Goal: Information Seeking & Learning: Learn about a topic

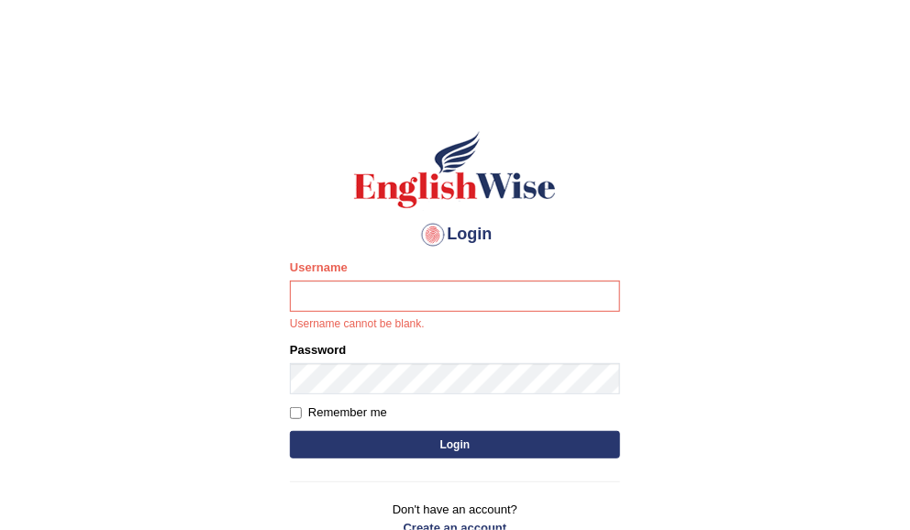
click at [454, 300] on input "Username" at bounding box center [455, 296] width 330 height 31
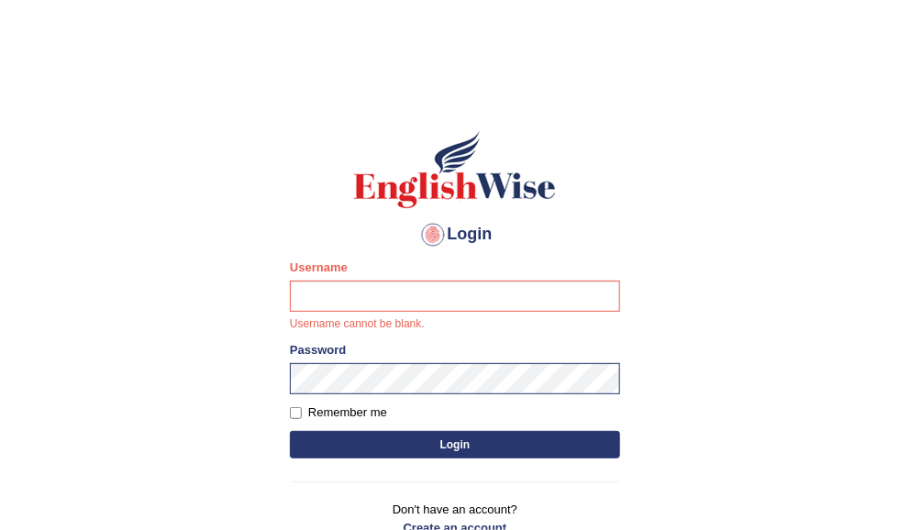
type input "ameerham"
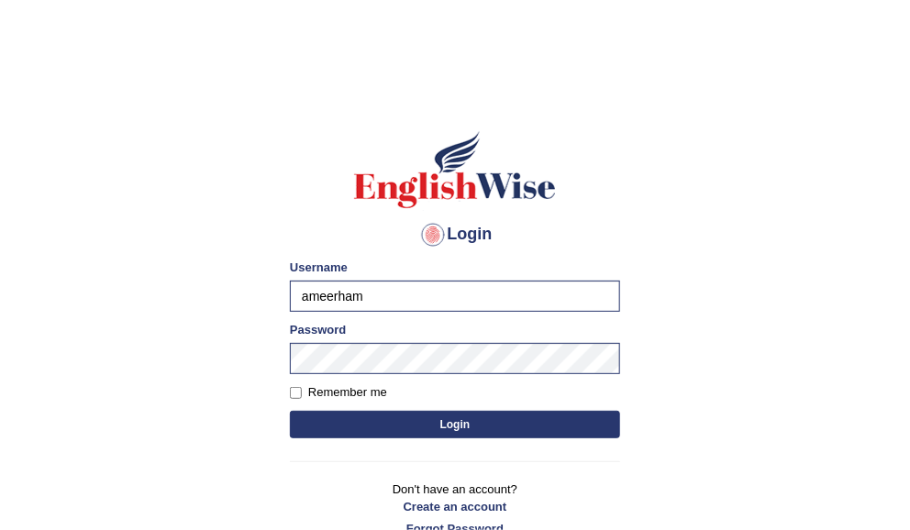
click at [412, 419] on button "Login" at bounding box center [455, 425] width 330 height 28
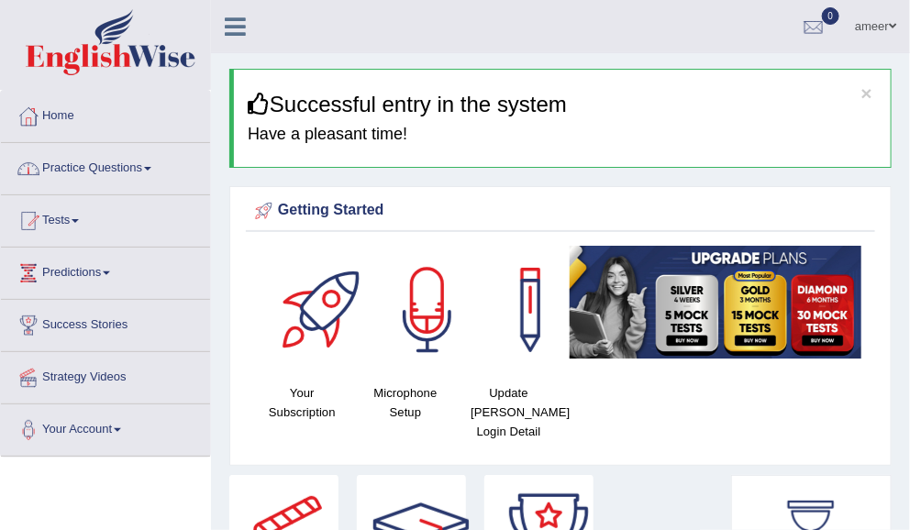
click at [75, 225] on link "Tests" at bounding box center [105, 218] width 209 height 46
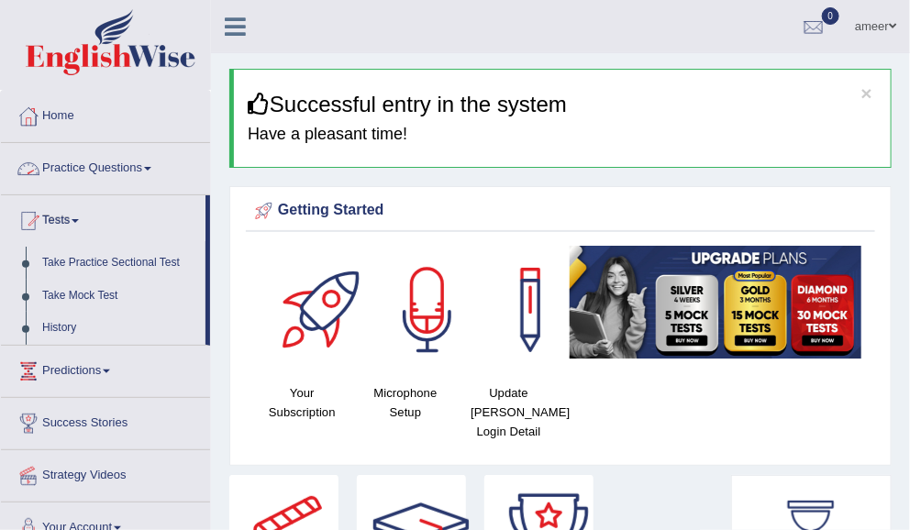
click at [117, 174] on link "Practice Questions" at bounding box center [105, 166] width 209 height 46
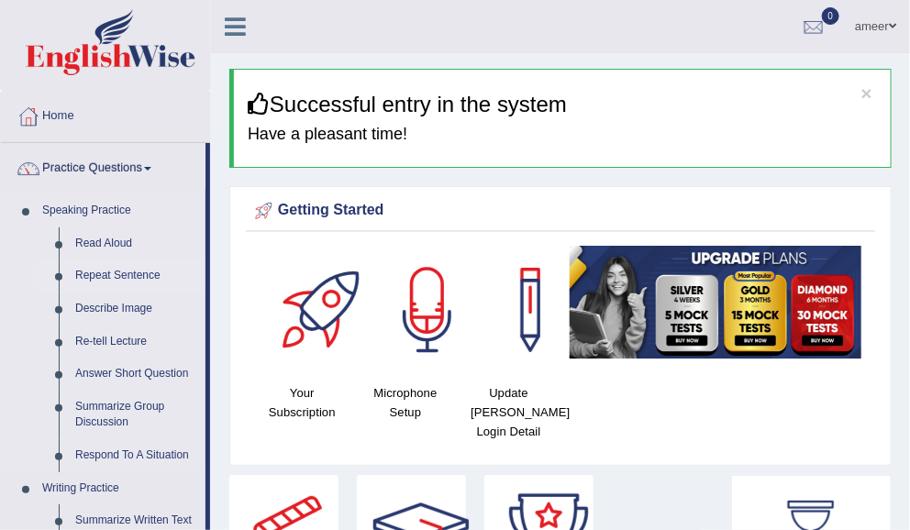
click at [70, 276] on link "Repeat Sentence" at bounding box center [136, 276] width 139 height 33
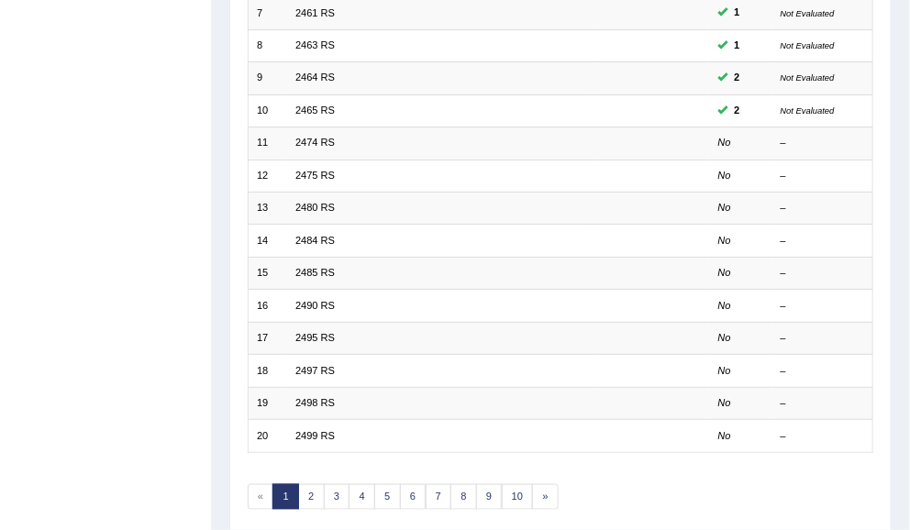
scroll to position [461, 0]
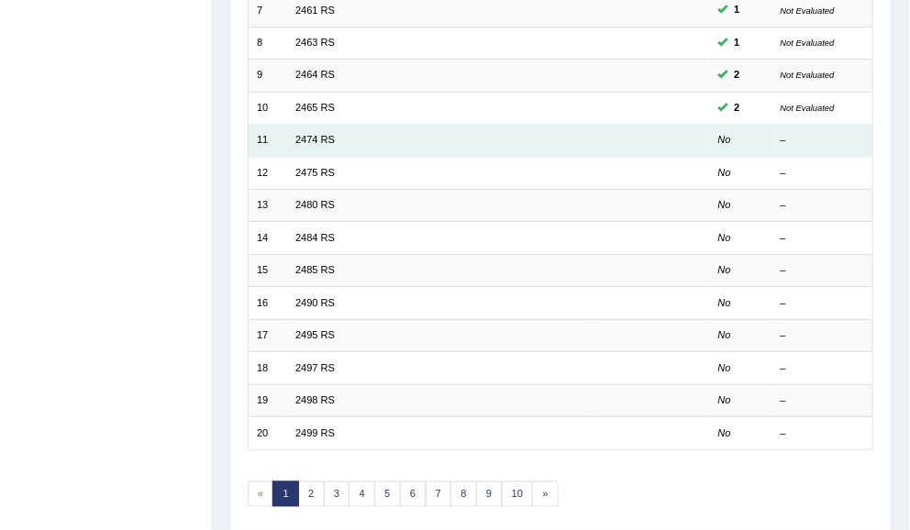
click at [271, 131] on td "11" at bounding box center [267, 141] width 39 height 32
click at [321, 134] on link "2474 RS" at bounding box center [314, 139] width 39 height 11
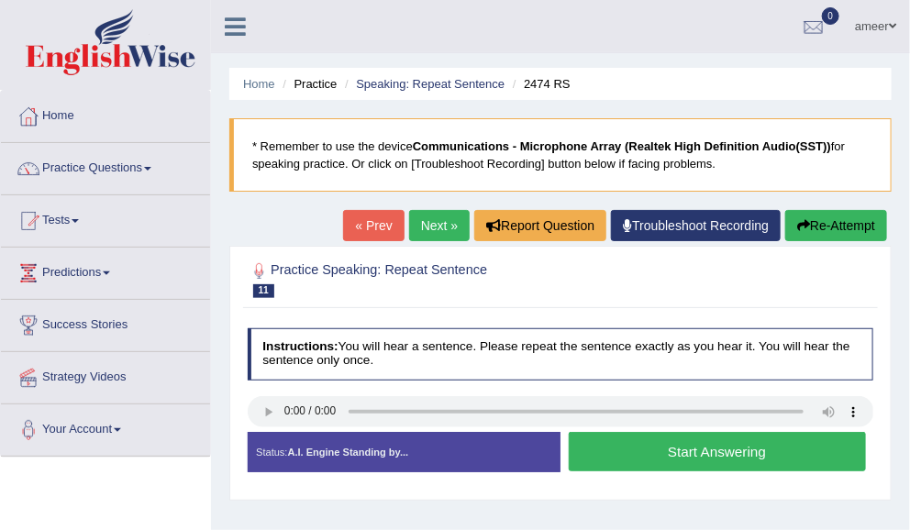
click at [676, 451] on button "Start Answering" at bounding box center [717, 451] width 297 height 39
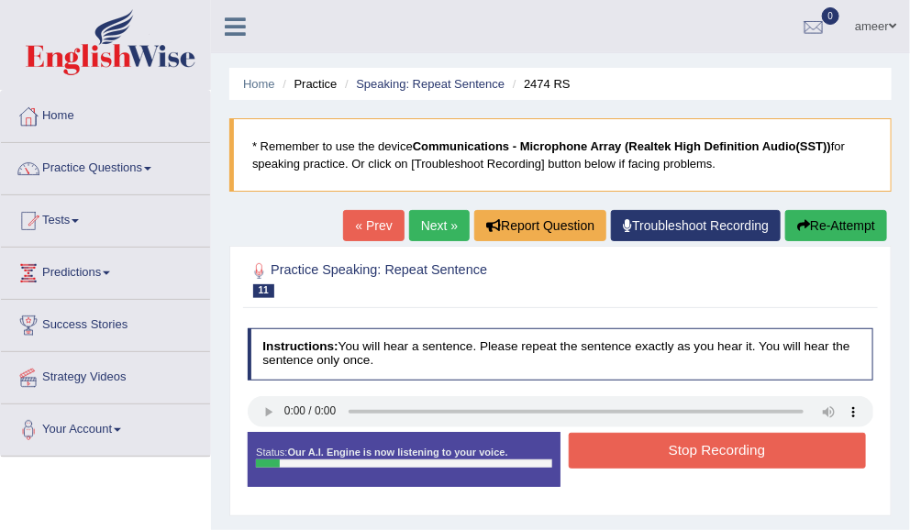
click at [676, 451] on button "Stop Recording" at bounding box center [717, 451] width 297 height 36
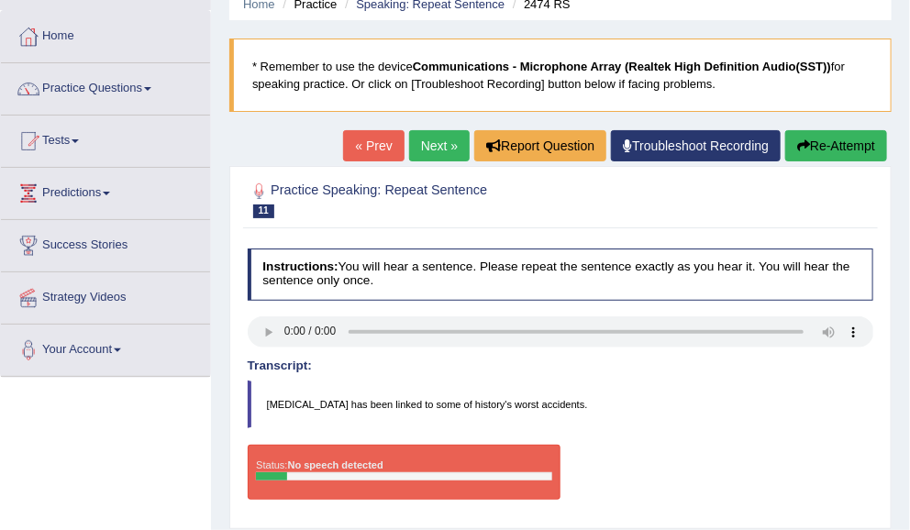
scroll to position [82, 0]
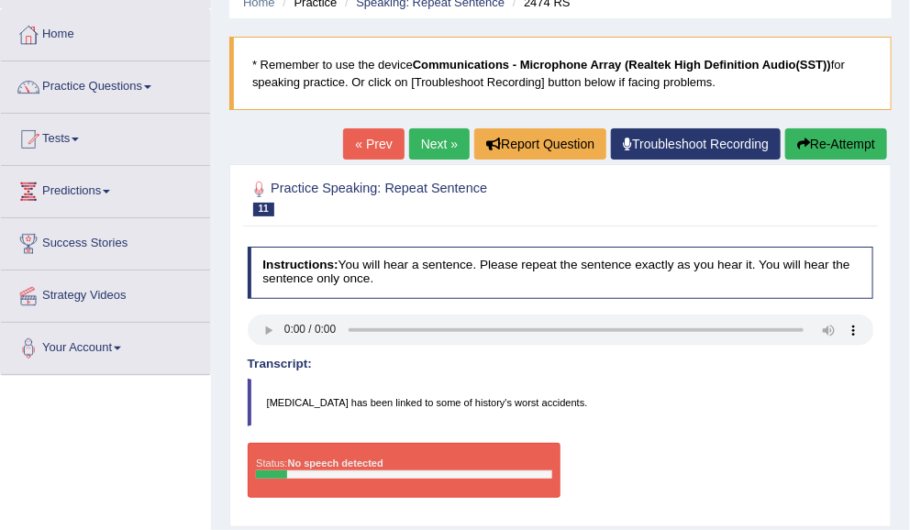
click at [814, 138] on button "Re-Attempt" at bounding box center [836, 143] width 102 height 31
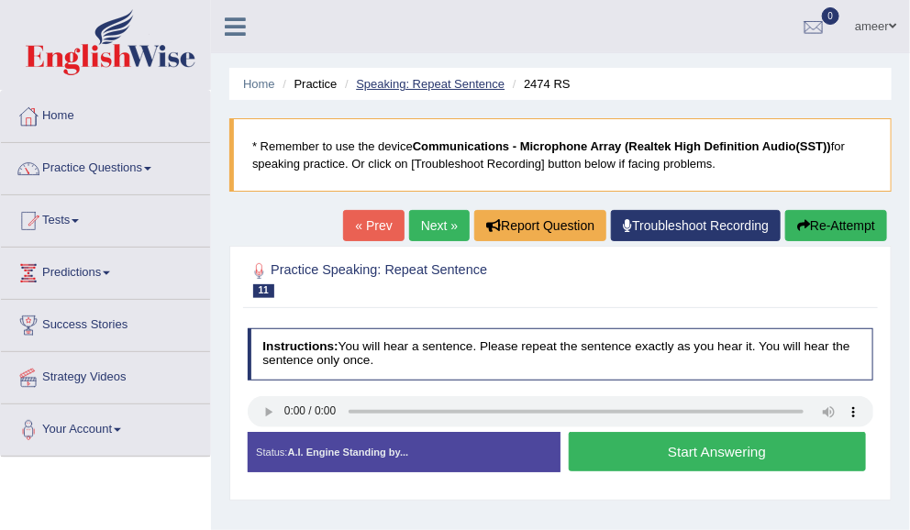
click at [472, 78] on link "Speaking: Repeat Sentence" at bounding box center [430, 84] width 149 height 14
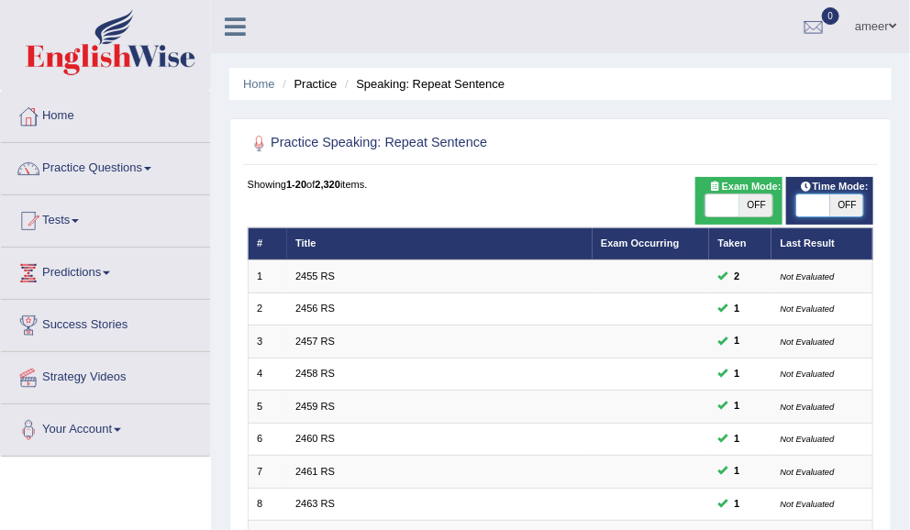
click at [825, 210] on span at bounding box center [813, 206] width 34 height 22
checkbox input "true"
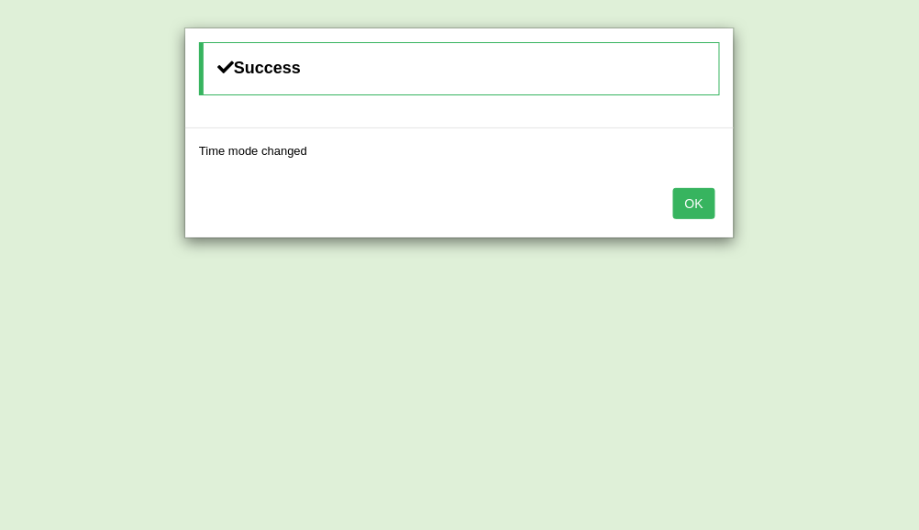
click at [696, 196] on button "OK" at bounding box center [694, 203] width 42 height 31
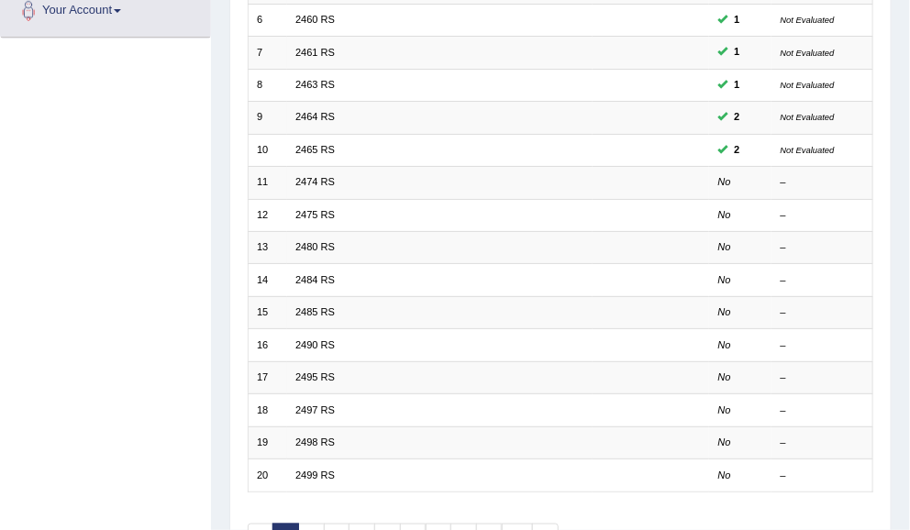
scroll to position [419, 0]
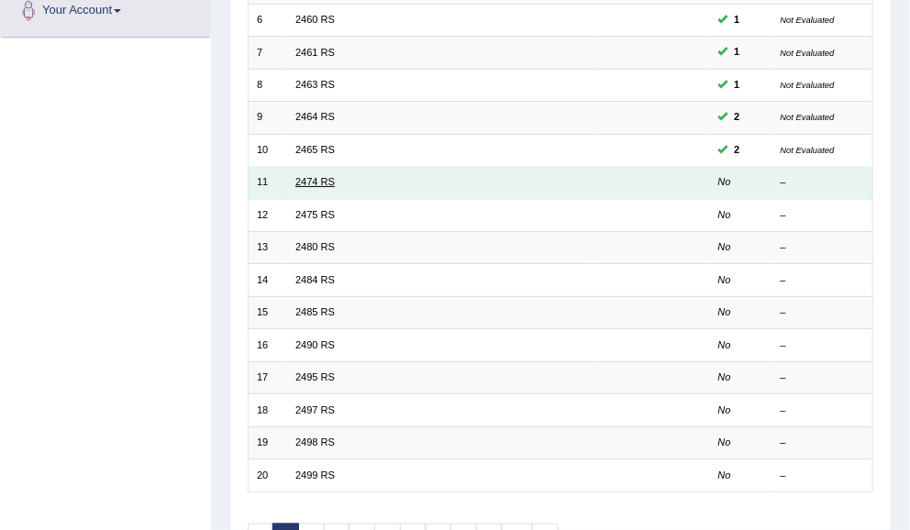
click at [310, 176] on link "2474 RS" at bounding box center [314, 181] width 39 height 11
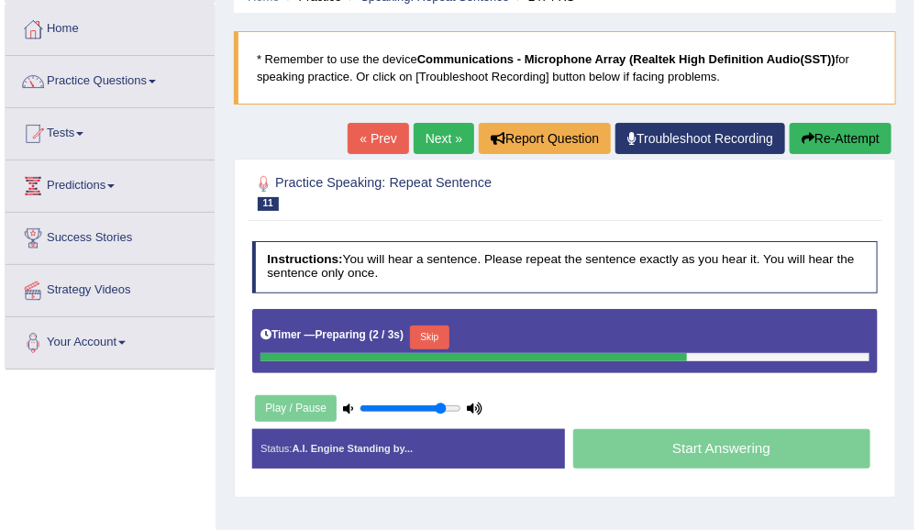
scroll to position [128, 0]
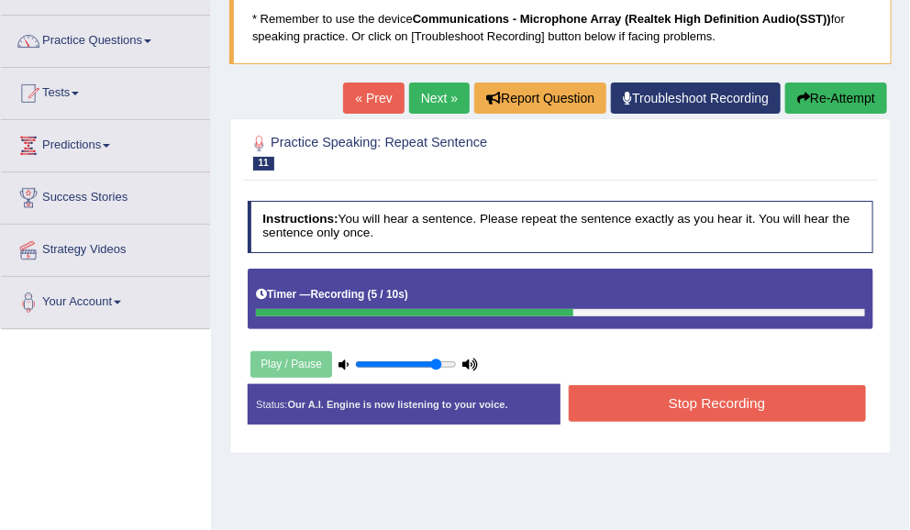
click at [748, 406] on button "Stop Recording" at bounding box center [717, 403] width 297 height 36
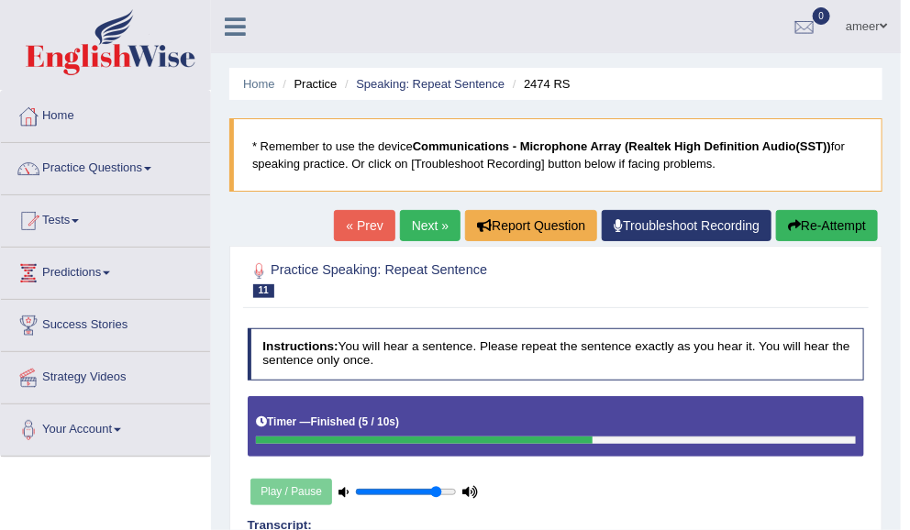
scroll to position [0, 0]
click at [408, 230] on link "Next »" at bounding box center [430, 225] width 61 height 31
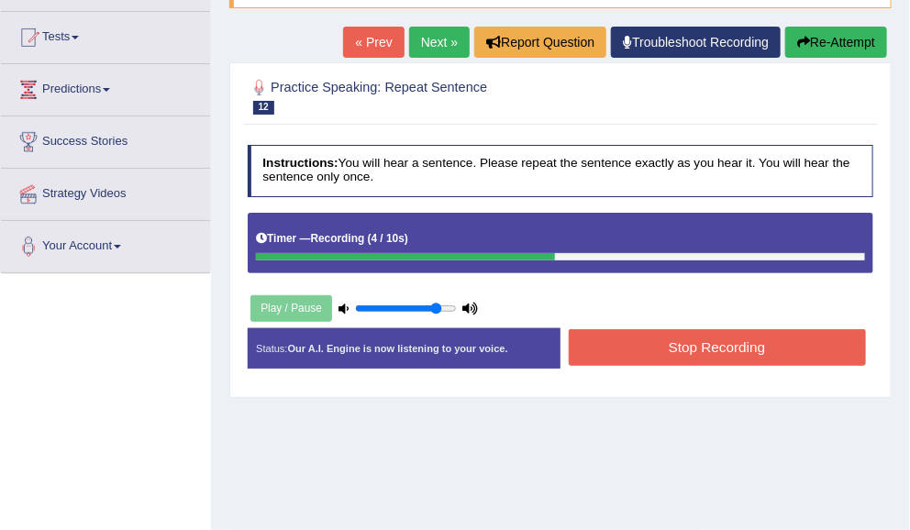
click at [787, 348] on button "Stop Recording" at bounding box center [717, 347] width 297 height 36
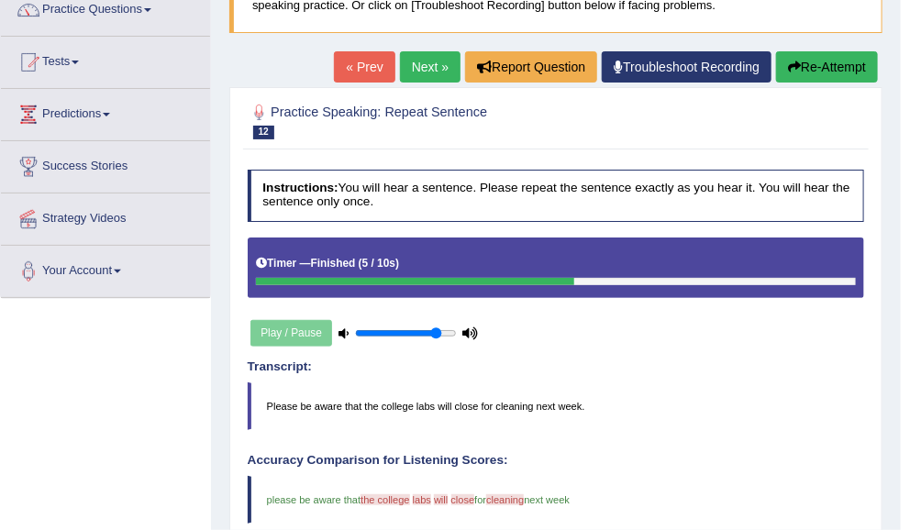
scroll to position [135, 0]
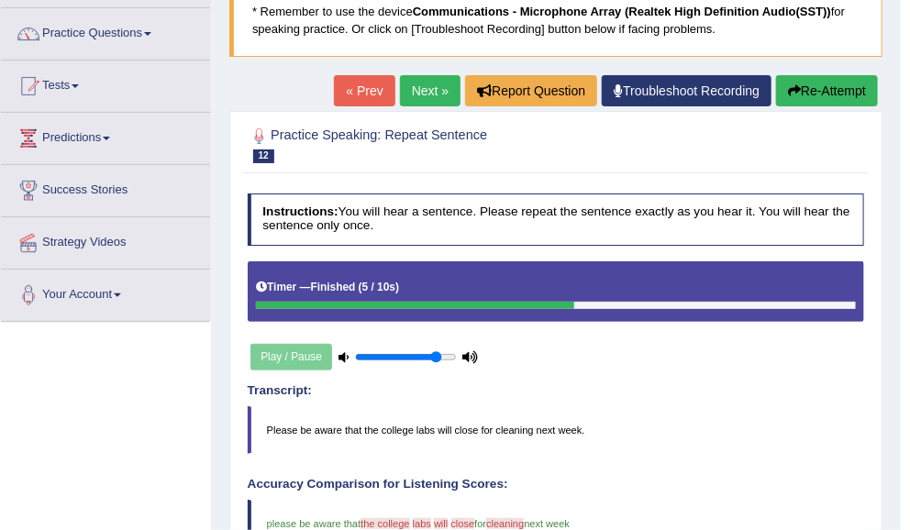
click at [813, 96] on button "Re-Attempt" at bounding box center [827, 90] width 102 height 31
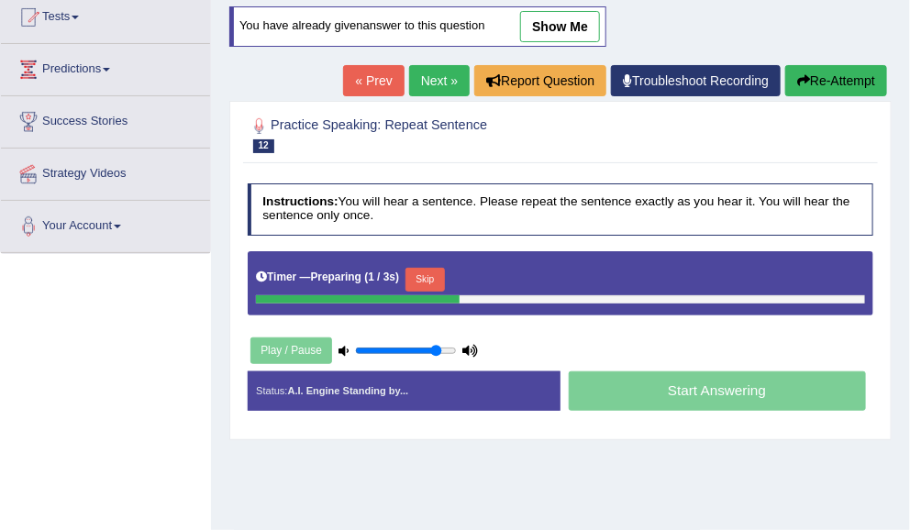
scroll to position [206, 0]
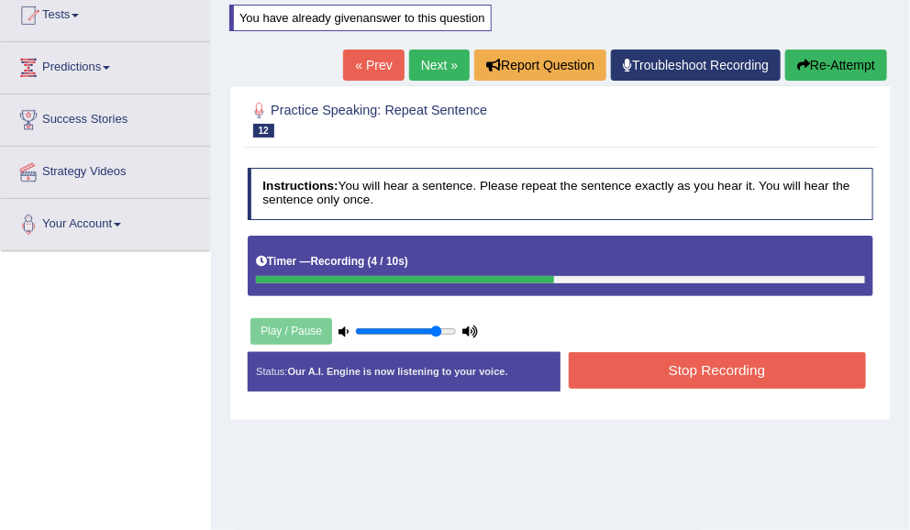
click at [759, 361] on button "Stop Recording" at bounding box center [717, 370] width 297 height 36
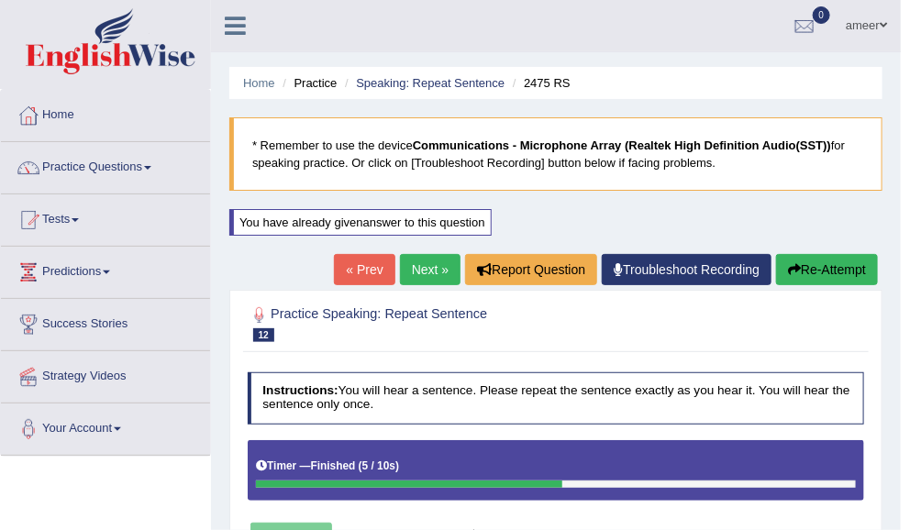
scroll to position [0, 0]
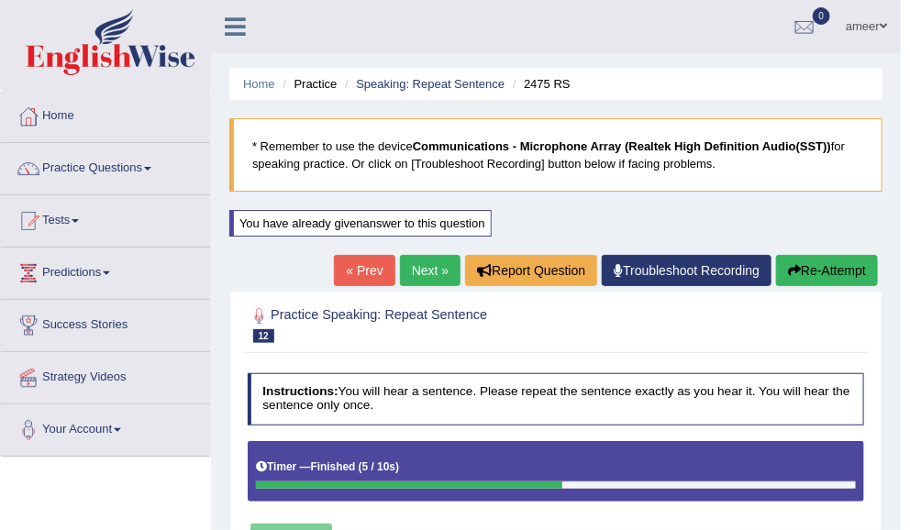
click at [420, 278] on link "Next »" at bounding box center [430, 270] width 61 height 31
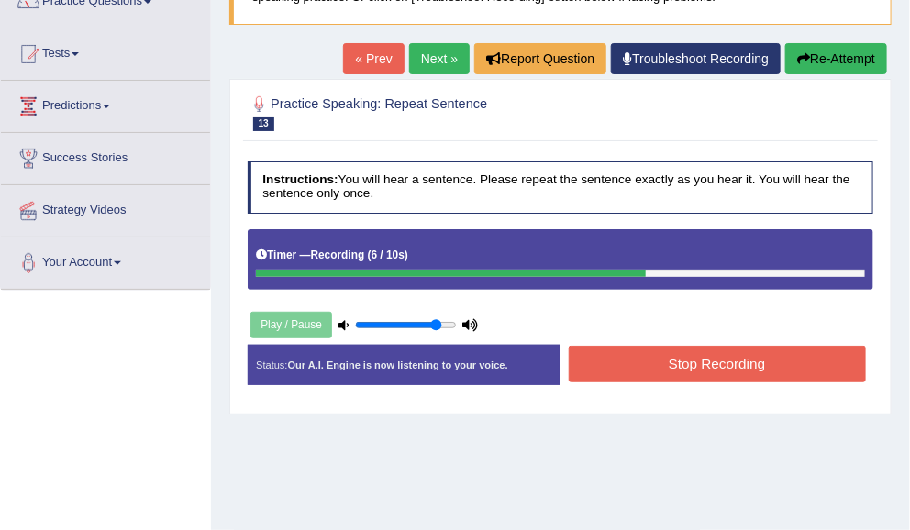
scroll to position [167, 0]
click at [833, 56] on button "Re-Attempt" at bounding box center [836, 58] width 102 height 31
click at [797, 362] on button "Stop Recording" at bounding box center [717, 364] width 297 height 36
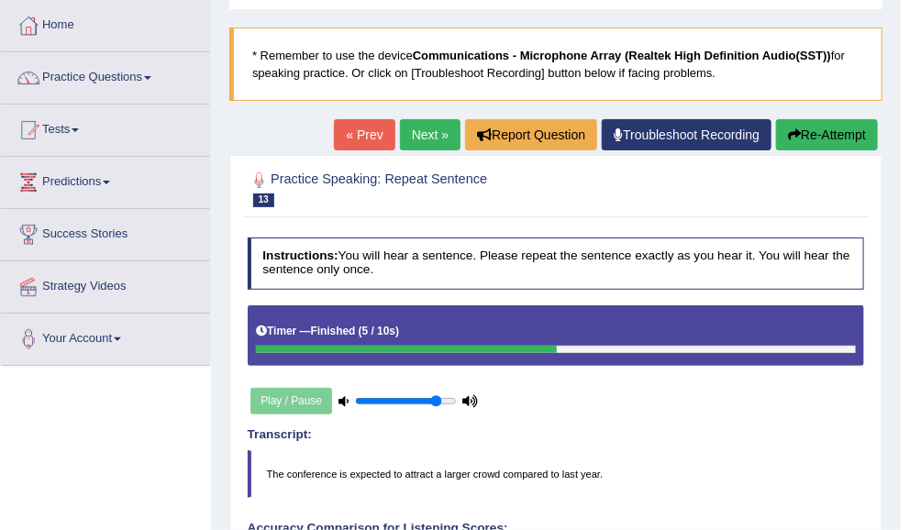
scroll to position [88, 0]
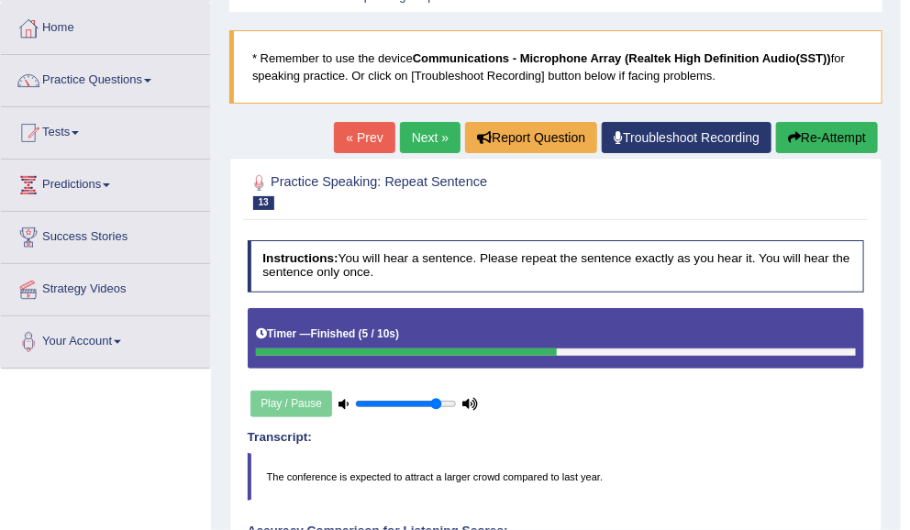
click at [422, 131] on link "Next »" at bounding box center [430, 137] width 61 height 31
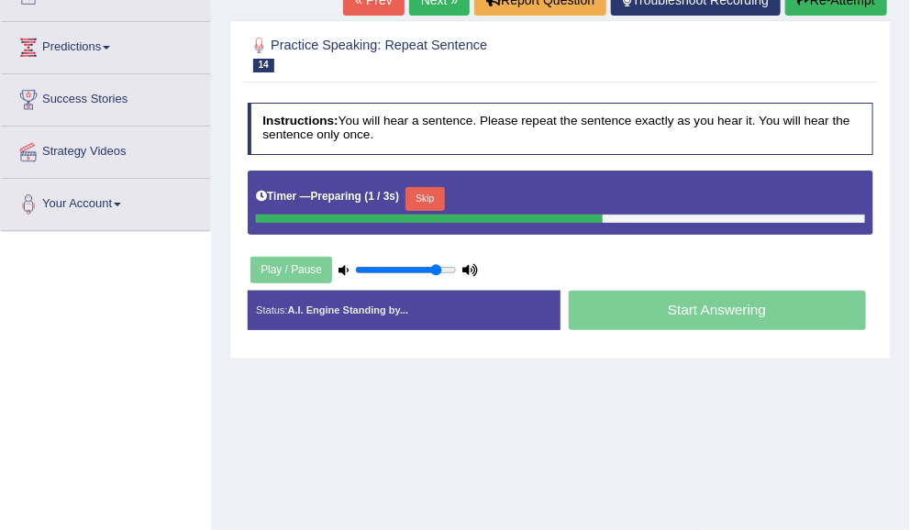
scroll to position [250, 0]
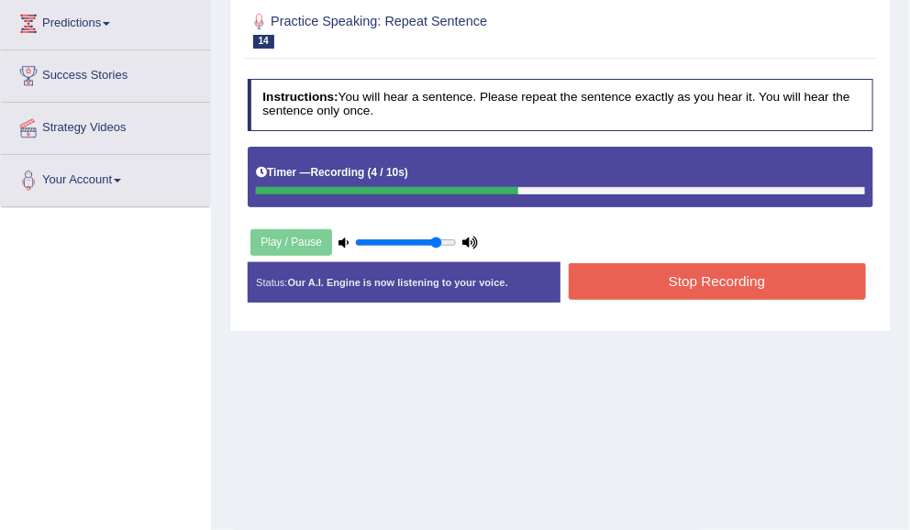
click at [800, 273] on button "Stop Recording" at bounding box center [717, 281] width 297 height 36
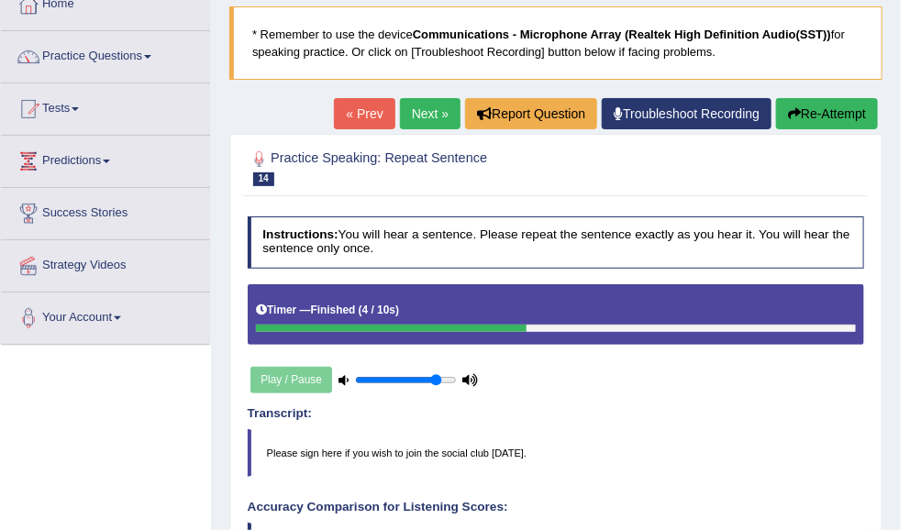
scroll to position [0, 0]
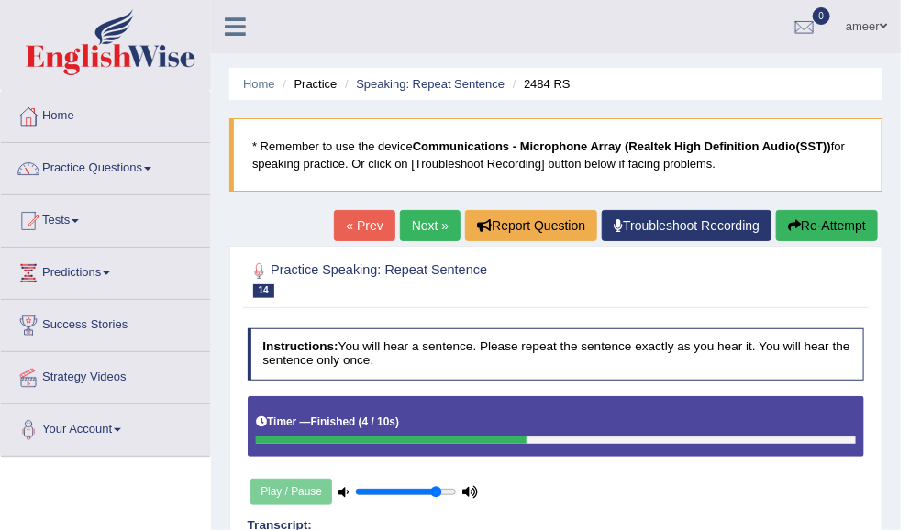
click at [429, 229] on link "Next »" at bounding box center [430, 225] width 61 height 31
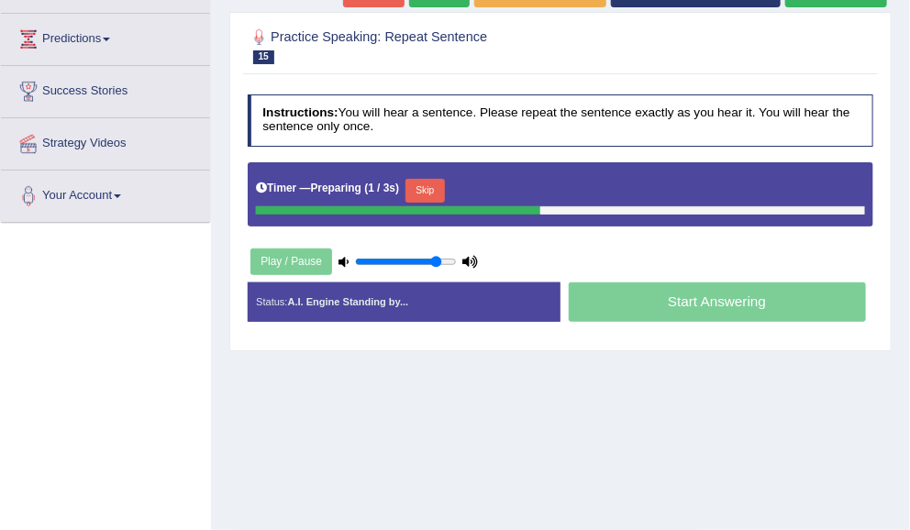
scroll to position [239, 0]
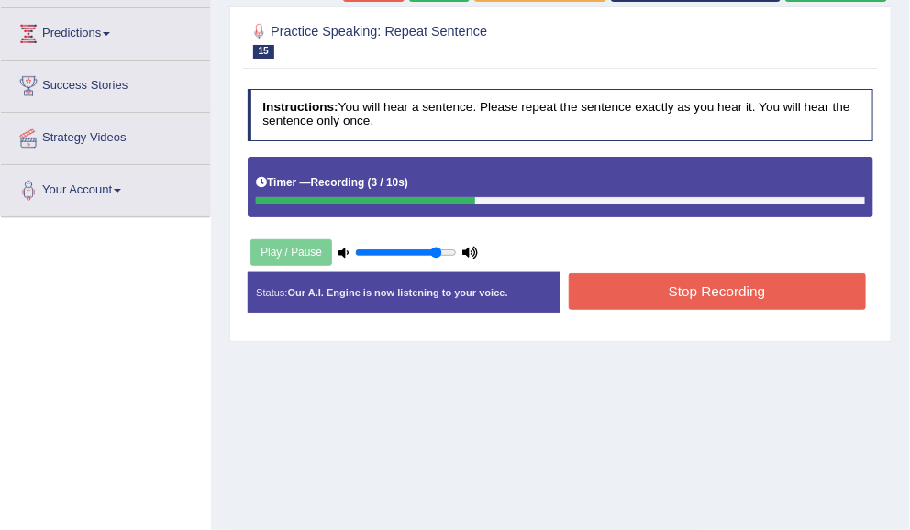
click at [779, 285] on button "Stop Recording" at bounding box center [717, 291] width 297 height 36
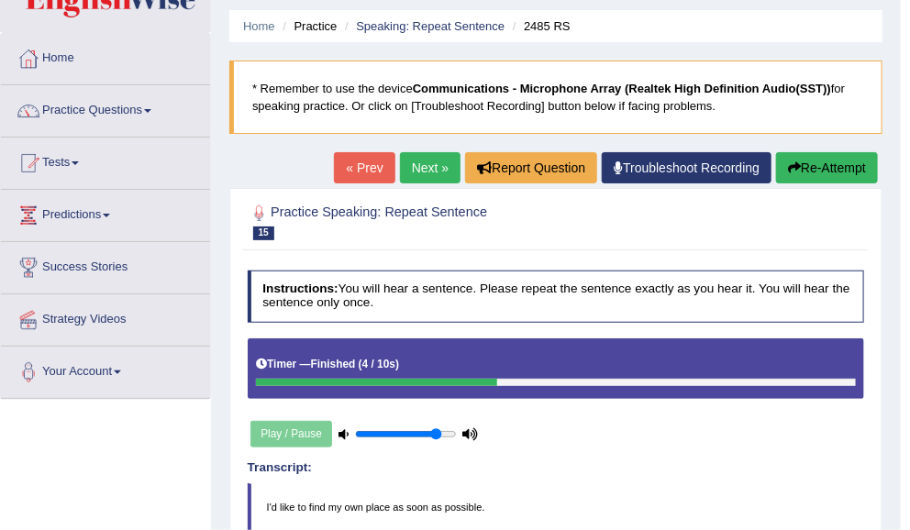
scroll to position [0, 0]
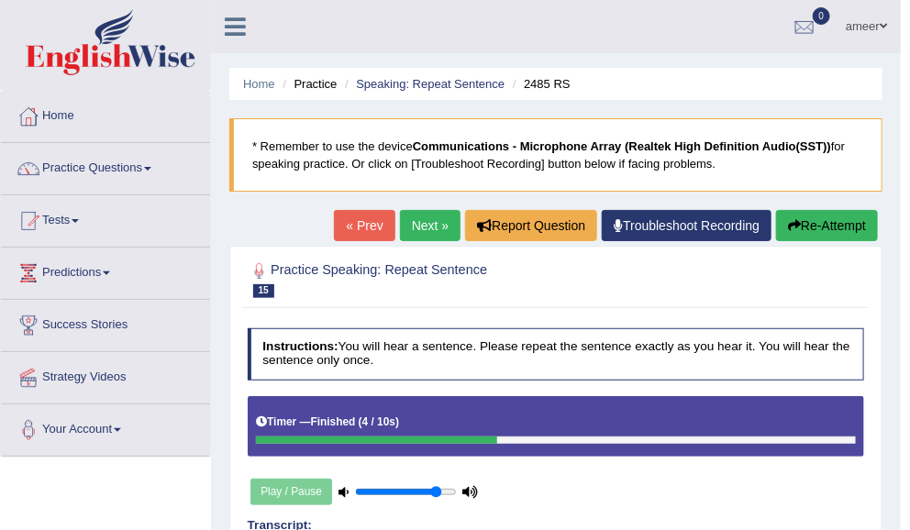
click at [412, 228] on link "Next »" at bounding box center [430, 225] width 61 height 31
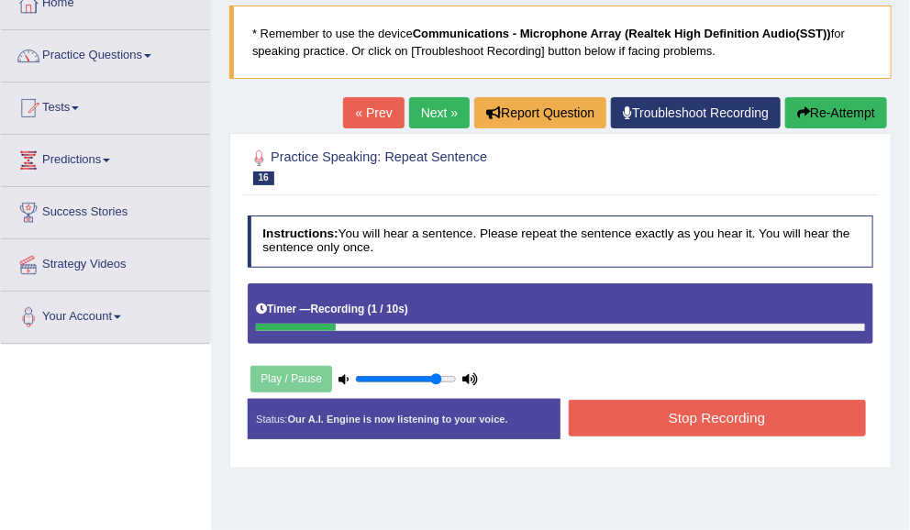
scroll to position [105, 0]
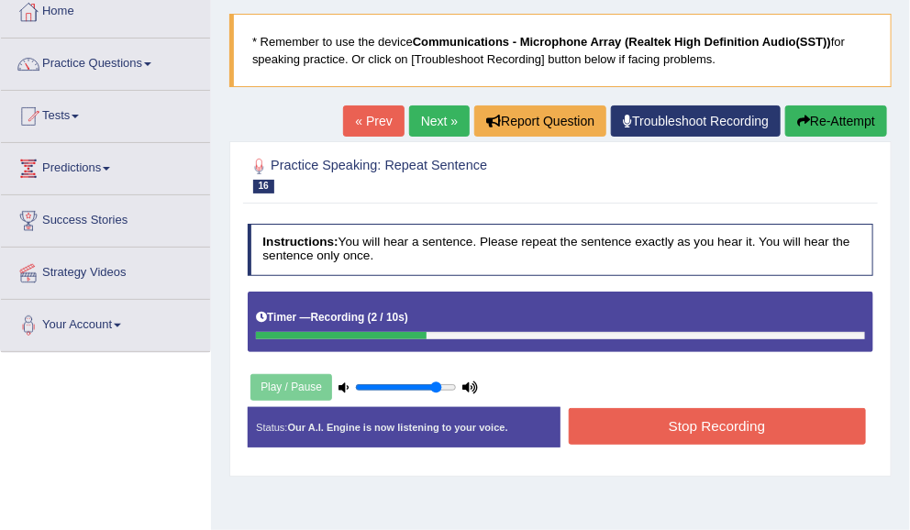
click at [418, 125] on link "Next »" at bounding box center [439, 121] width 61 height 31
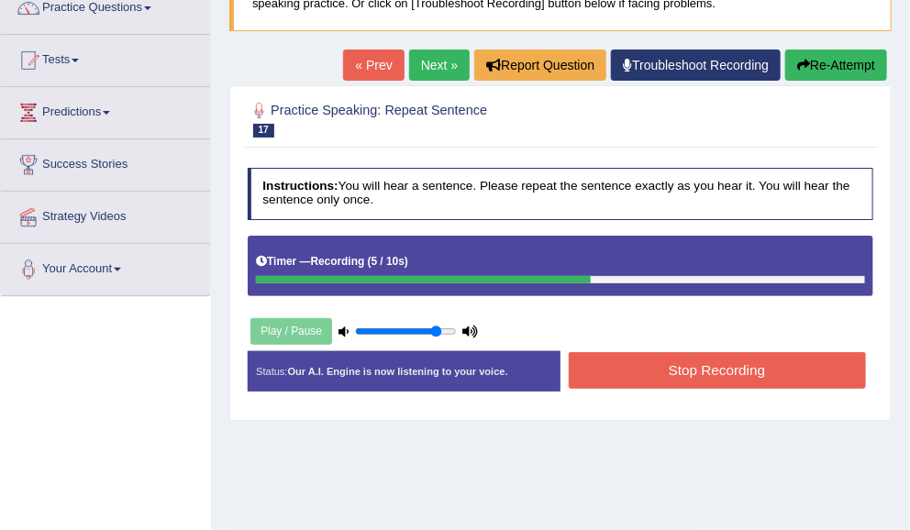
click at [794, 369] on button "Stop Recording" at bounding box center [717, 370] width 297 height 36
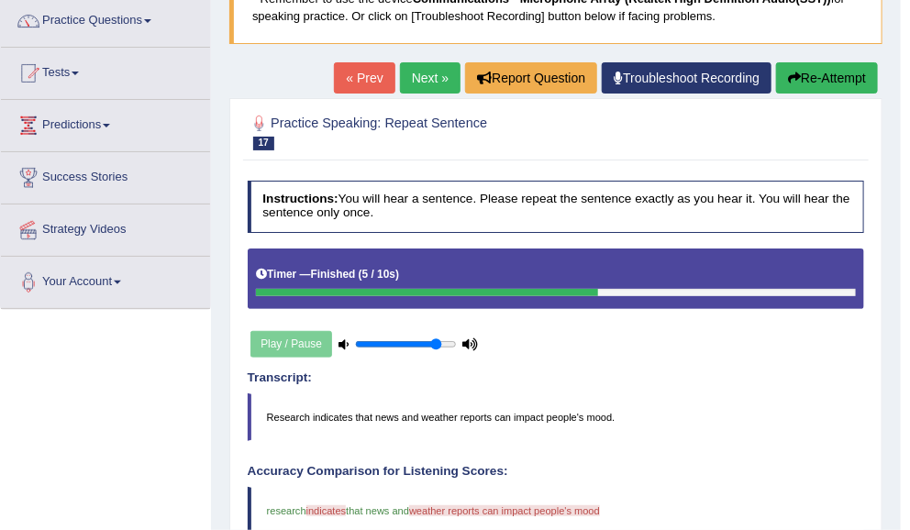
scroll to position [148, 0]
click at [842, 78] on button "Re-Attempt" at bounding box center [827, 77] width 102 height 31
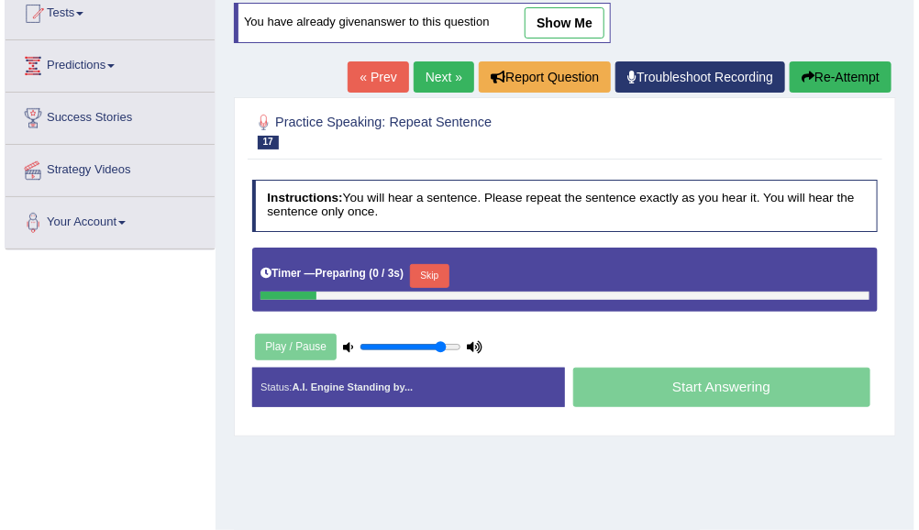
scroll to position [207, 0]
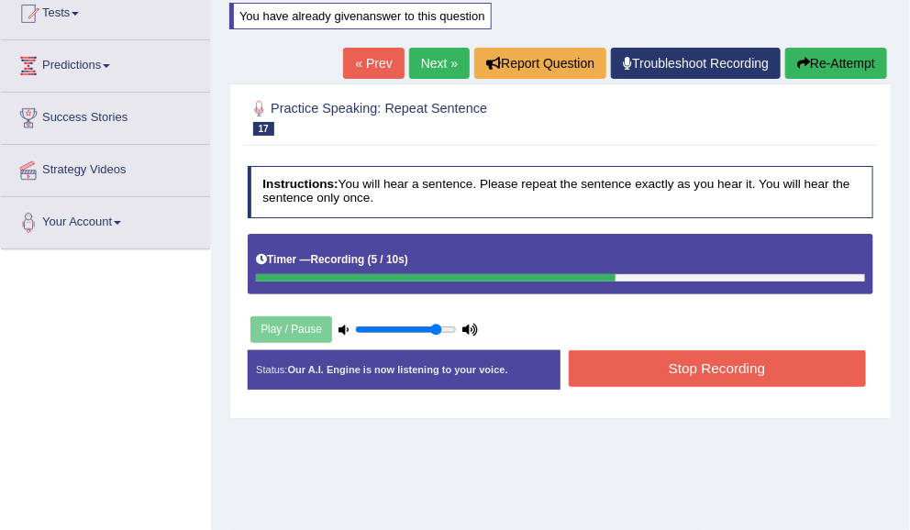
click at [796, 363] on button "Stop Recording" at bounding box center [717, 368] width 297 height 36
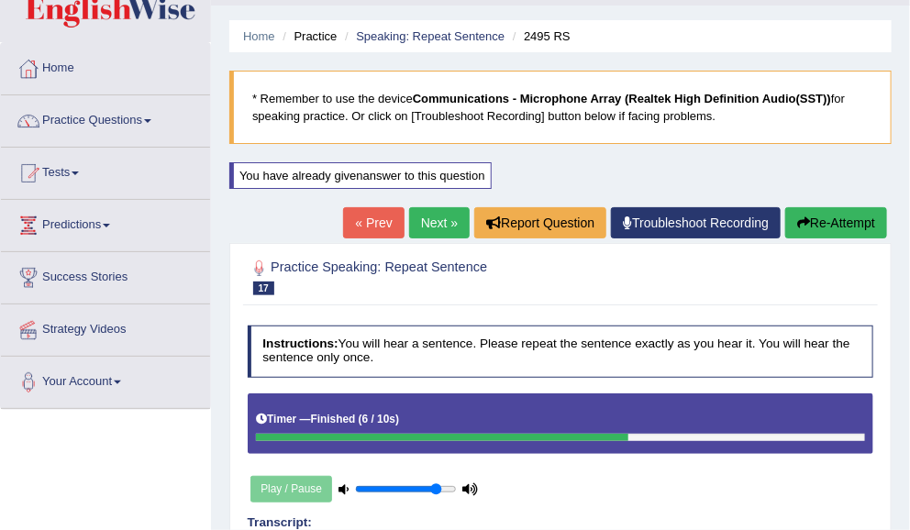
scroll to position [47, 0]
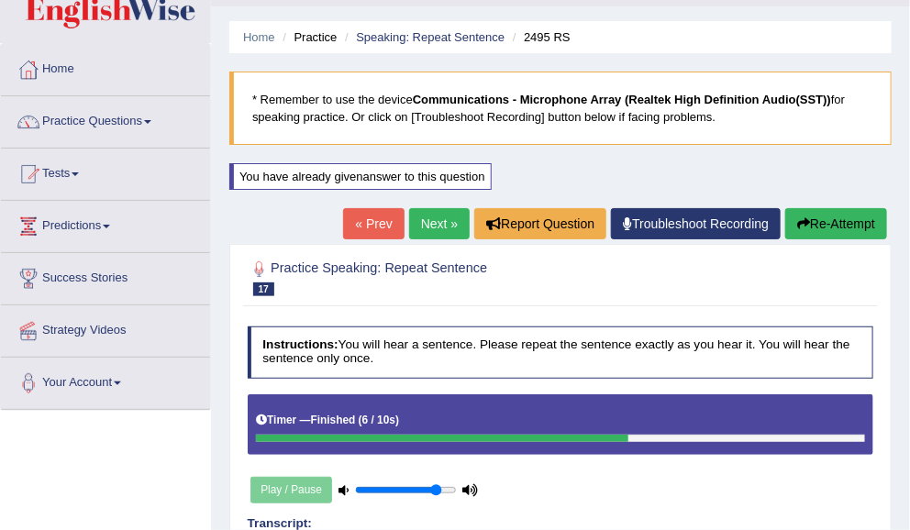
click at [439, 222] on link "Next »" at bounding box center [439, 223] width 61 height 31
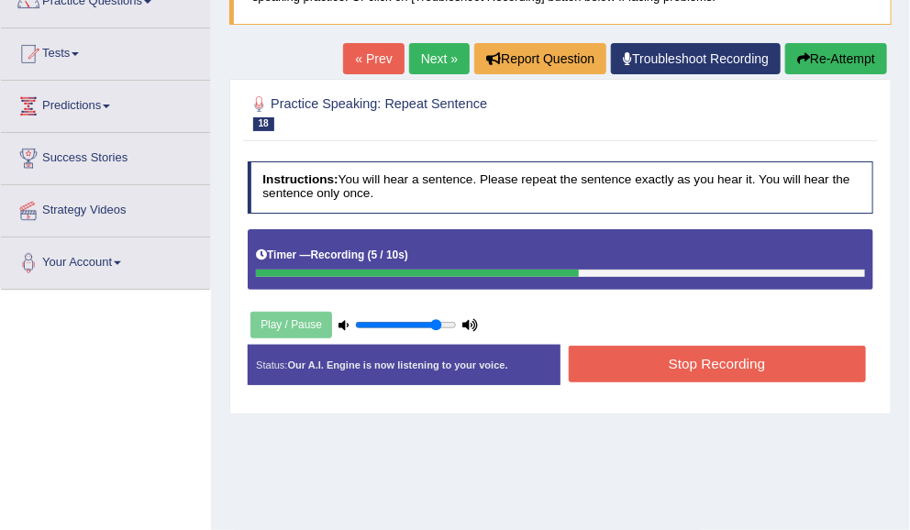
click at [785, 360] on button "Stop Recording" at bounding box center [717, 364] width 297 height 36
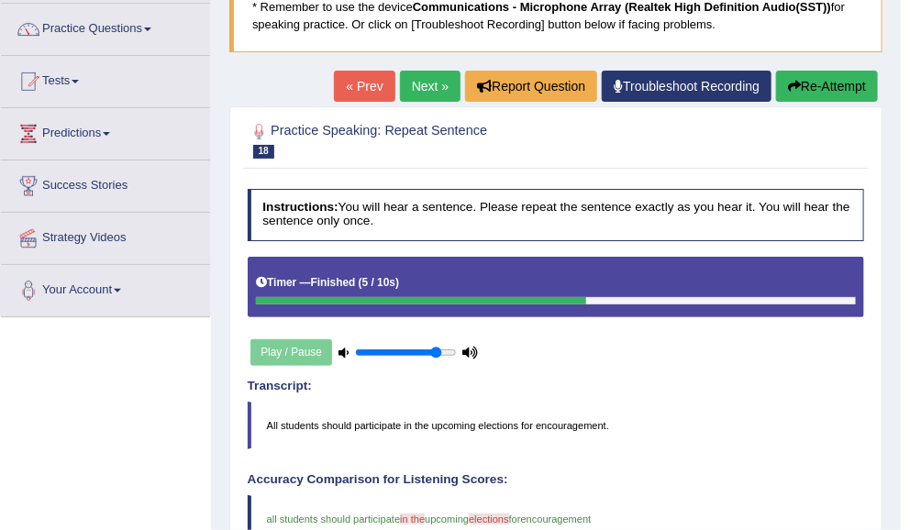
scroll to position [116, 0]
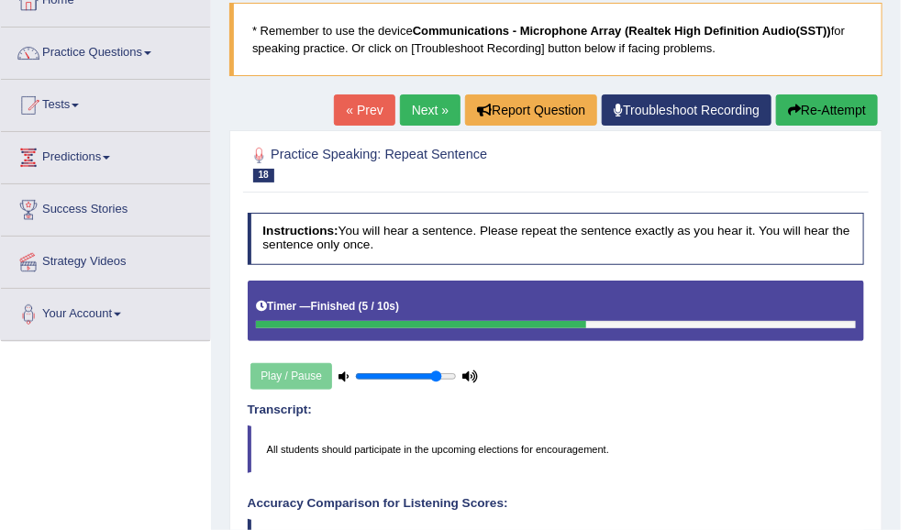
click at [417, 116] on link "Next »" at bounding box center [430, 110] width 61 height 31
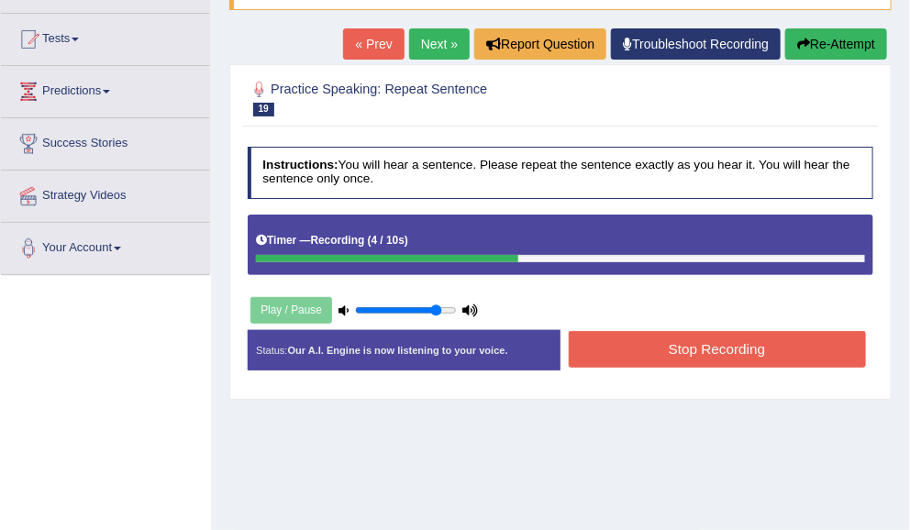
click at [784, 348] on button "Stop Recording" at bounding box center [717, 349] width 297 height 36
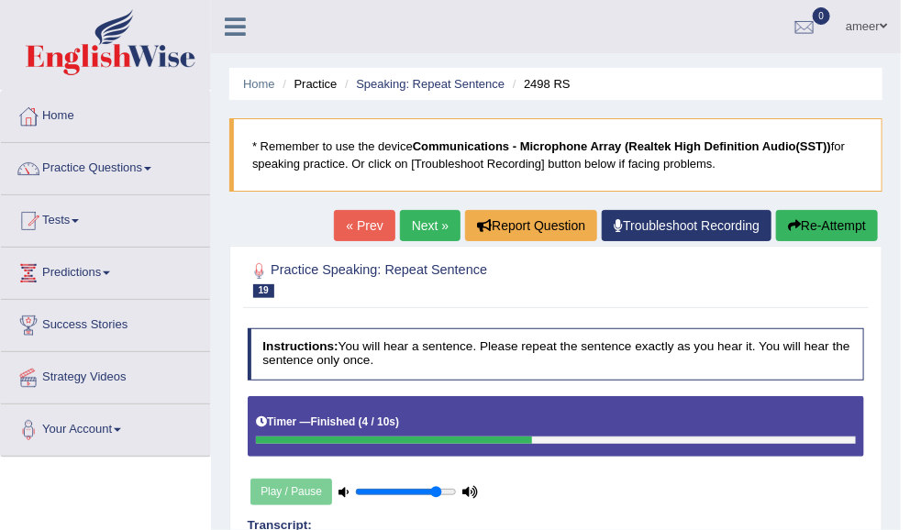
click at [433, 230] on link "Next »" at bounding box center [430, 225] width 61 height 31
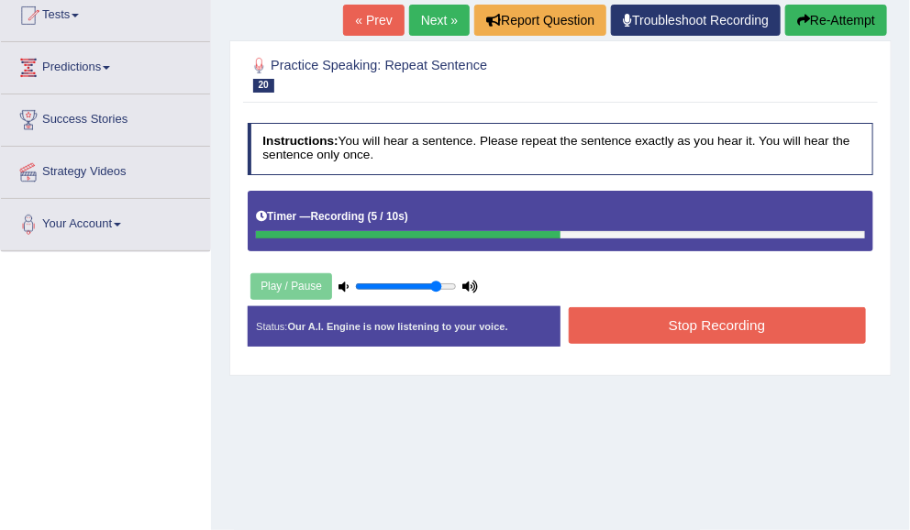
click at [787, 323] on button "Stop Recording" at bounding box center [717, 325] width 297 height 36
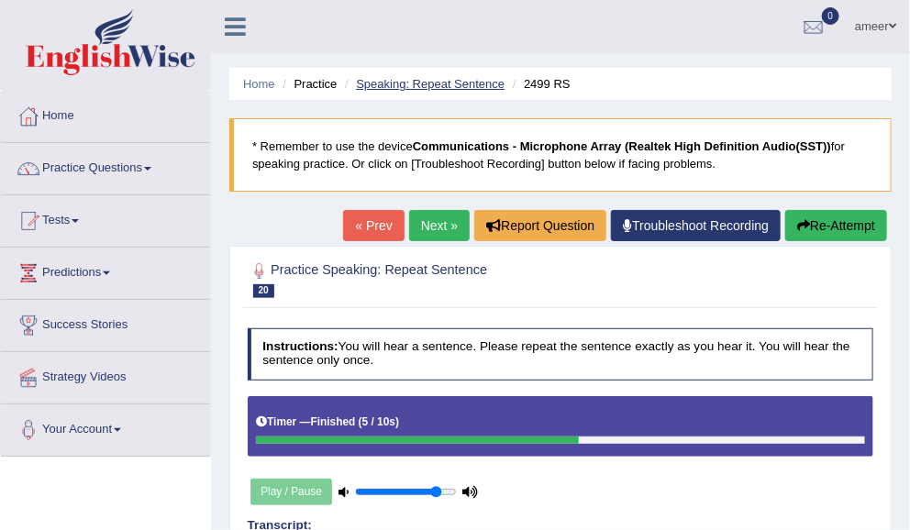
click at [411, 83] on link "Speaking: Repeat Sentence" at bounding box center [430, 84] width 149 height 14
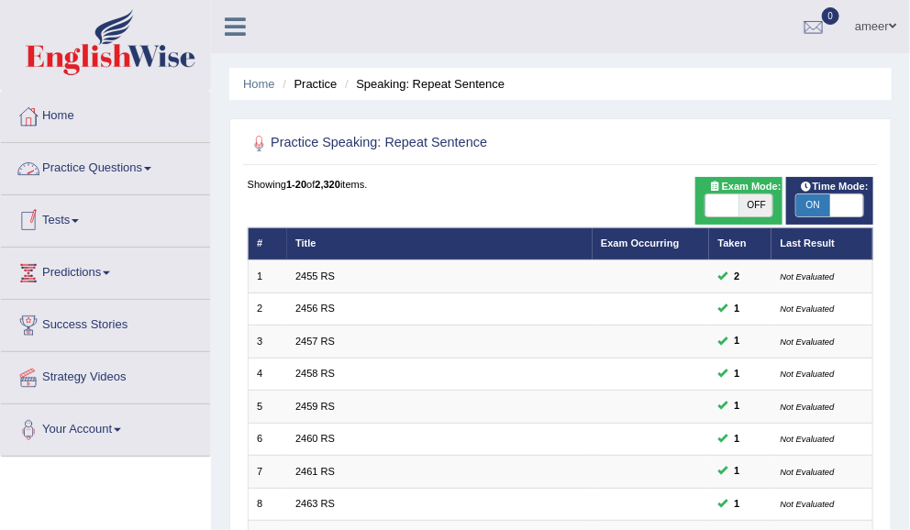
click at [147, 177] on link "Practice Questions" at bounding box center [105, 166] width 209 height 46
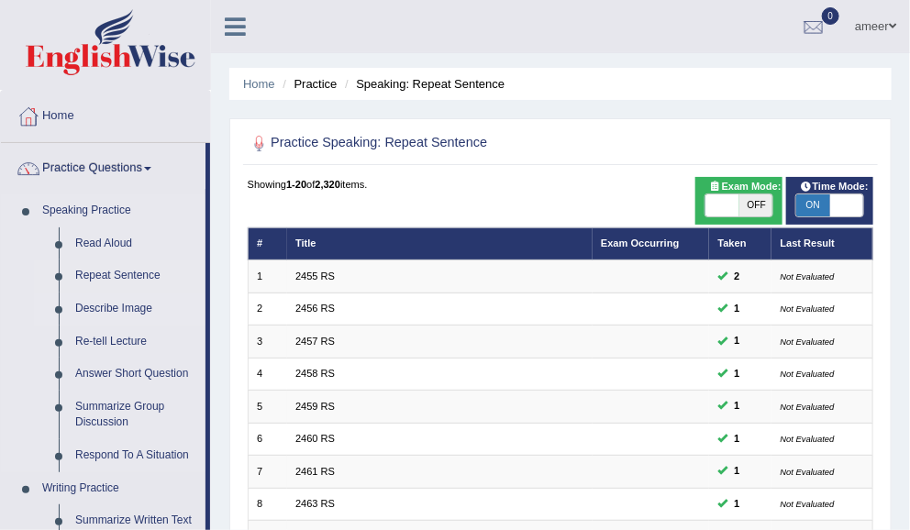
click at [115, 303] on link "Describe Image" at bounding box center [136, 309] width 139 height 33
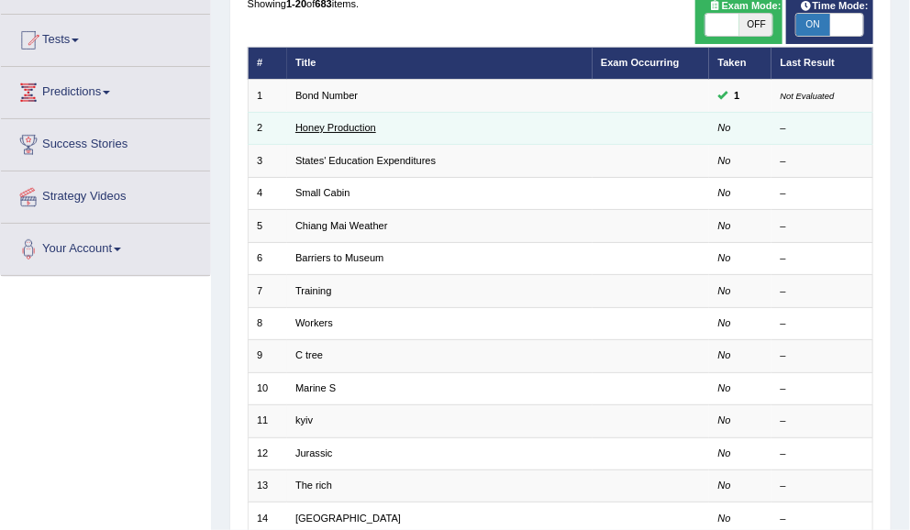
scroll to position [181, 0]
click at [311, 307] on td "Workers" at bounding box center [440, 323] width 306 height 32
click at [348, 123] on link "Honey Production" at bounding box center [335, 127] width 81 height 11
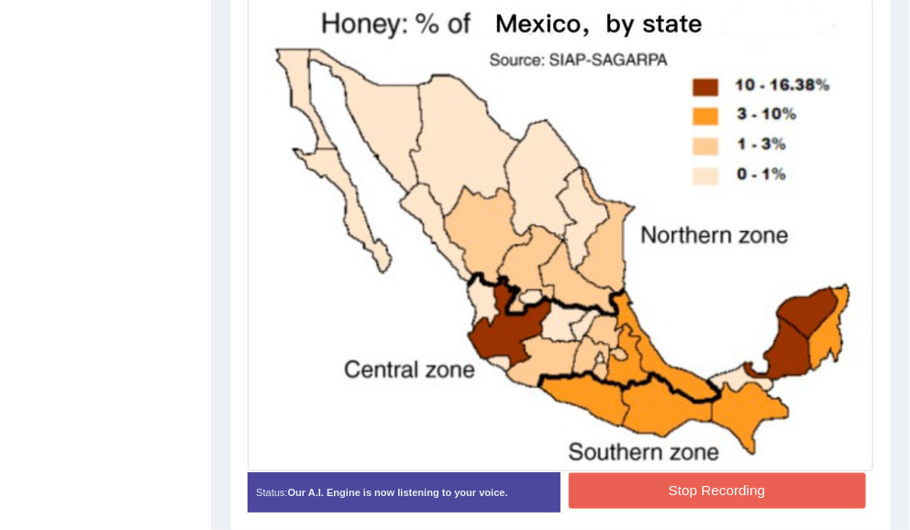
scroll to position [473, 0]
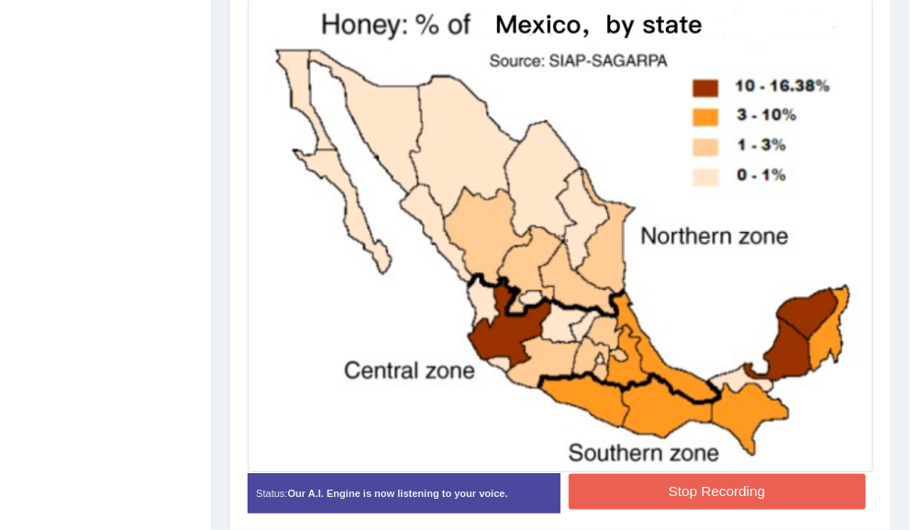
click at [768, 485] on button "Stop Recording" at bounding box center [717, 492] width 297 height 36
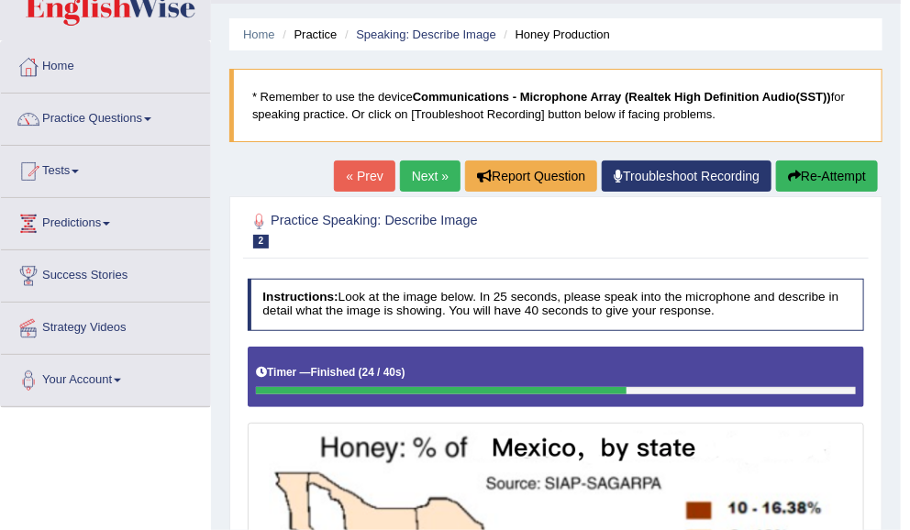
scroll to position [52, 0]
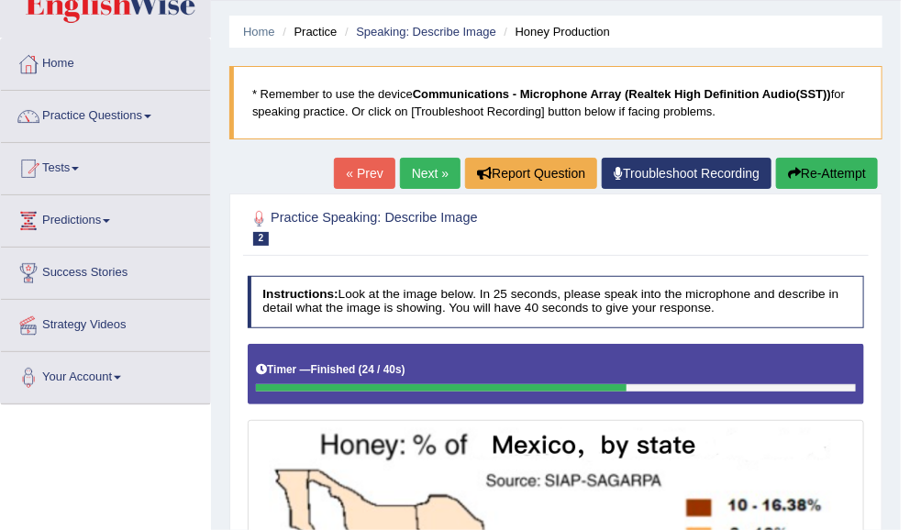
click at [806, 169] on button "Re-Attempt" at bounding box center [827, 173] width 102 height 31
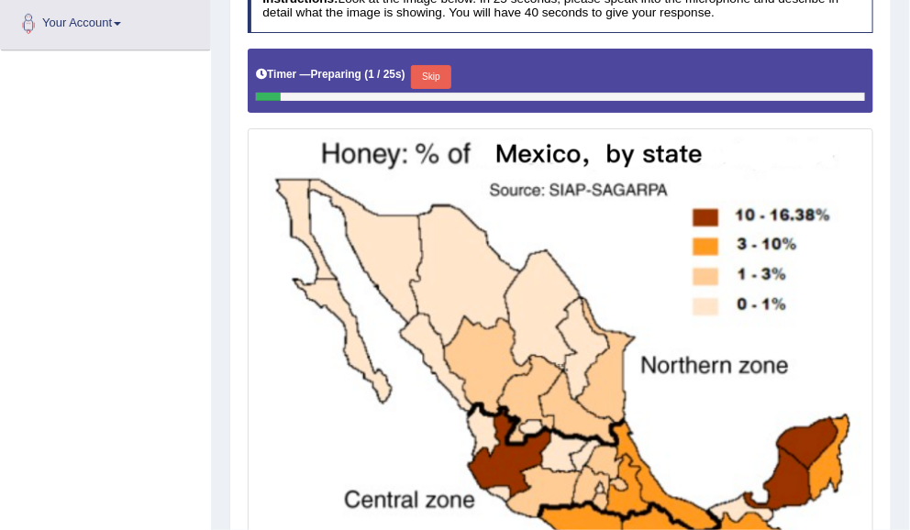
scroll to position [401, 0]
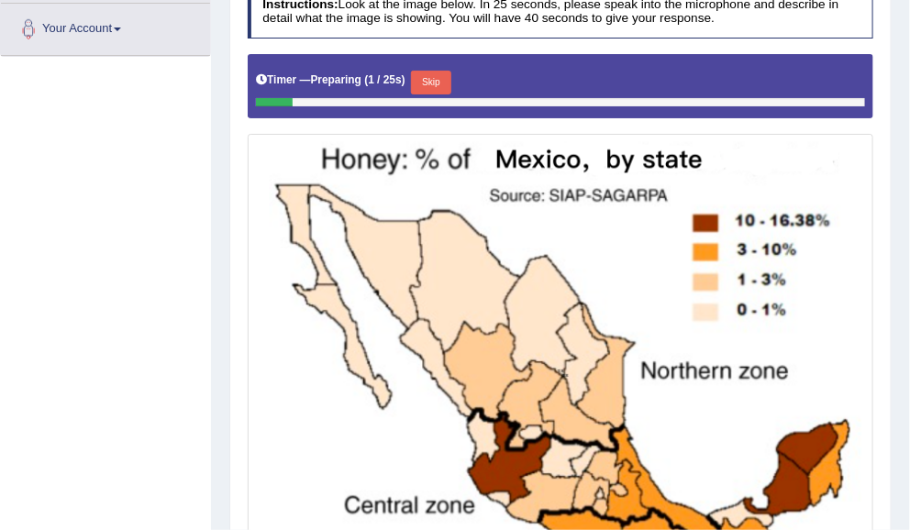
click at [431, 71] on button "Skip" at bounding box center [430, 83] width 39 height 24
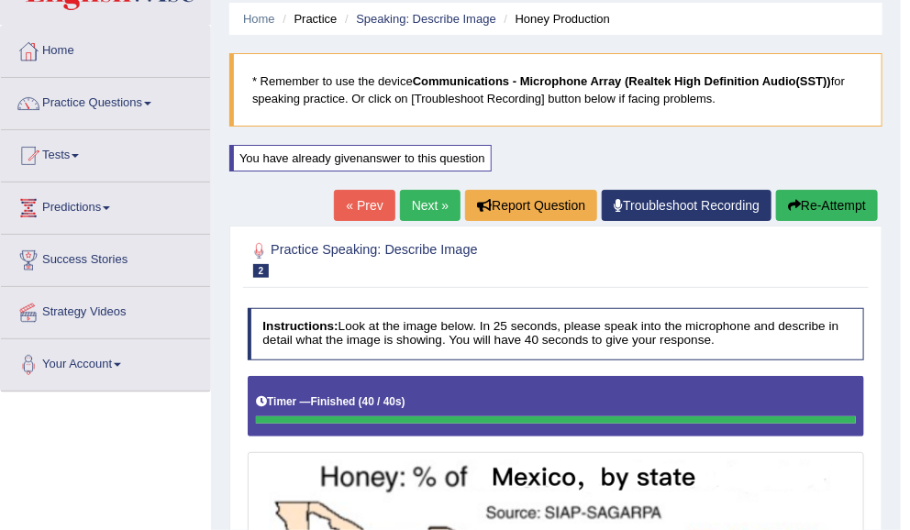
scroll to position [0, 0]
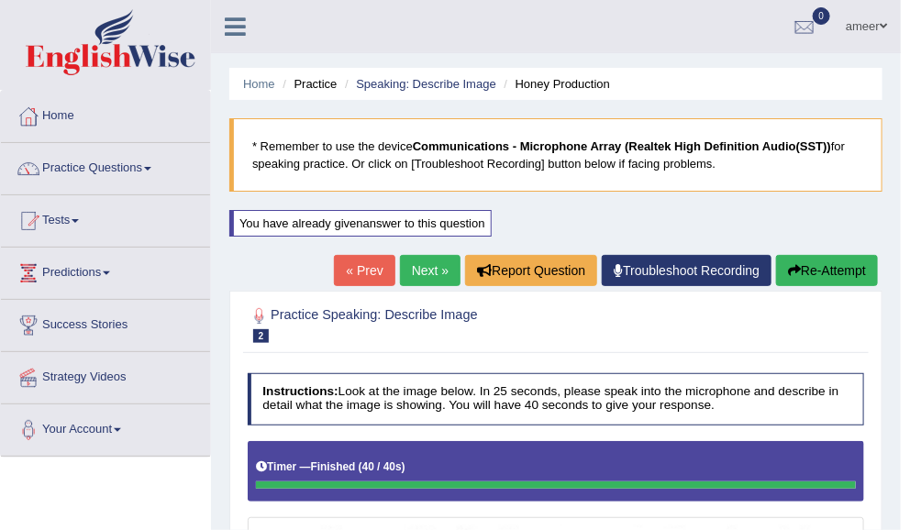
click at [420, 272] on link "Next »" at bounding box center [430, 270] width 61 height 31
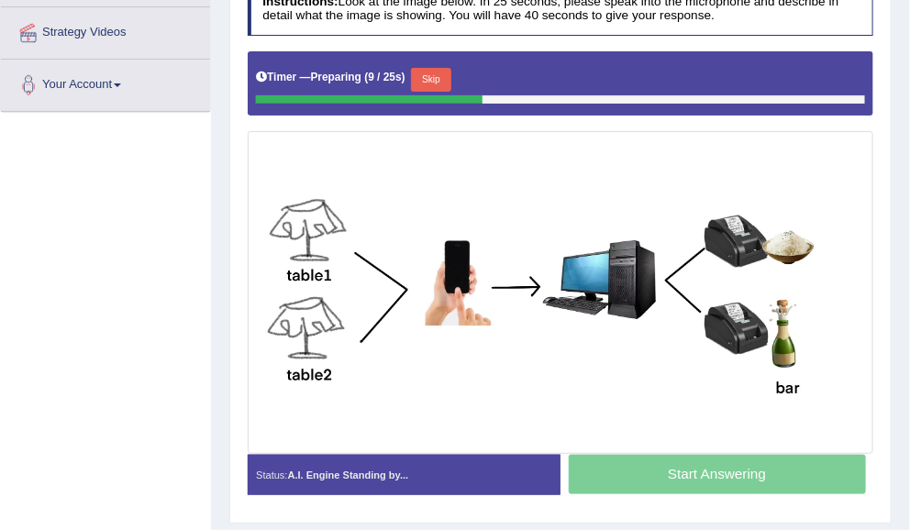
scroll to position [339, 0]
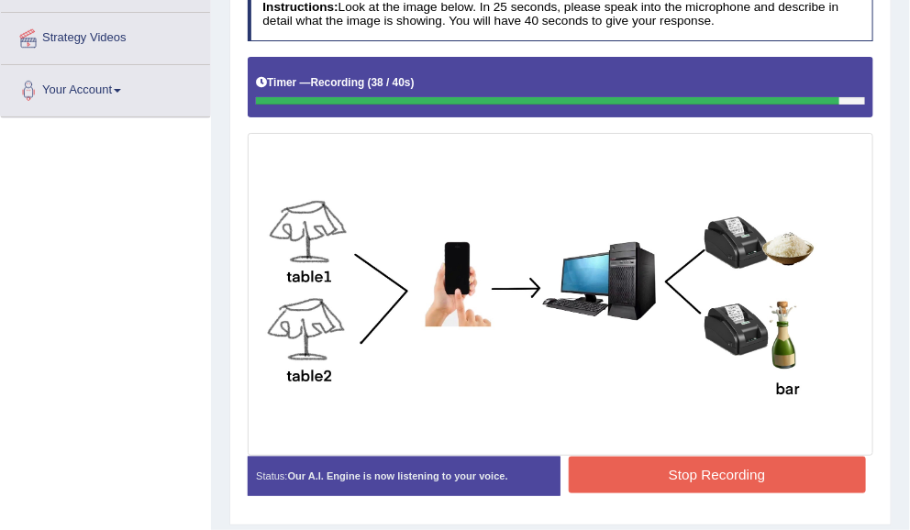
click at [762, 477] on button "Stop Recording" at bounding box center [717, 475] width 297 height 36
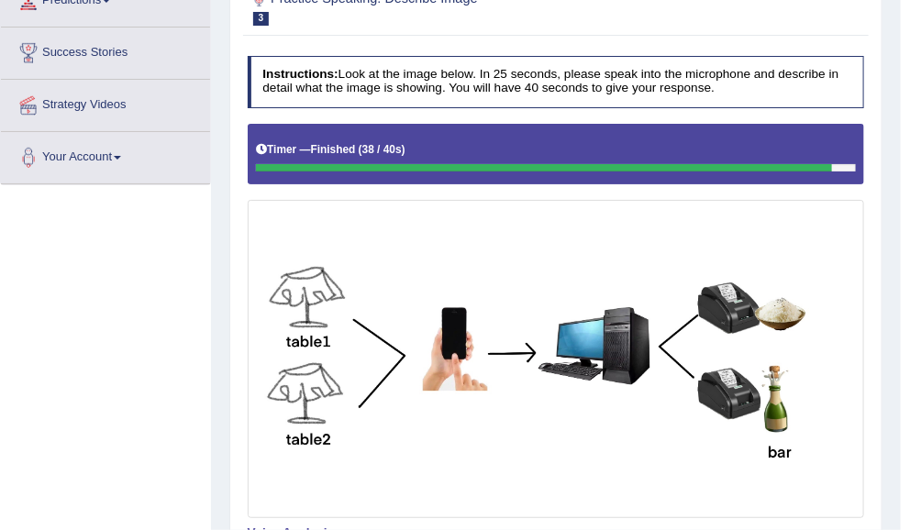
scroll to position [0, 0]
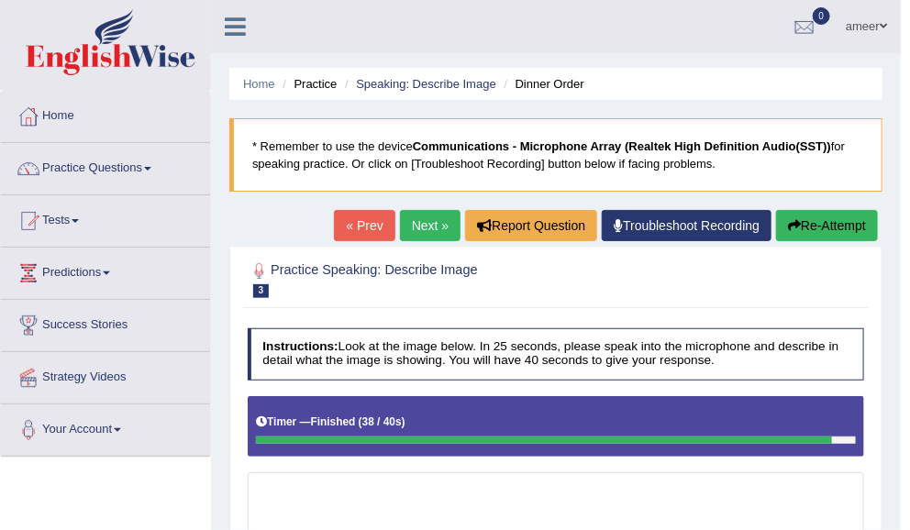
click at [431, 226] on link "Next »" at bounding box center [430, 225] width 61 height 31
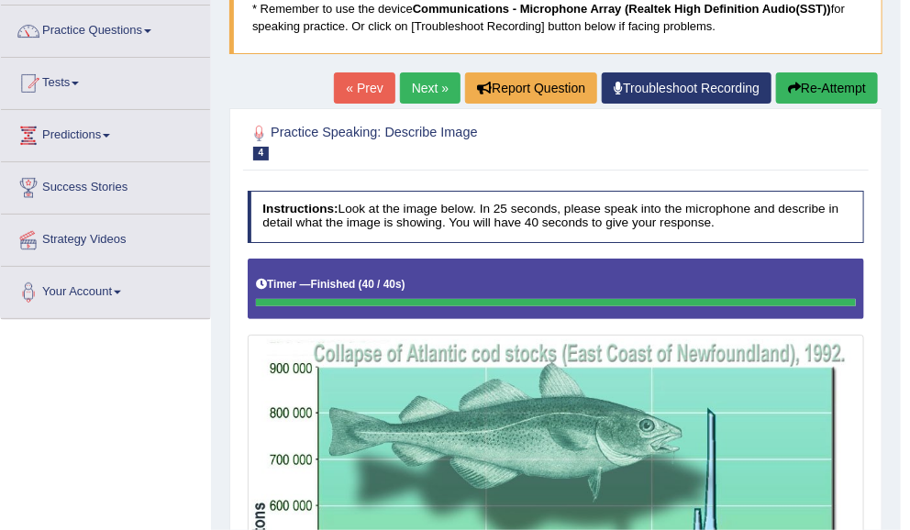
scroll to position [135, 0]
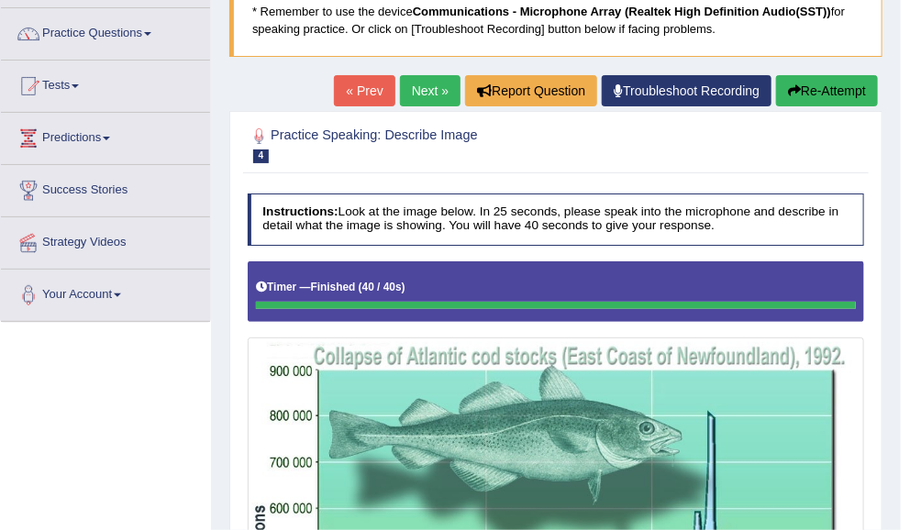
click at [830, 98] on button "Re-Attempt" at bounding box center [827, 90] width 102 height 31
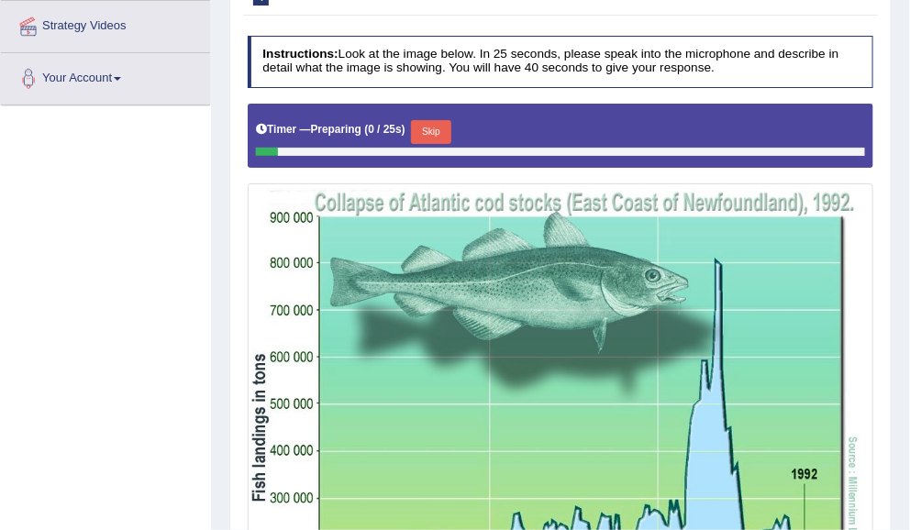
click at [443, 133] on button "Skip" at bounding box center [430, 132] width 39 height 24
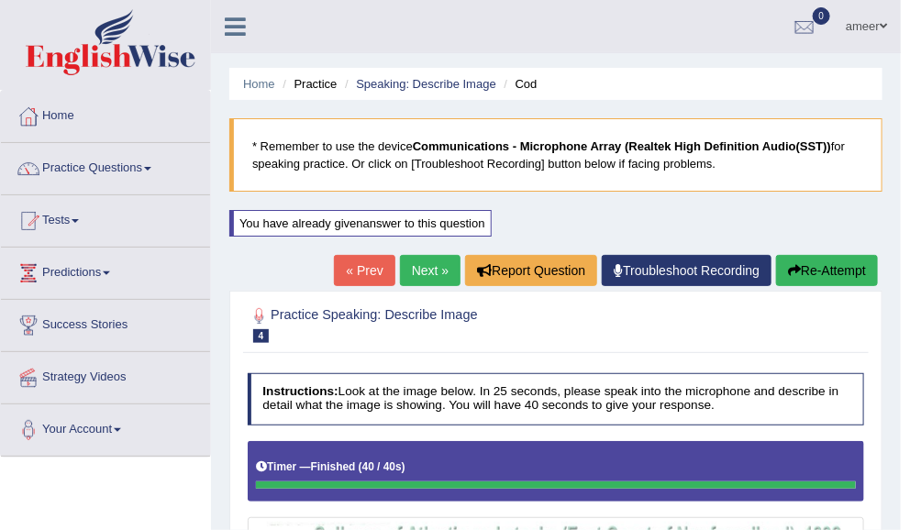
click at [417, 276] on link "Next »" at bounding box center [430, 270] width 61 height 31
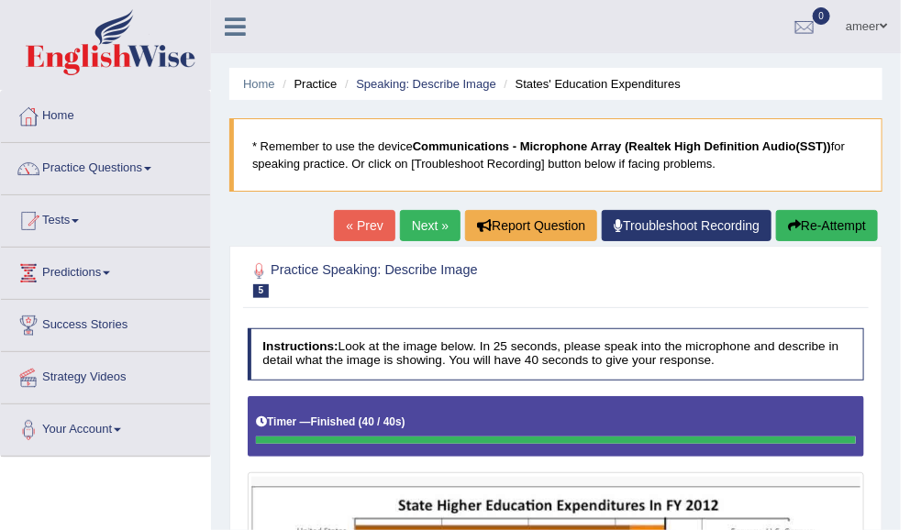
click at [429, 226] on link "Next »" at bounding box center [430, 225] width 61 height 31
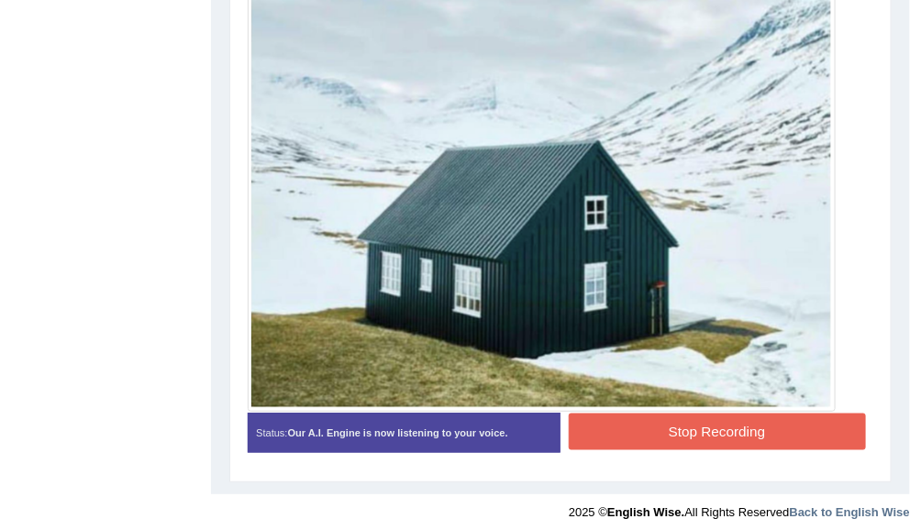
scroll to position [554, 0]
click at [783, 430] on button "Stop Recording" at bounding box center [717, 432] width 297 height 36
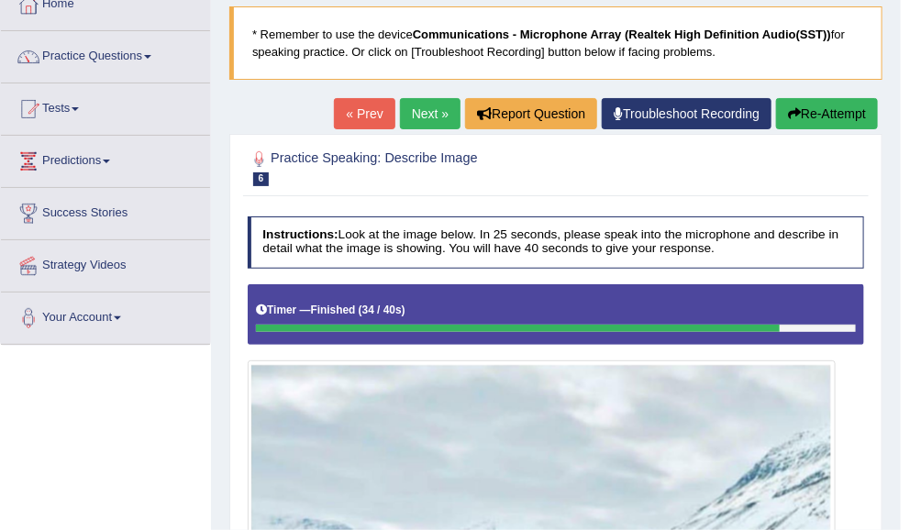
scroll to position [112, 0]
click at [431, 112] on link "Next »" at bounding box center [430, 113] width 61 height 31
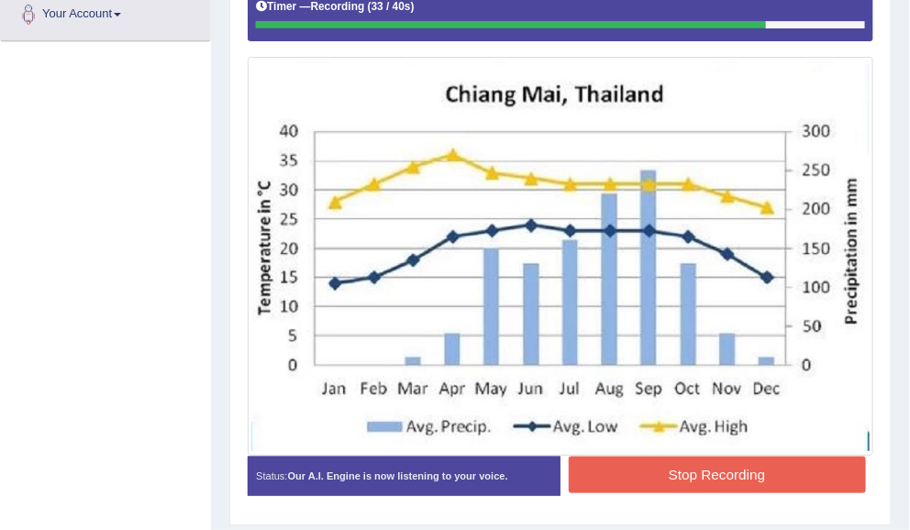
scroll to position [416, 0]
click at [790, 473] on button "Stop Recording" at bounding box center [717, 475] width 297 height 36
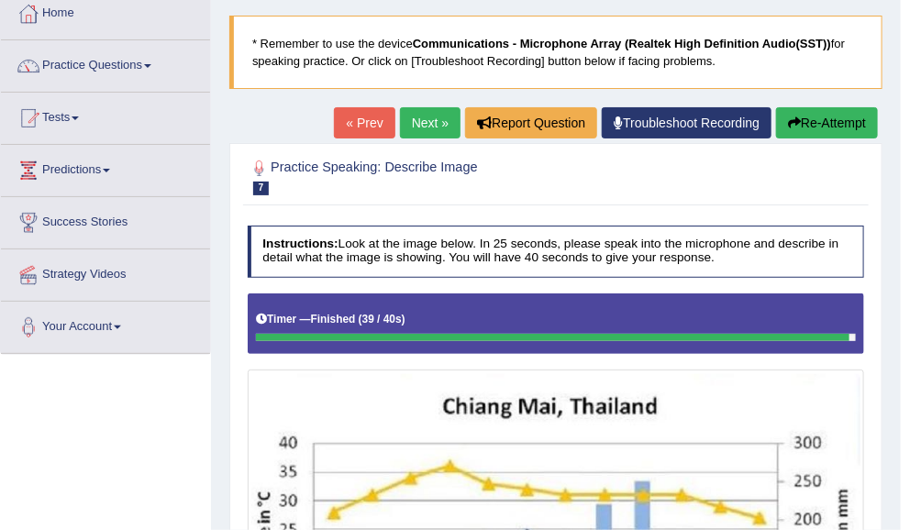
scroll to position [0, 0]
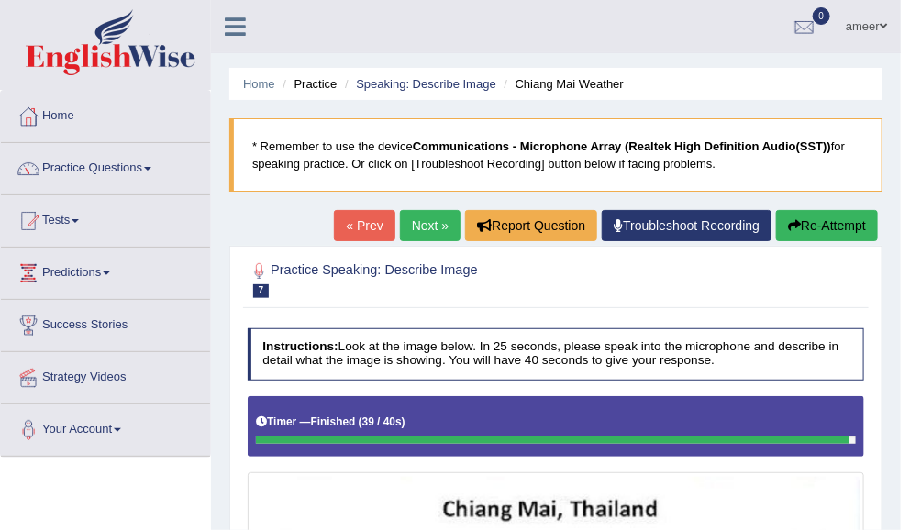
click at [428, 229] on link "Next »" at bounding box center [430, 225] width 61 height 31
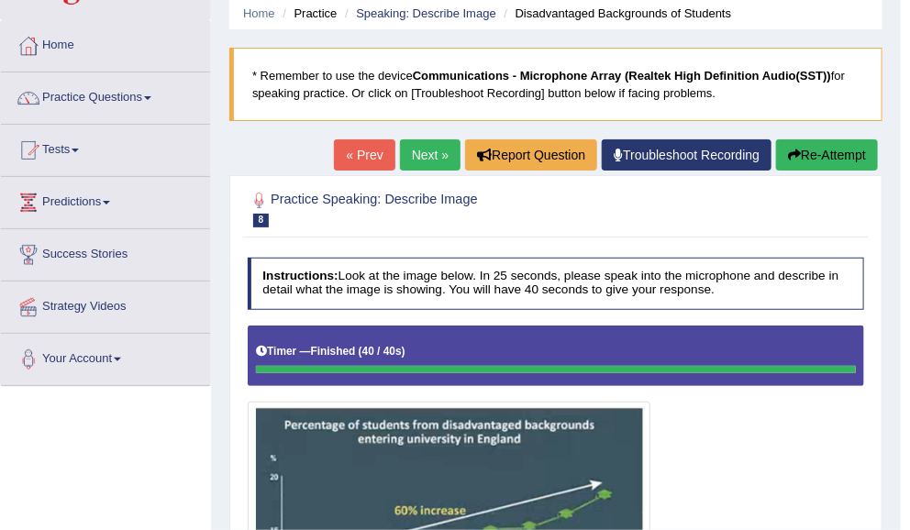
scroll to position [49, 0]
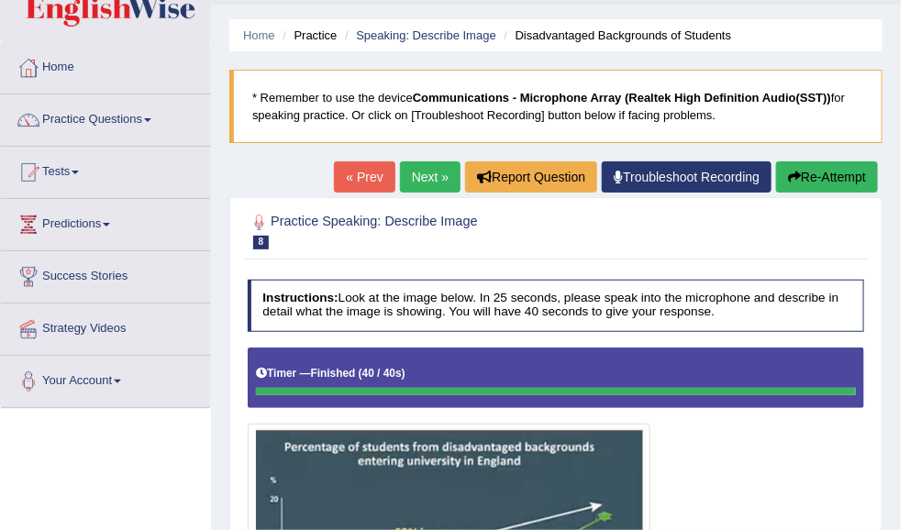
click at [438, 172] on link "Next »" at bounding box center [430, 176] width 61 height 31
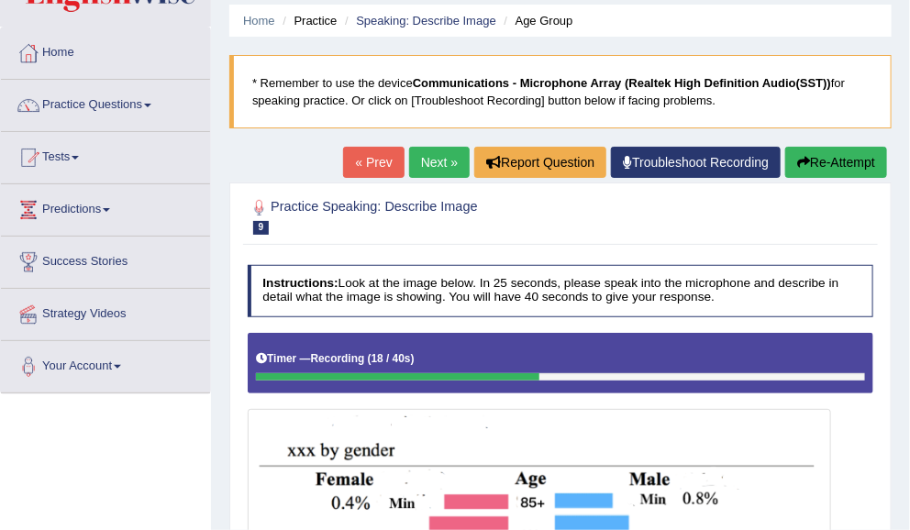
scroll to position [54, 0]
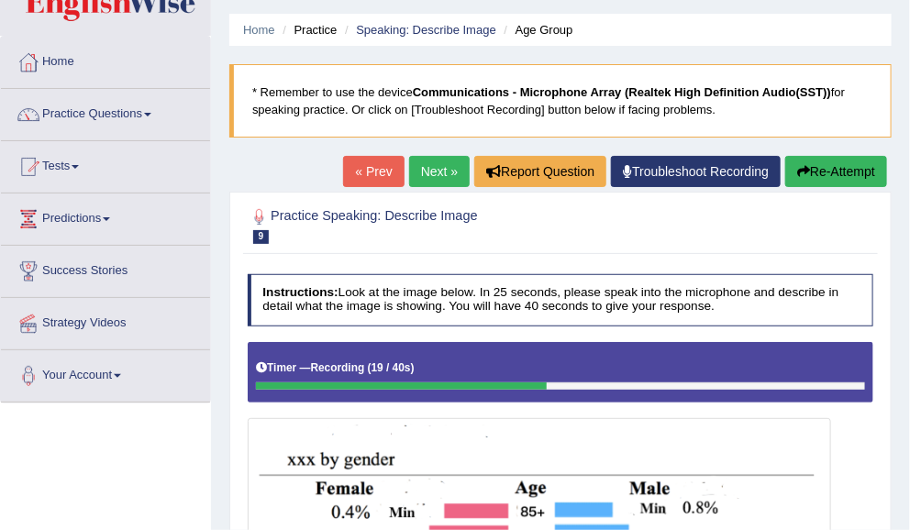
click at [848, 163] on button "Re-Attempt" at bounding box center [836, 171] width 102 height 31
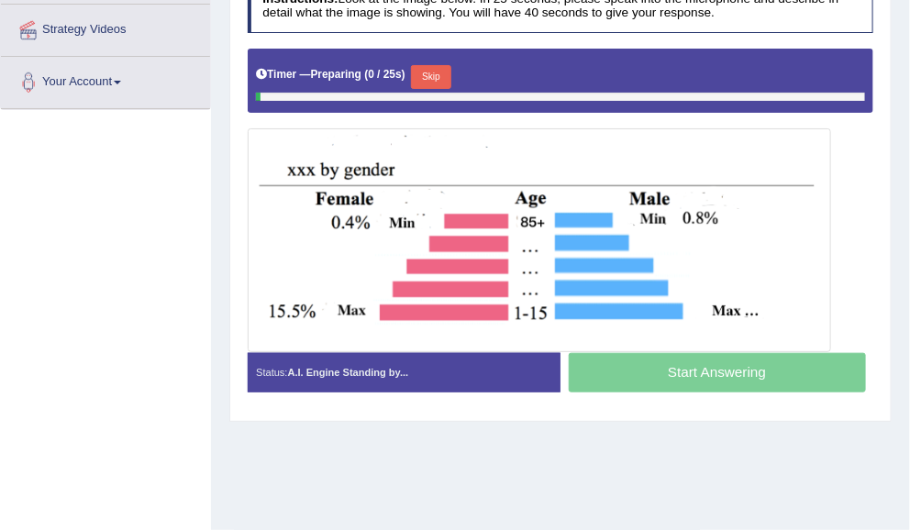
scroll to position [348, 0]
click at [447, 68] on button "Skip" at bounding box center [430, 77] width 39 height 24
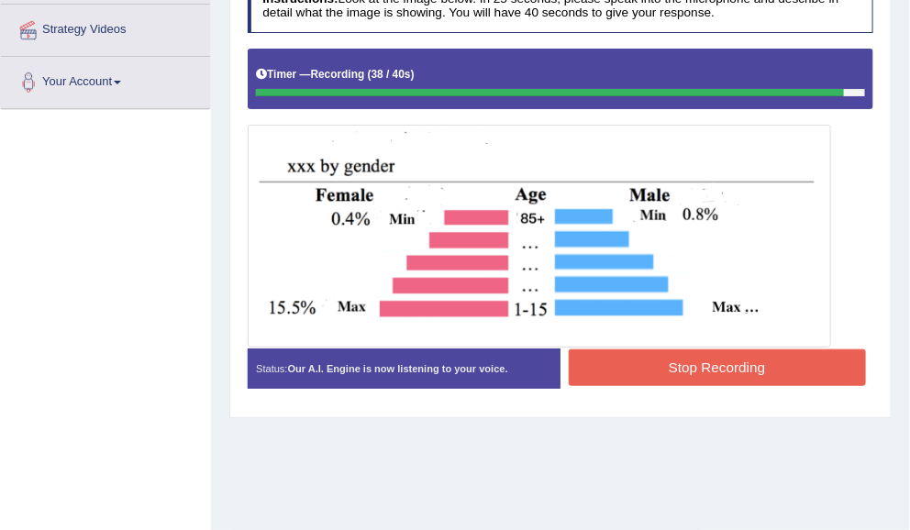
click at [778, 362] on button "Stop Recording" at bounding box center [717, 368] width 297 height 36
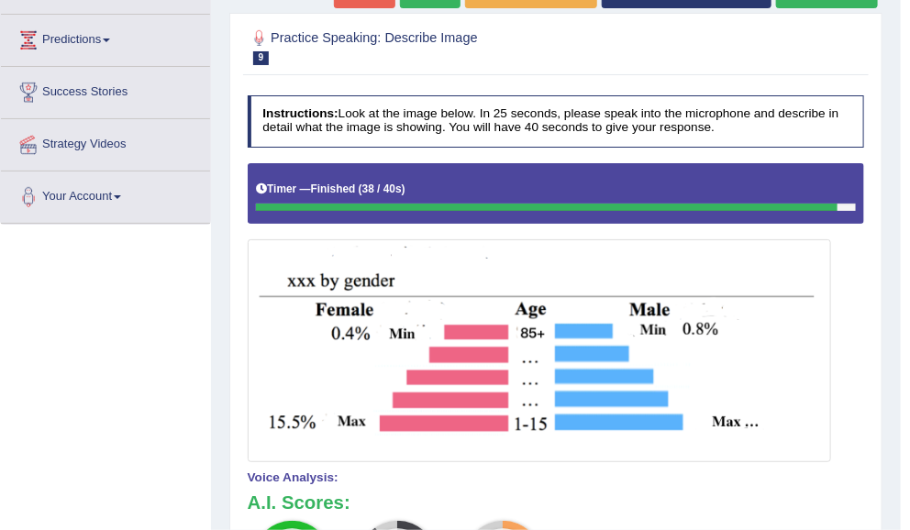
scroll to position [0, 0]
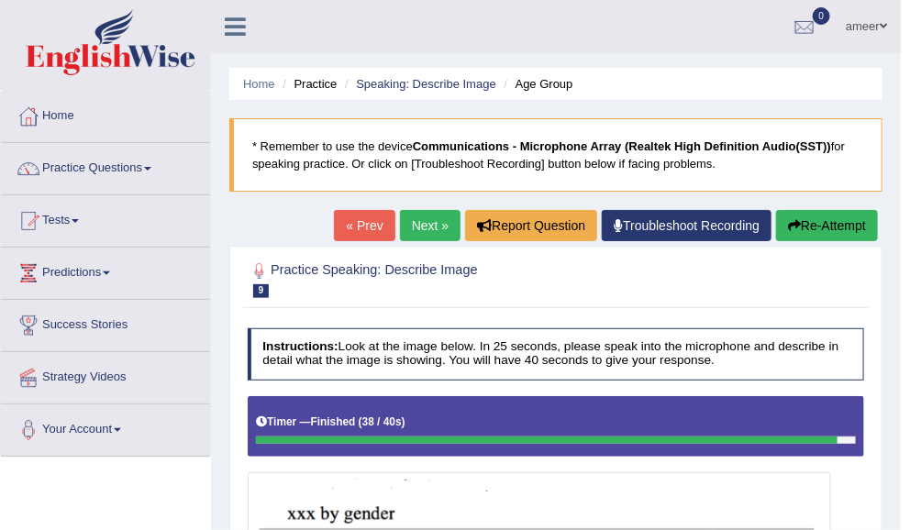
click at [419, 222] on link "Next »" at bounding box center [430, 225] width 61 height 31
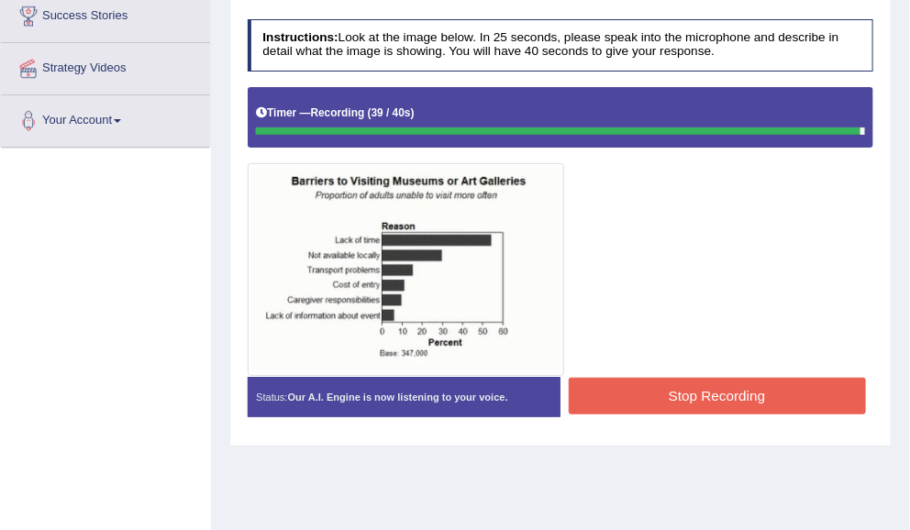
click at [797, 387] on button "Stop Recording" at bounding box center [717, 396] width 297 height 36
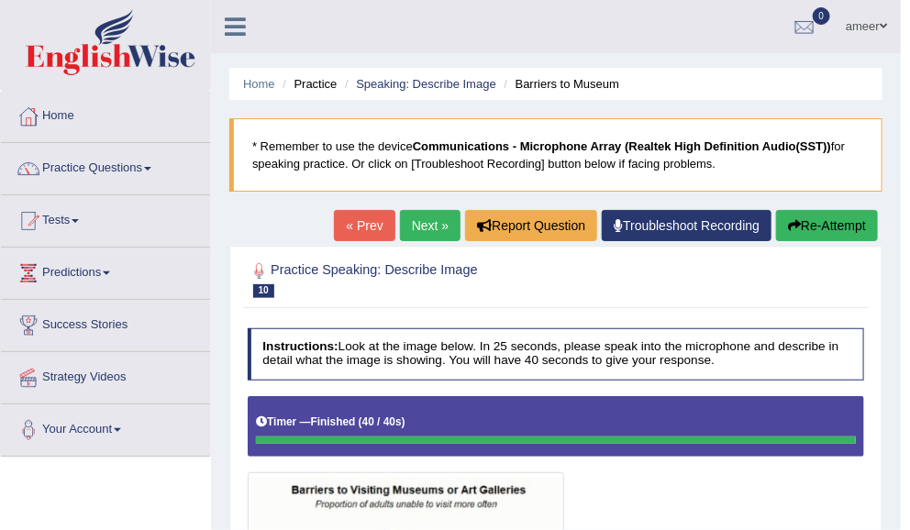
scroll to position [2, 0]
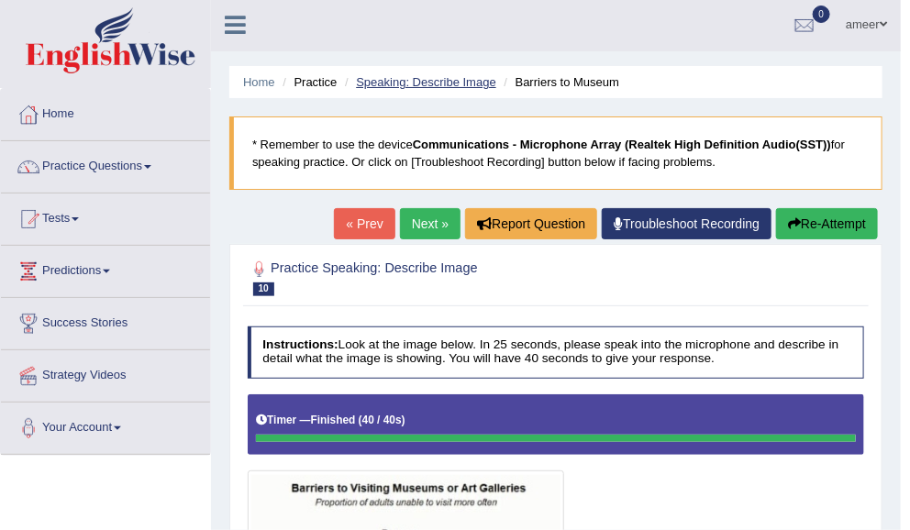
click at [465, 83] on link "Speaking: Describe Image" at bounding box center [425, 82] width 139 height 14
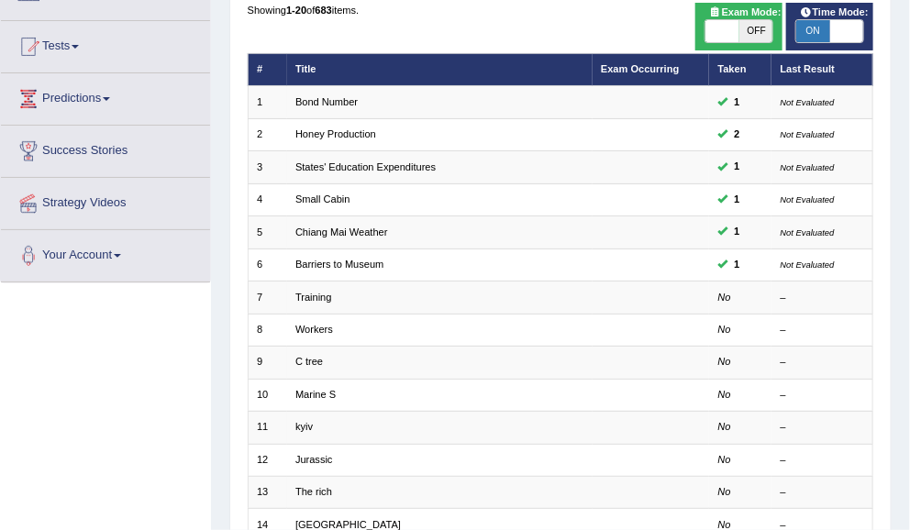
scroll to position [174, 0]
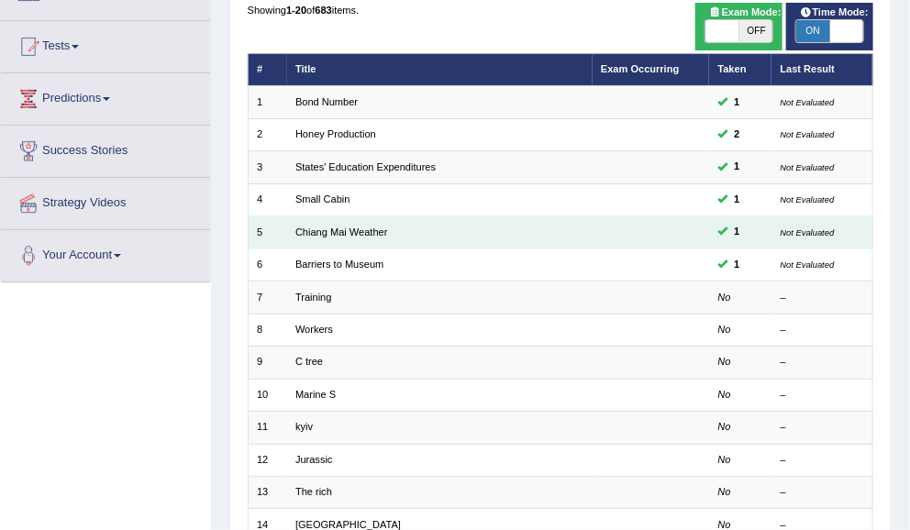
scroll to position [174, 0]
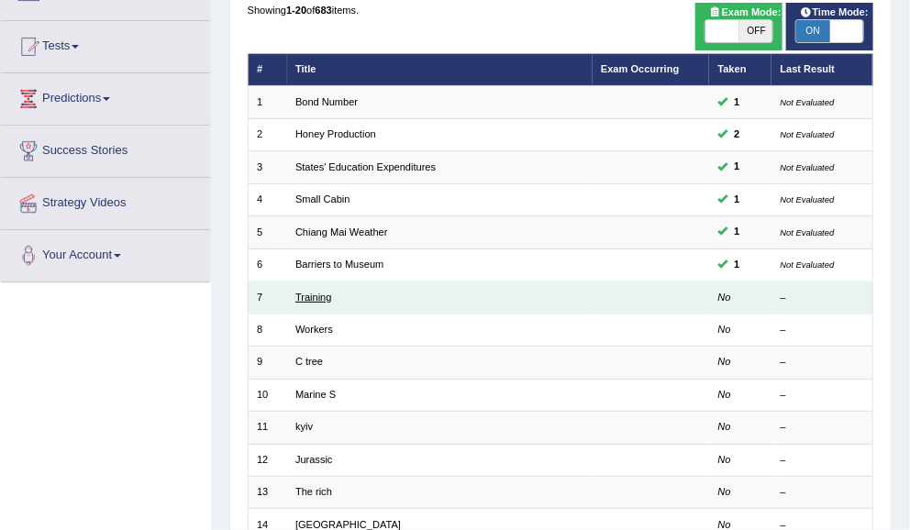
click at [316, 292] on link "Training" at bounding box center [313, 297] width 37 height 11
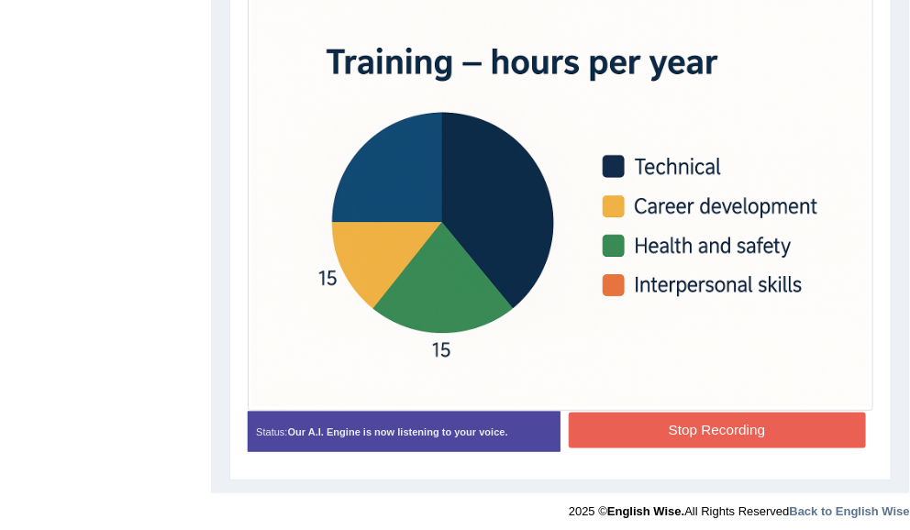
scroll to position [479, 0]
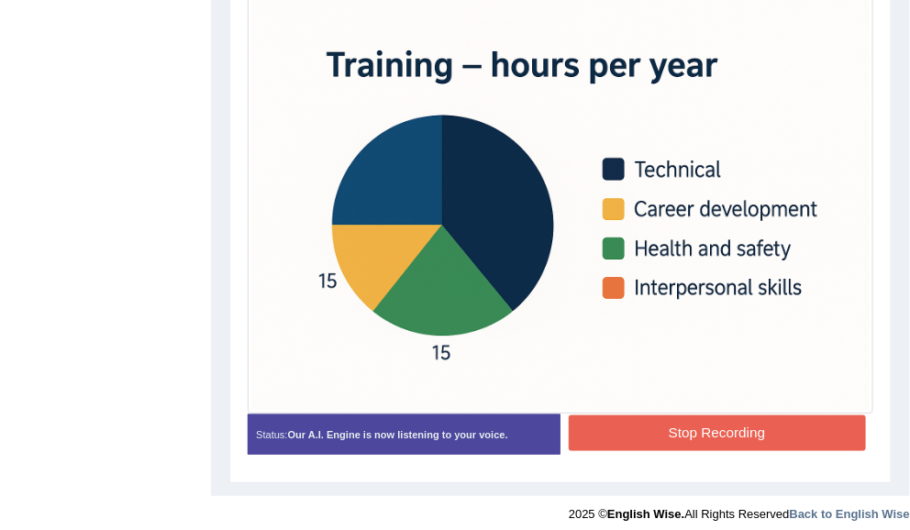
click at [753, 439] on button "Stop Recording" at bounding box center [717, 434] width 297 height 36
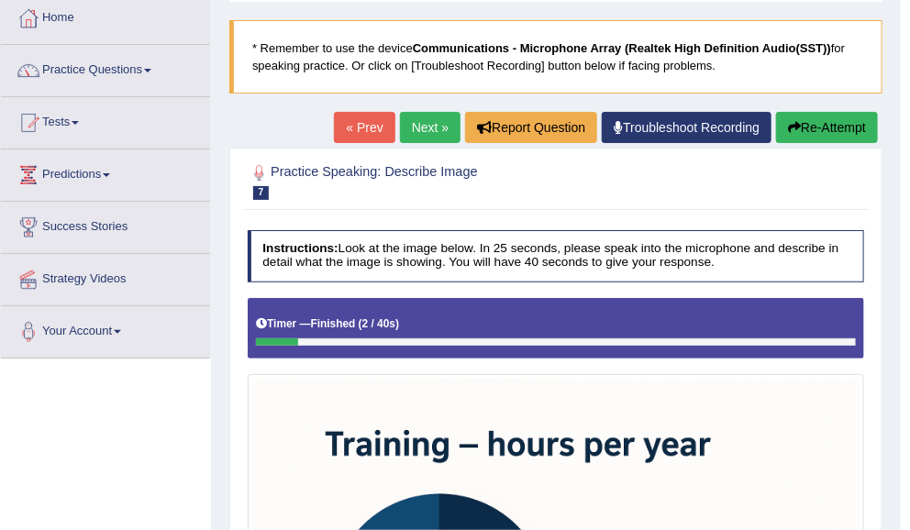
scroll to position [99, 0]
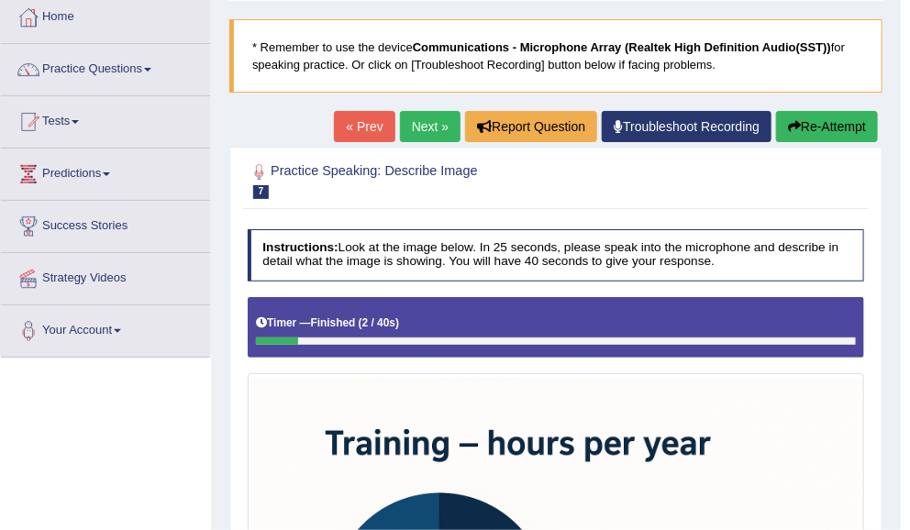
click at [819, 130] on button "Re-Attempt" at bounding box center [827, 126] width 102 height 31
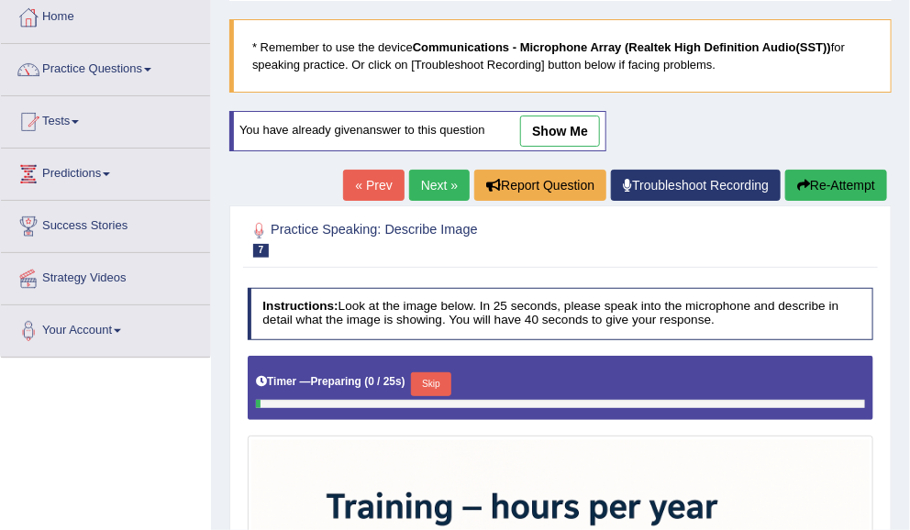
click at [446, 382] on button "Skip" at bounding box center [430, 384] width 39 height 24
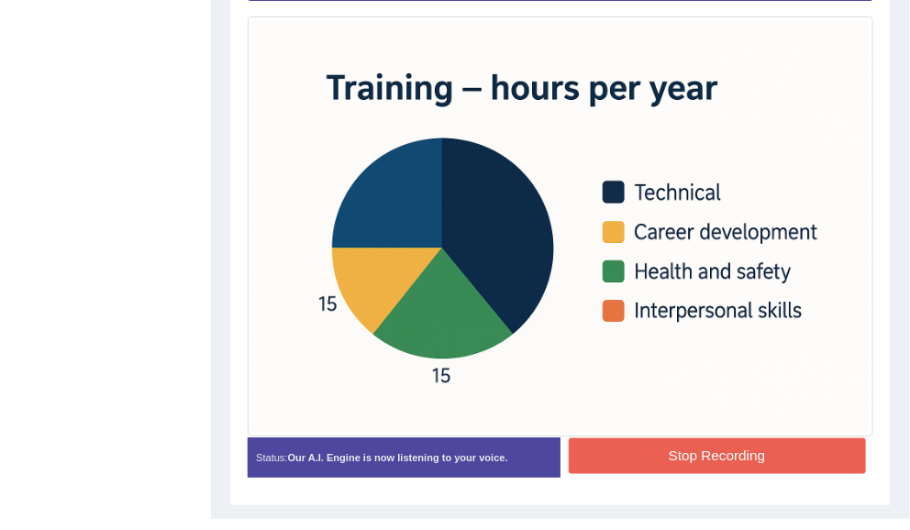
scroll to position [531, 0]
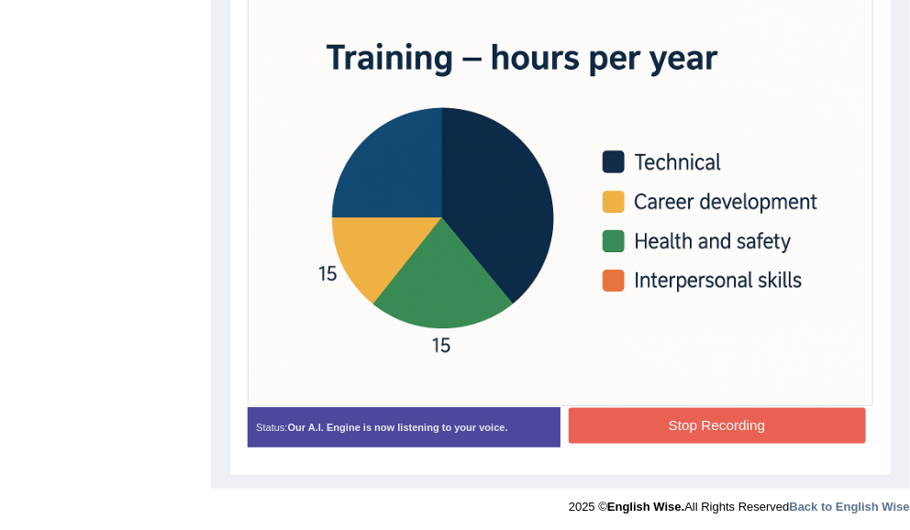
click at [697, 432] on button "Stop Recording" at bounding box center [717, 426] width 297 height 36
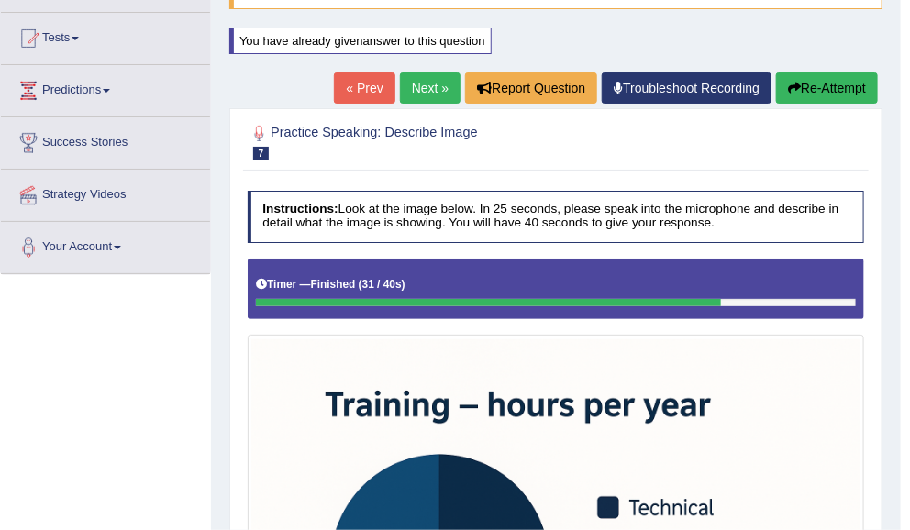
scroll to position [183, 0]
click at [848, 90] on button "Re-Attempt" at bounding box center [827, 87] width 102 height 31
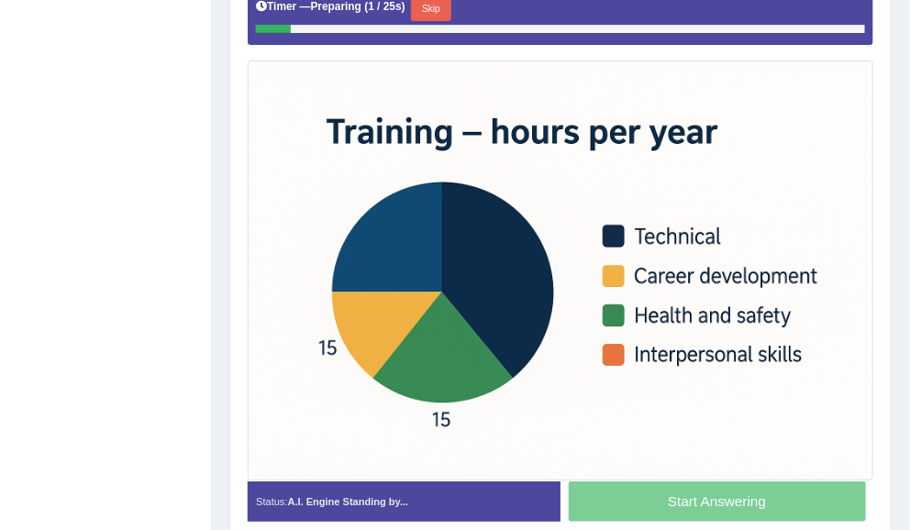
scroll to position [473, 0]
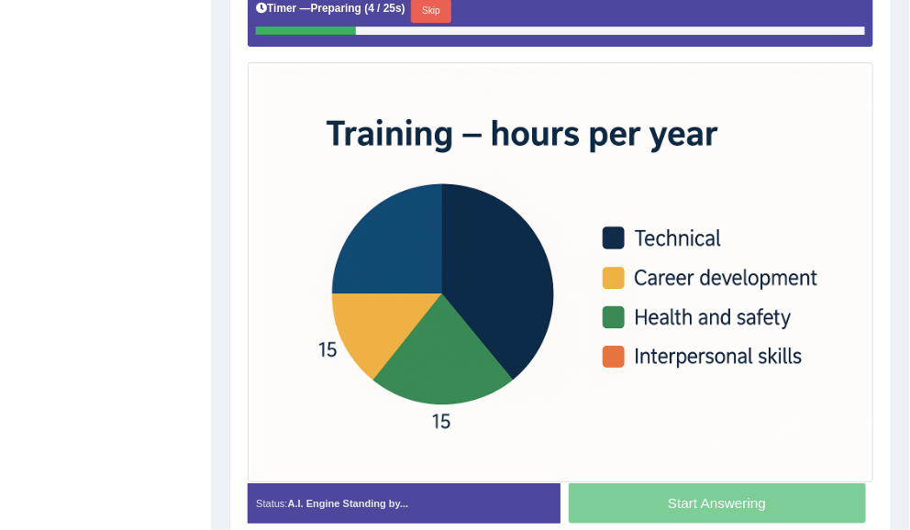
click at [417, 6] on button "Skip" at bounding box center [430, 11] width 39 height 24
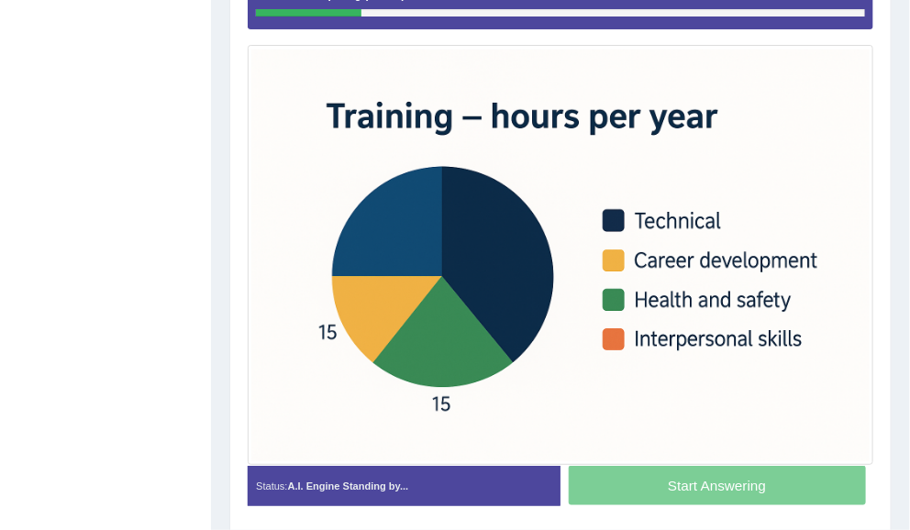
scroll to position [459, 0]
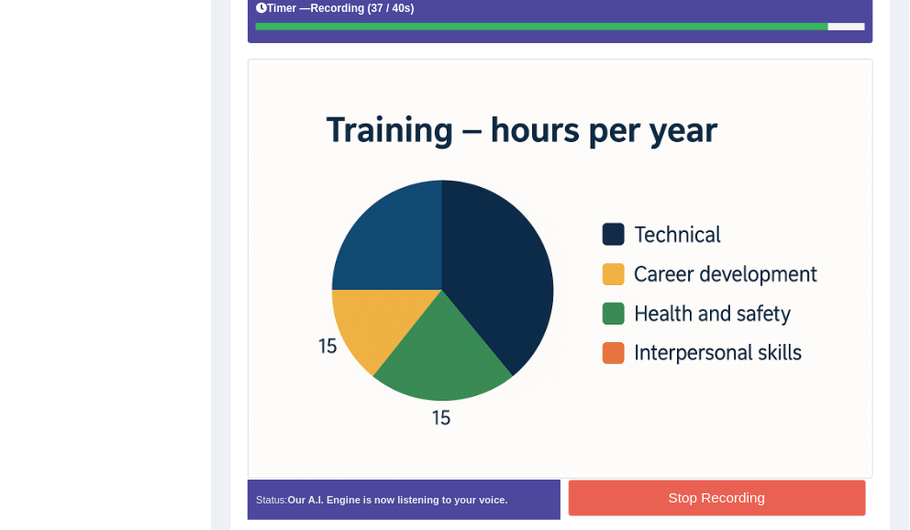
click at [703, 497] on button "Stop Recording" at bounding box center [717, 499] width 297 height 36
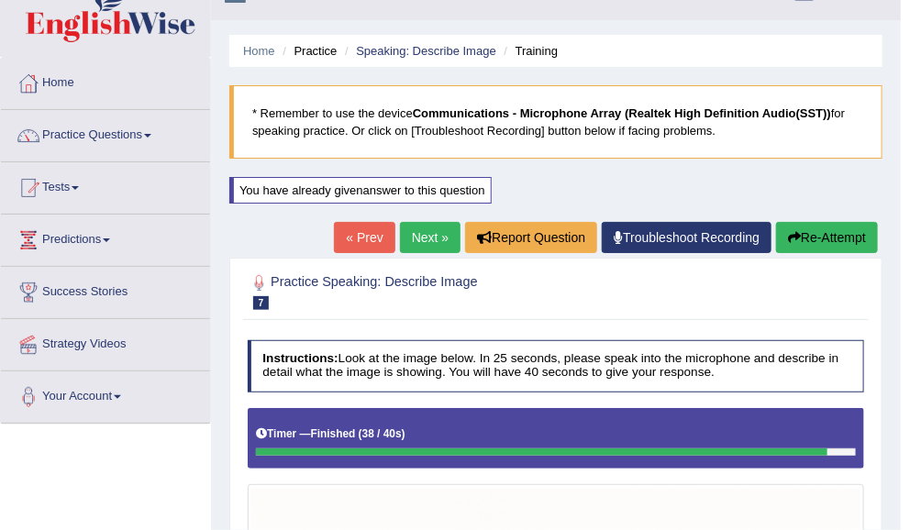
scroll to position [34, 0]
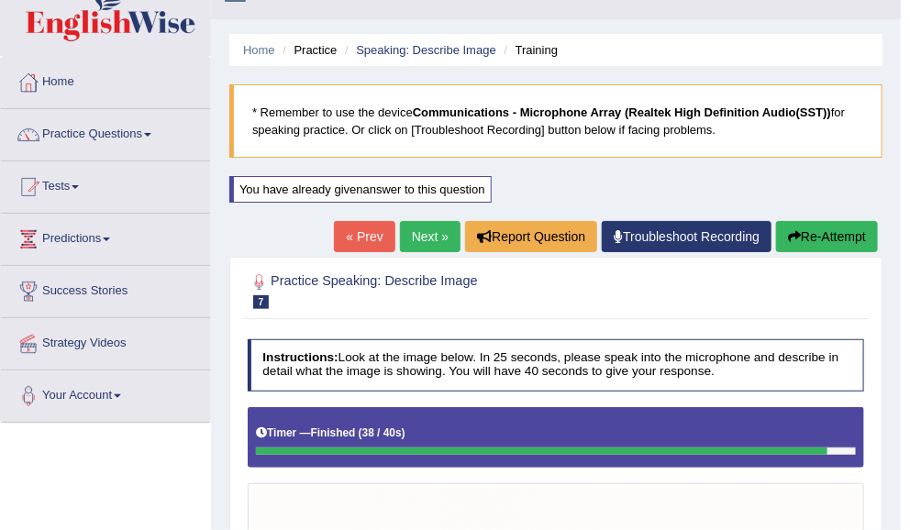
click at [423, 233] on link "Next »" at bounding box center [430, 236] width 61 height 31
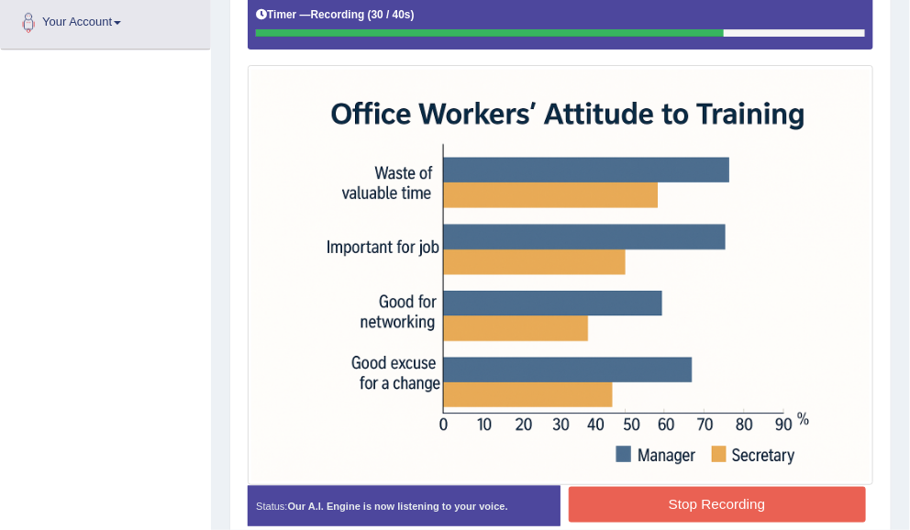
click at [795, 502] on button "Stop Recording" at bounding box center [717, 505] width 297 height 36
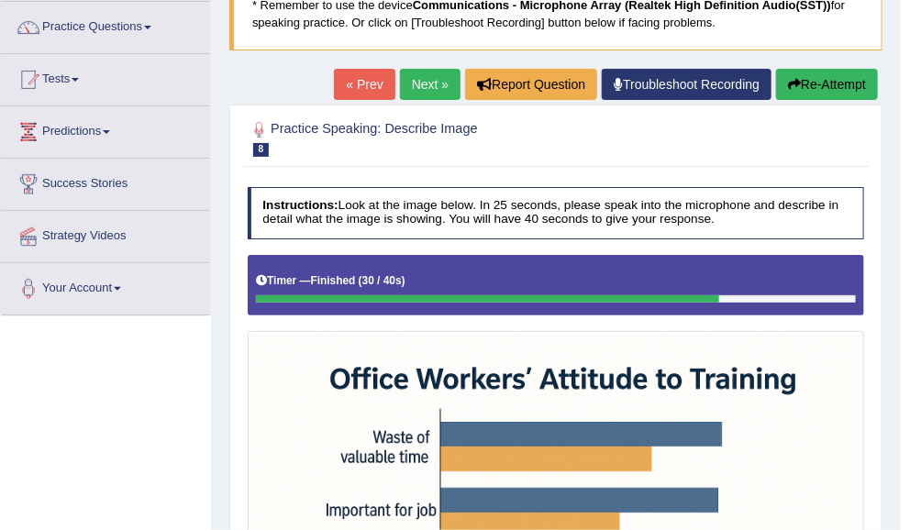
scroll to position [139, 0]
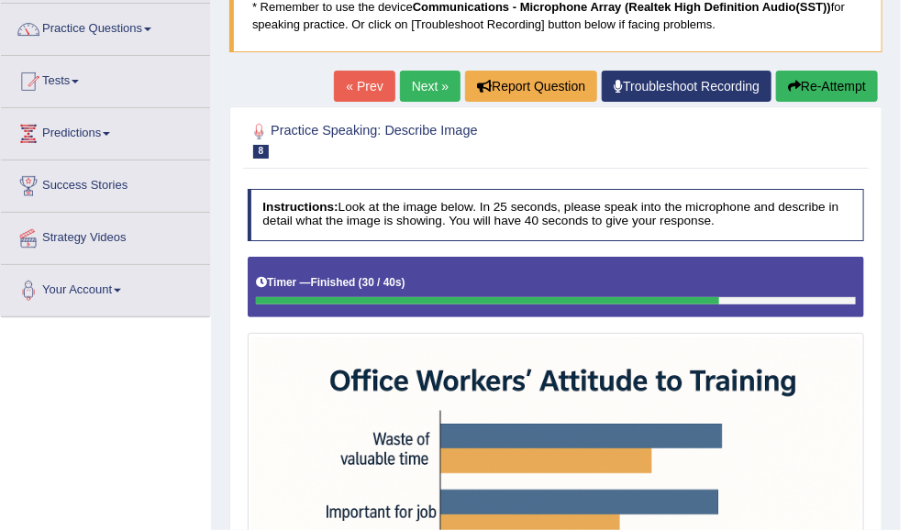
click at [837, 83] on button "Re-Attempt" at bounding box center [827, 86] width 102 height 31
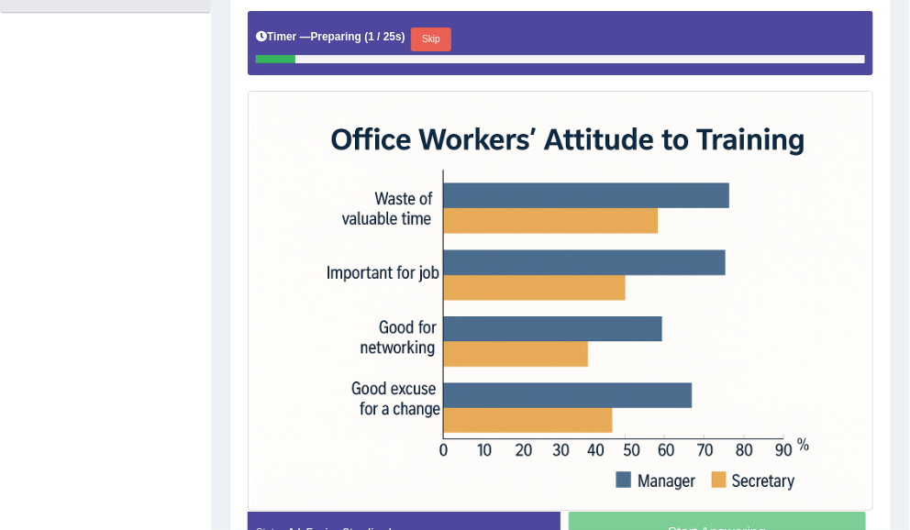
scroll to position [443, 0]
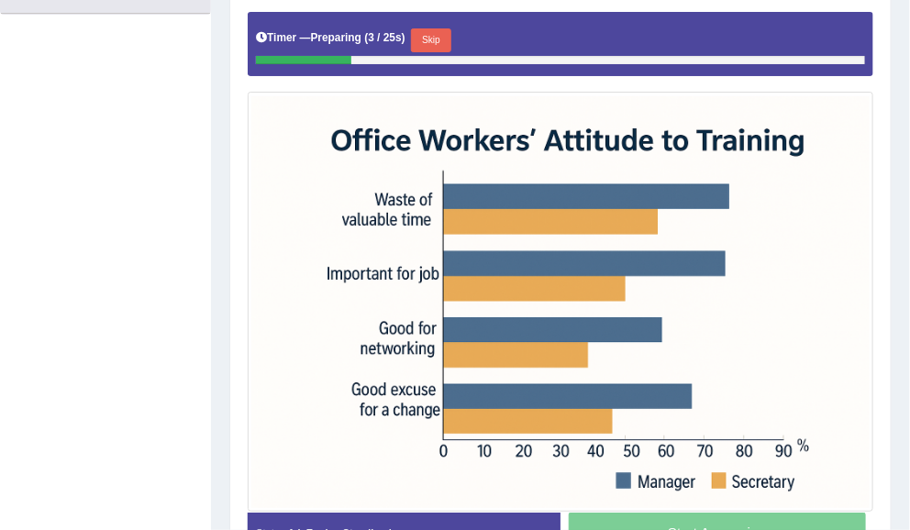
click at [447, 33] on button "Skip" at bounding box center [430, 40] width 39 height 24
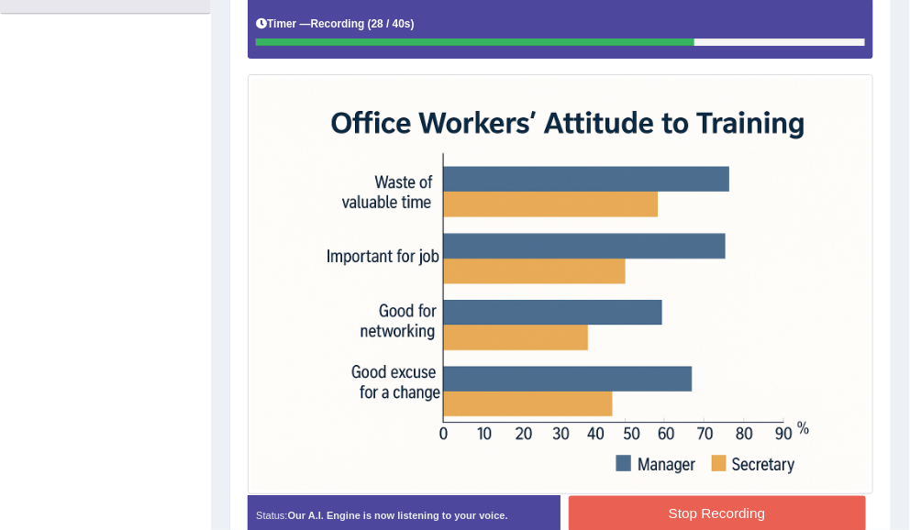
click at [827, 516] on button "Stop Recording" at bounding box center [717, 514] width 297 height 36
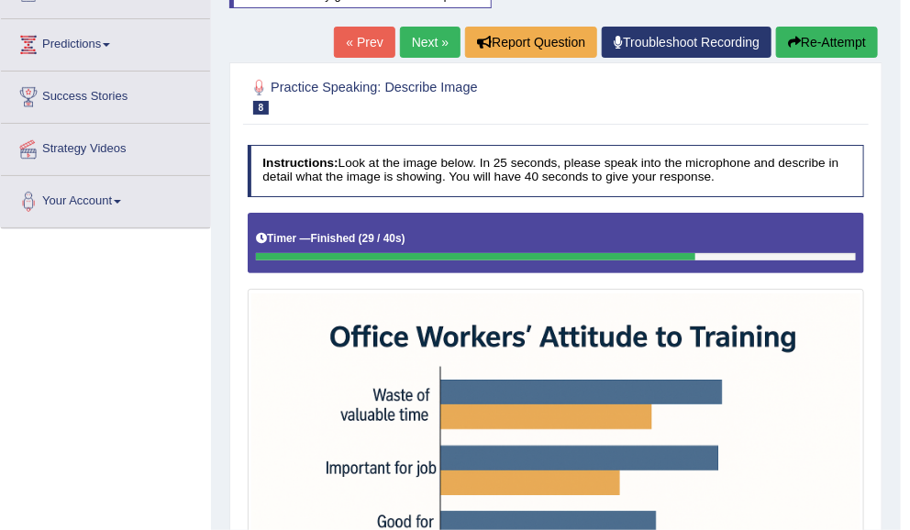
scroll to position [228, 0]
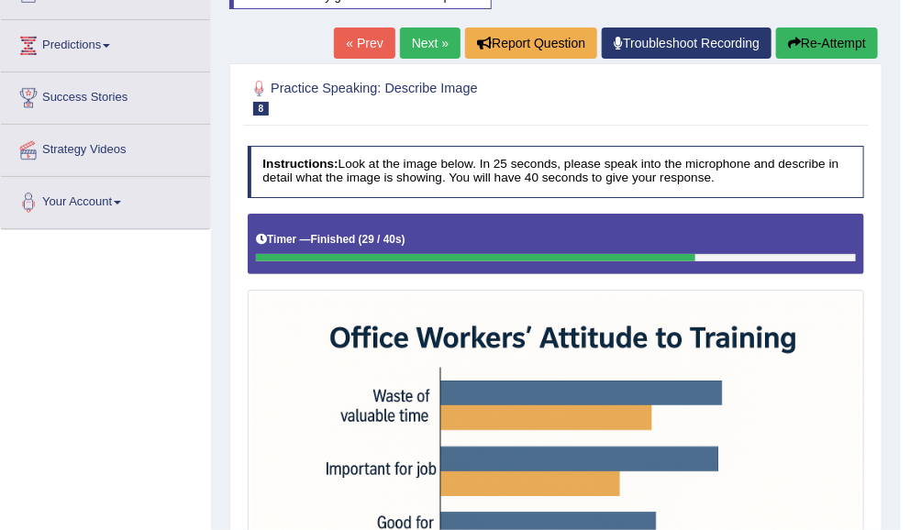
click at [792, 43] on icon "button" at bounding box center [794, 43] width 13 height 13
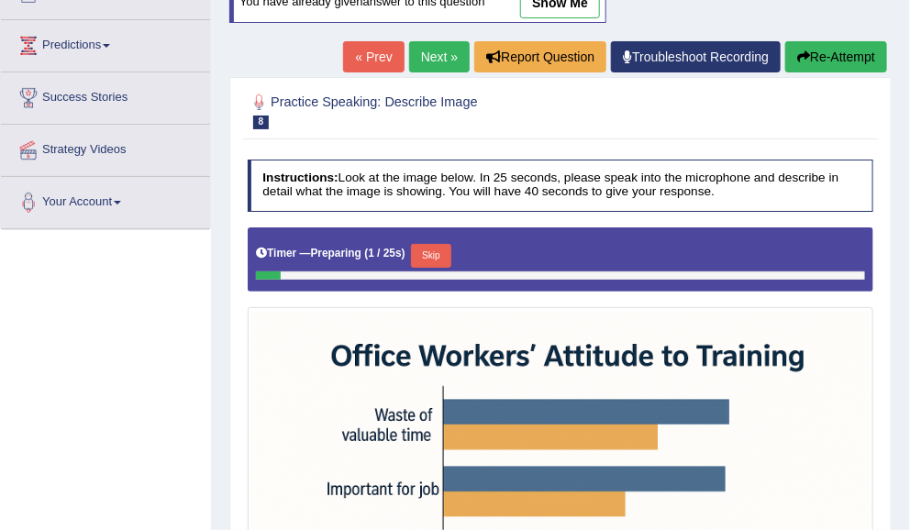
click at [432, 244] on button "Skip" at bounding box center [430, 256] width 39 height 24
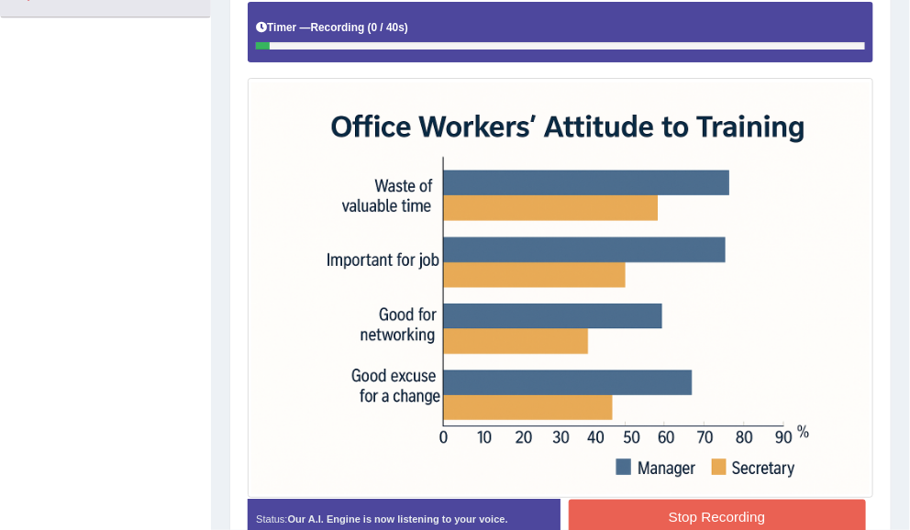
scroll to position [447, 0]
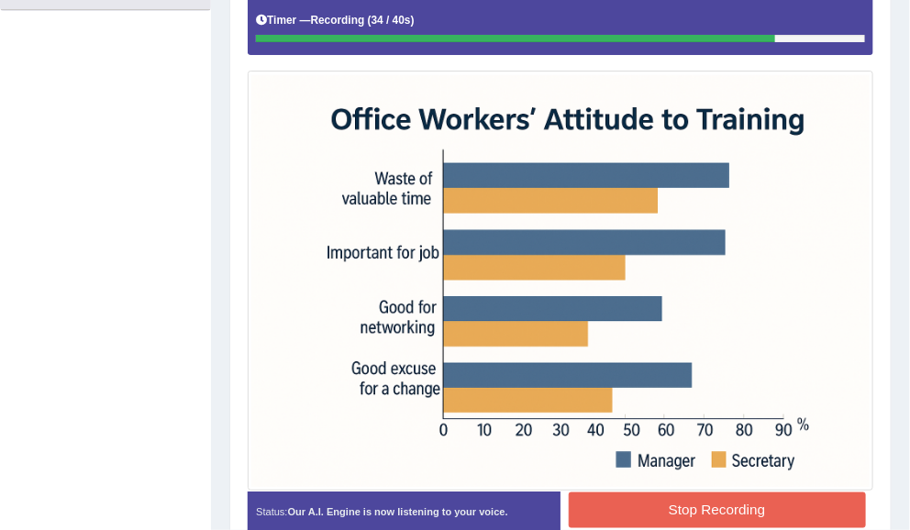
click at [707, 505] on button "Stop Recording" at bounding box center [717, 511] width 297 height 36
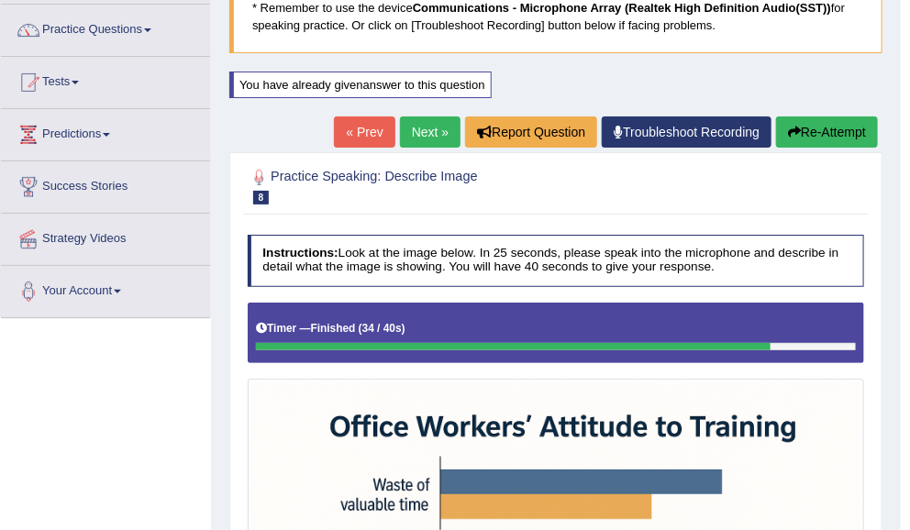
scroll to position [137, 0]
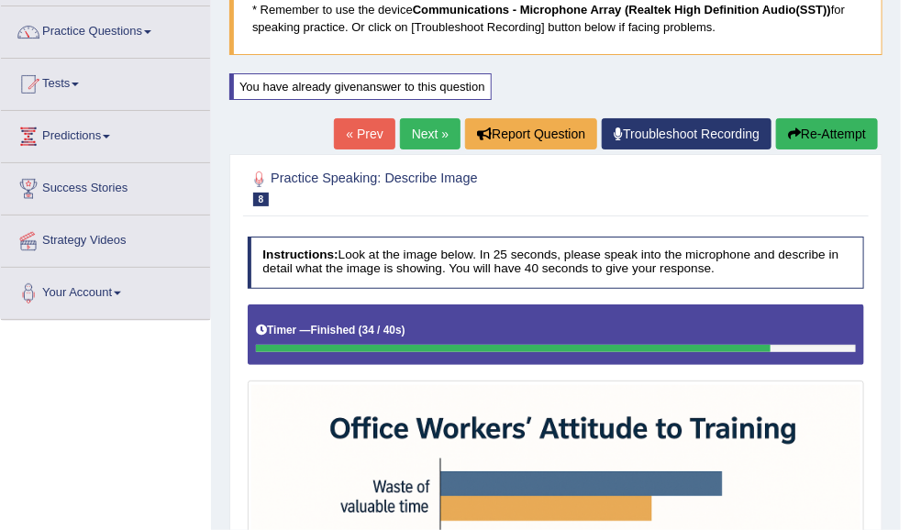
click at [424, 134] on link "Next »" at bounding box center [430, 133] width 61 height 31
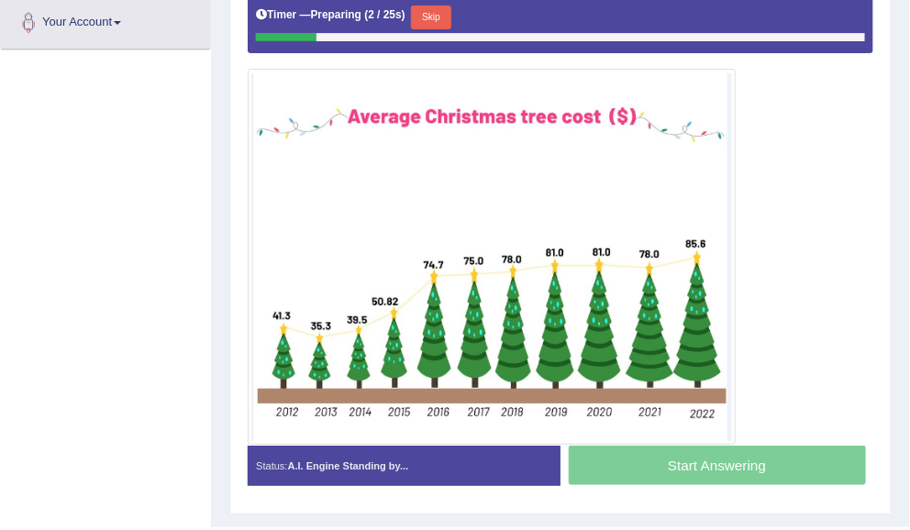
scroll to position [411, 0]
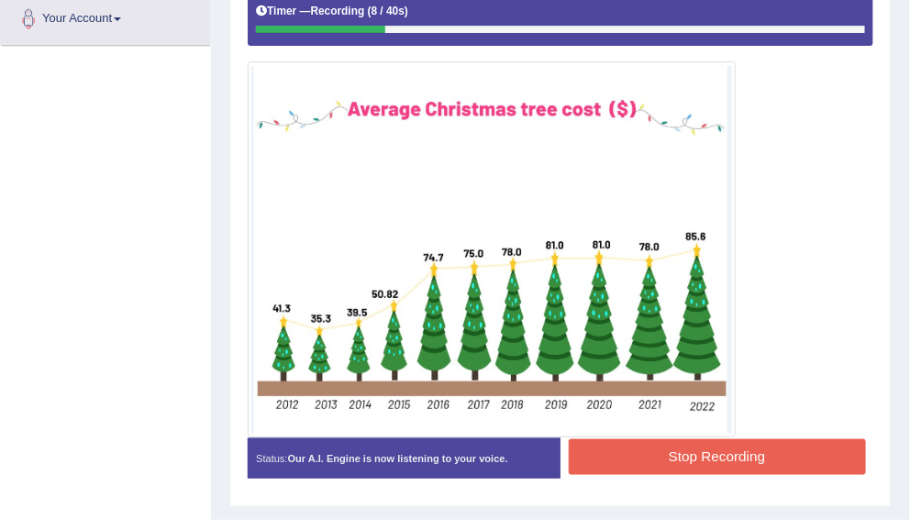
click at [724, 463] on button "Stop Recording" at bounding box center [717, 457] width 297 height 36
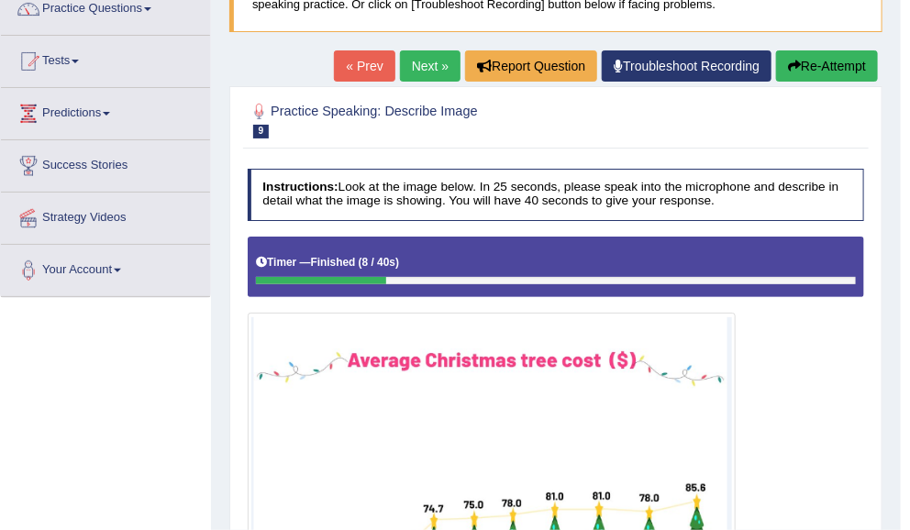
scroll to position [161, 0]
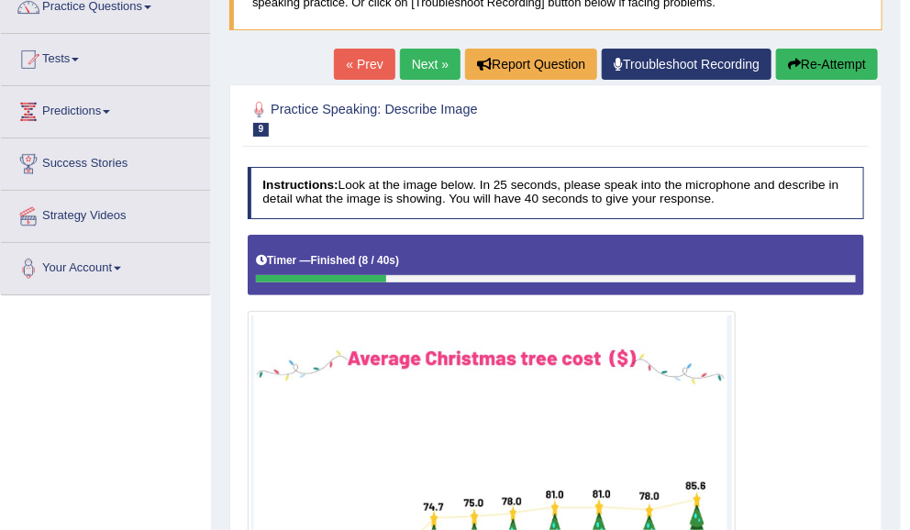
click at [830, 64] on button "Re-Attempt" at bounding box center [827, 64] width 102 height 31
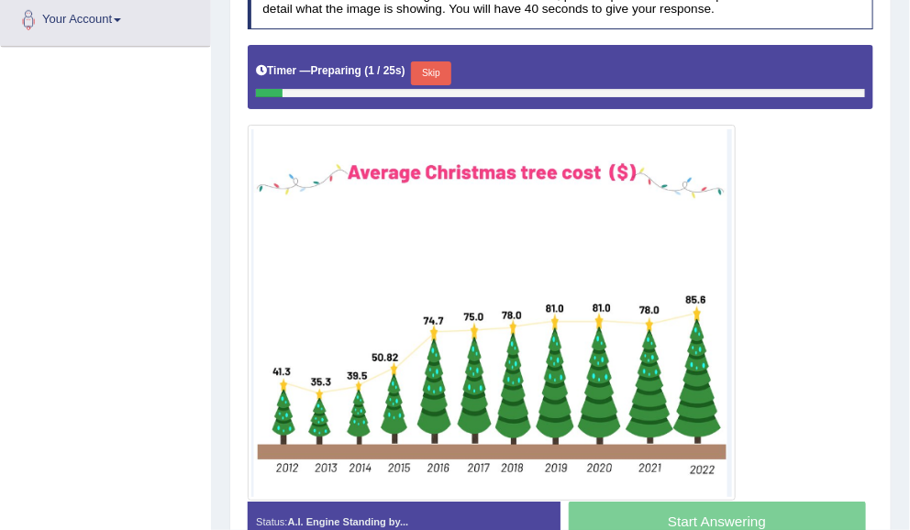
scroll to position [411, 0]
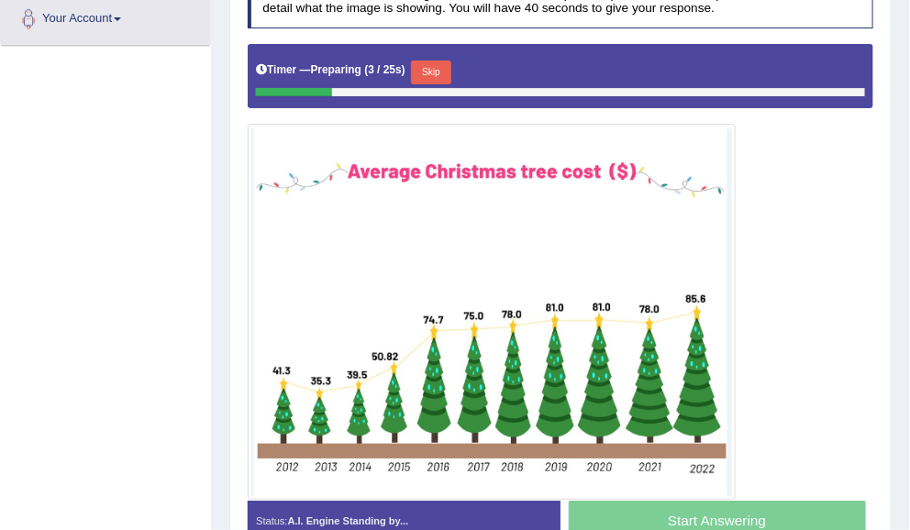
click at [446, 72] on button "Skip" at bounding box center [430, 73] width 39 height 24
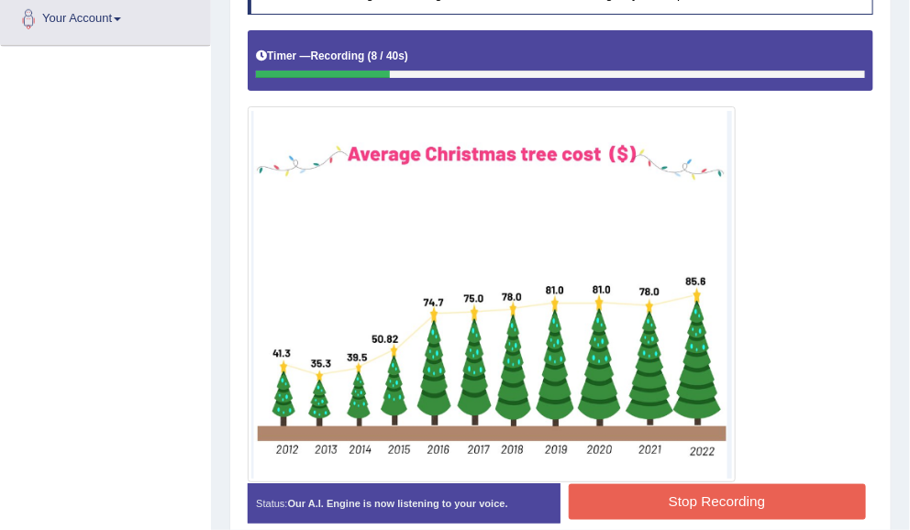
click at [796, 502] on button "Stop Recording" at bounding box center [717, 502] width 297 height 36
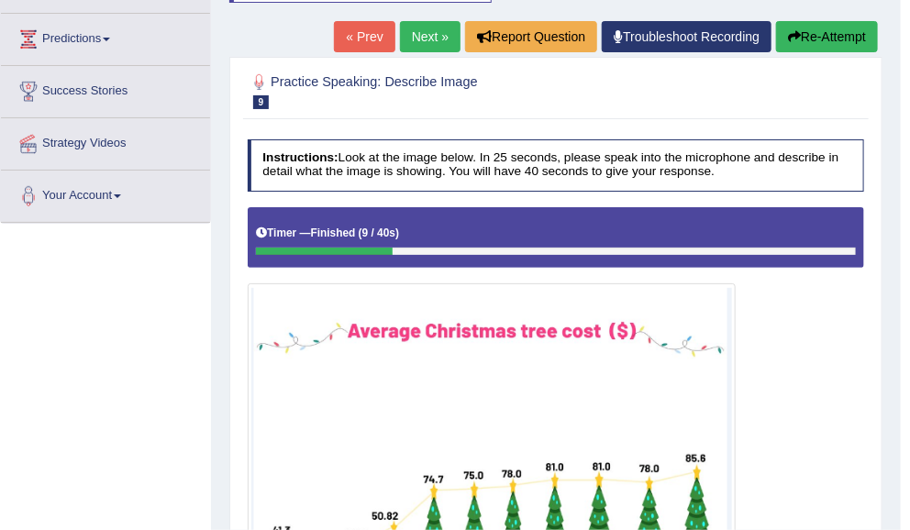
scroll to position [237, 0]
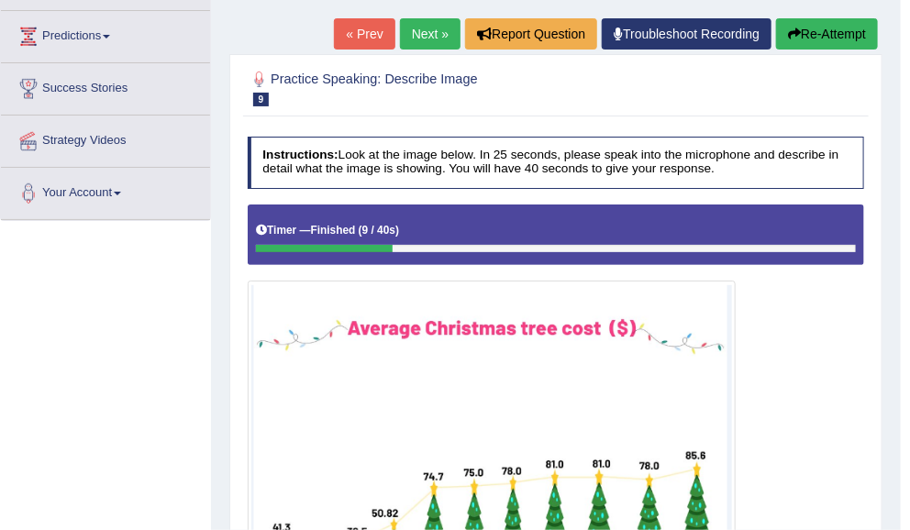
click at [834, 33] on button "Re-Attempt" at bounding box center [827, 33] width 102 height 31
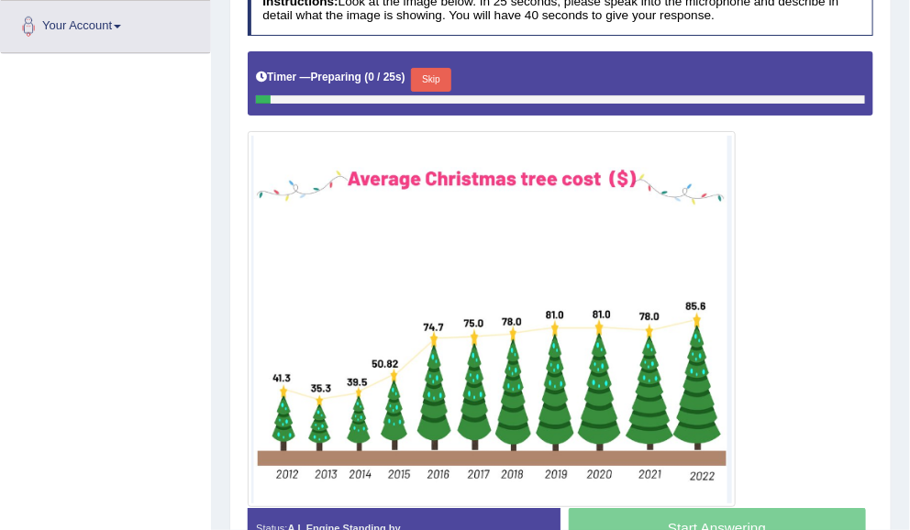
scroll to position [406, 0]
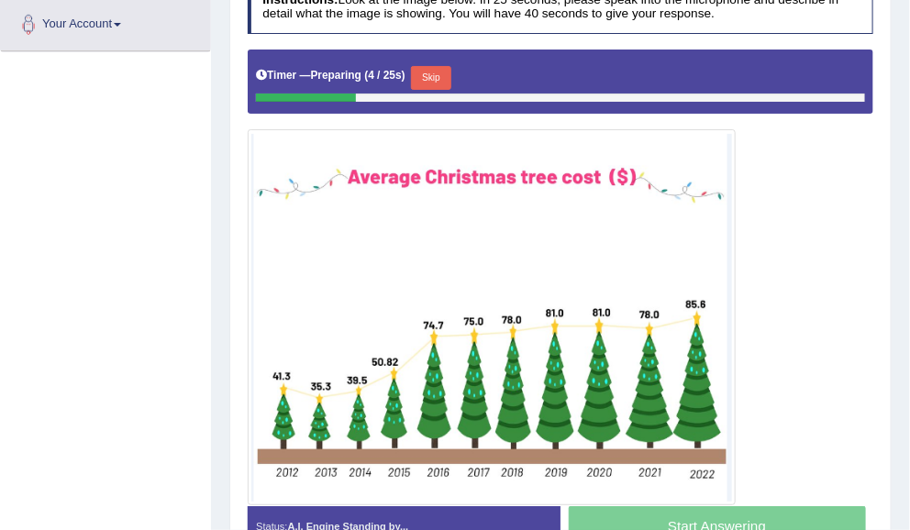
click at [437, 72] on button "Skip" at bounding box center [430, 78] width 39 height 24
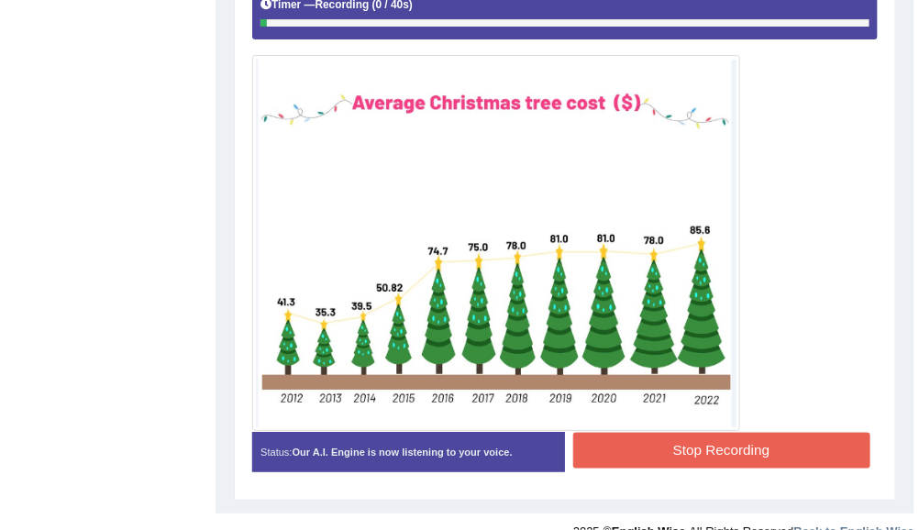
scroll to position [461, 0]
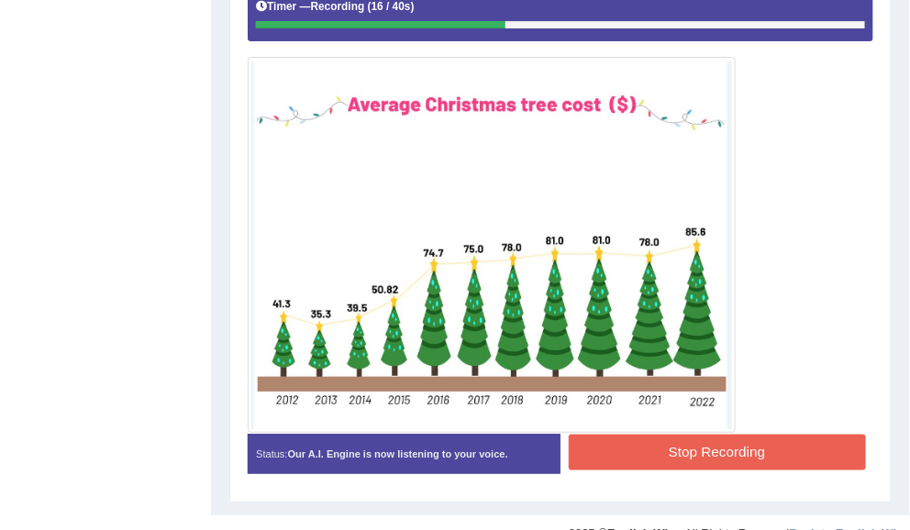
click at [721, 461] on button "Stop Recording" at bounding box center [717, 453] width 297 height 36
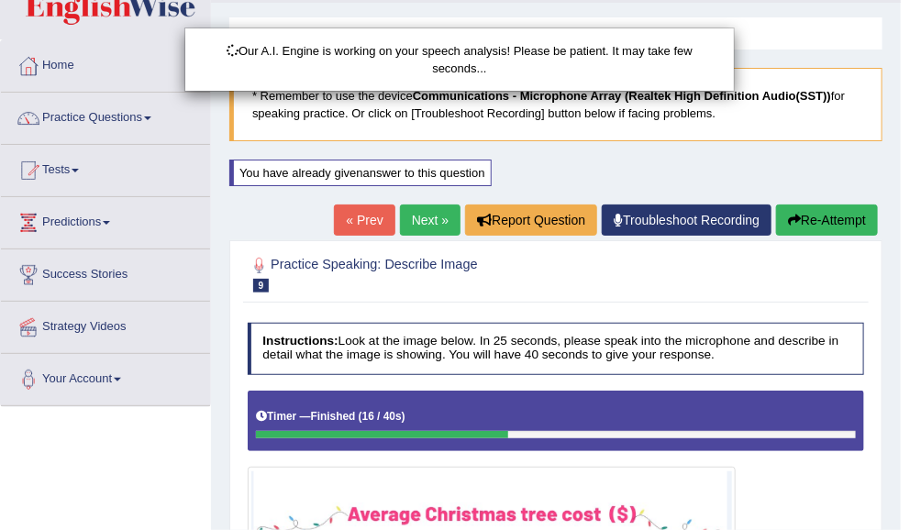
scroll to position [49, 0]
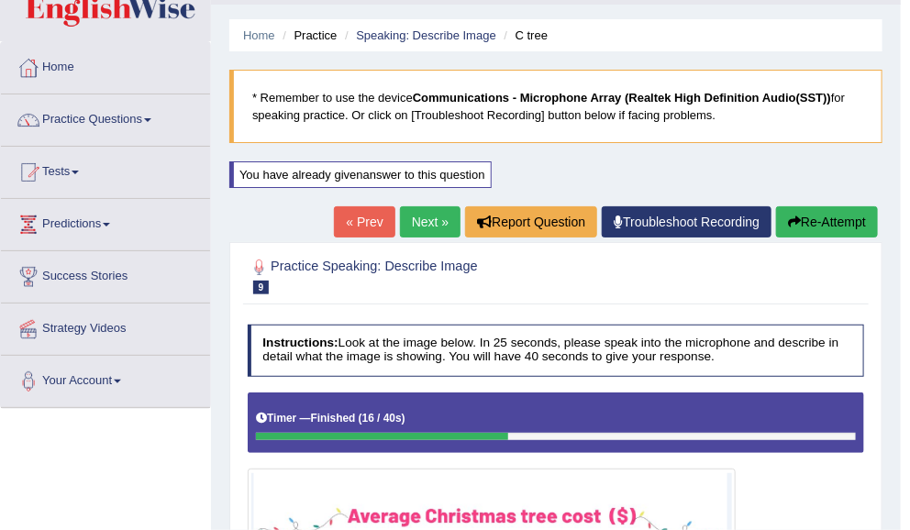
click at [846, 219] on button "Re-Attempt" at bounding box center [827, 221] width 102 height 31
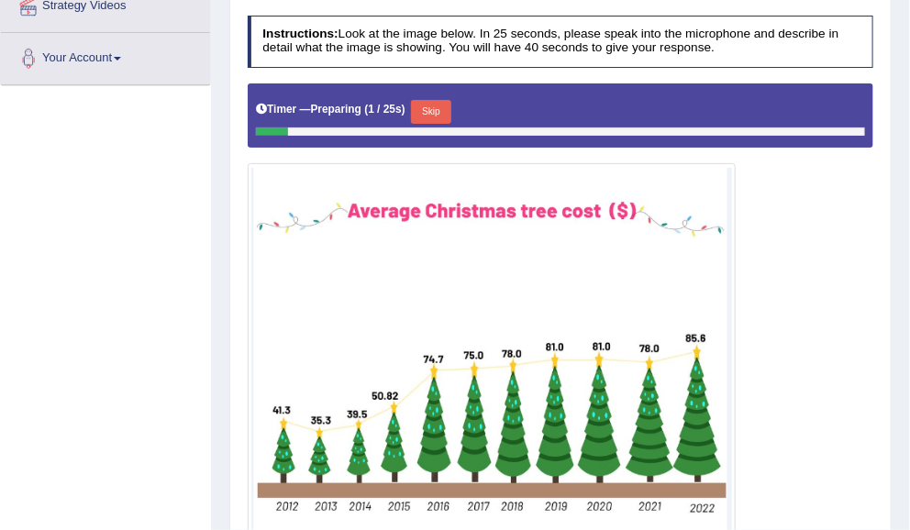
scroll to position [380, 0]
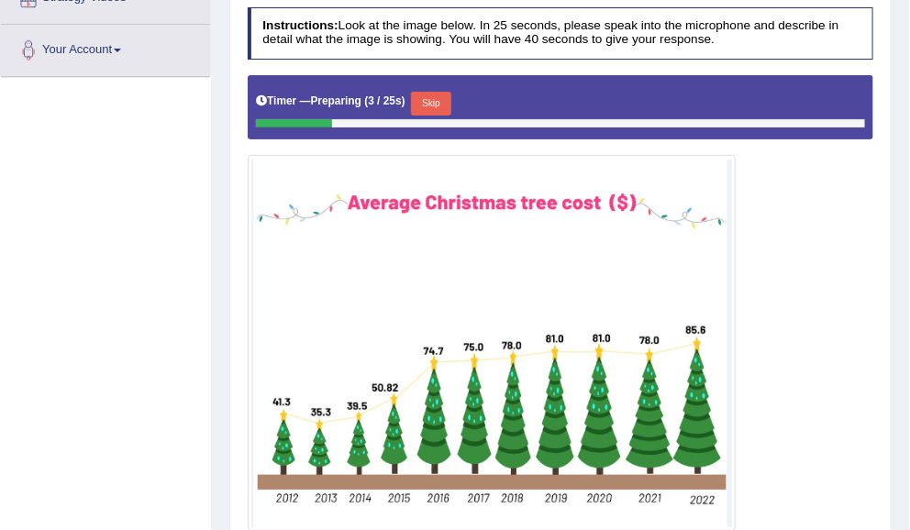
click at [445, 92] on button "Skip" at bounding box center [430, 104] width 39 height 24
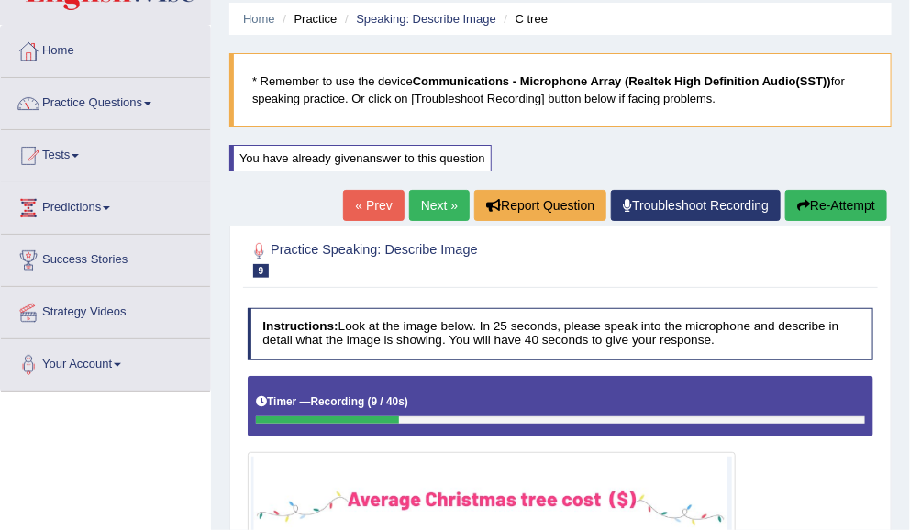
scroll to position [40, 0]
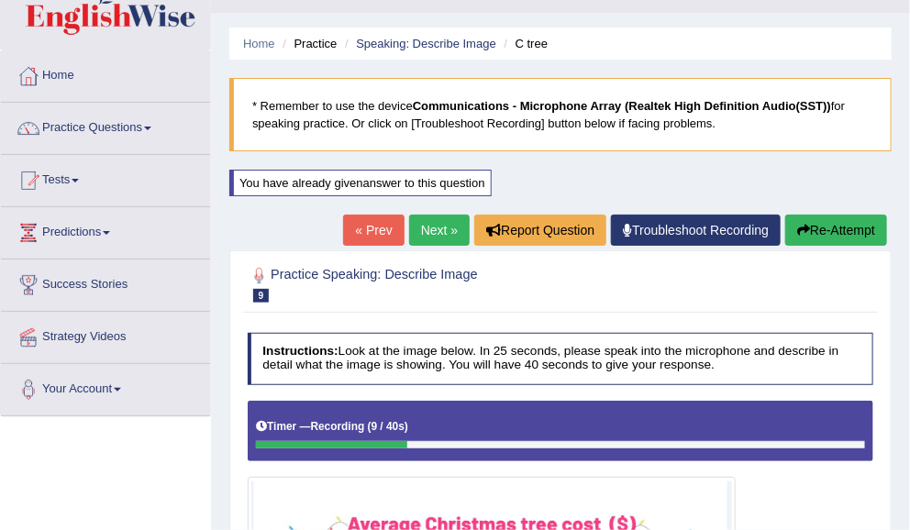
click at [848, 236] on button "Re-Attempt" at bounding box center [836, 230] width 102 height 31
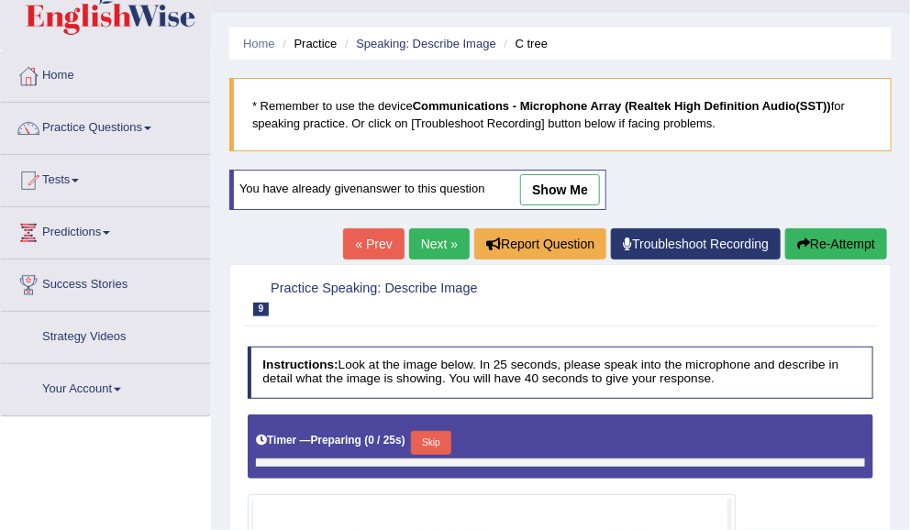
scroll to position [40, 0]
click at [444, 435] on button "Skip" at bounding box center [430, 443] width 39 height 24
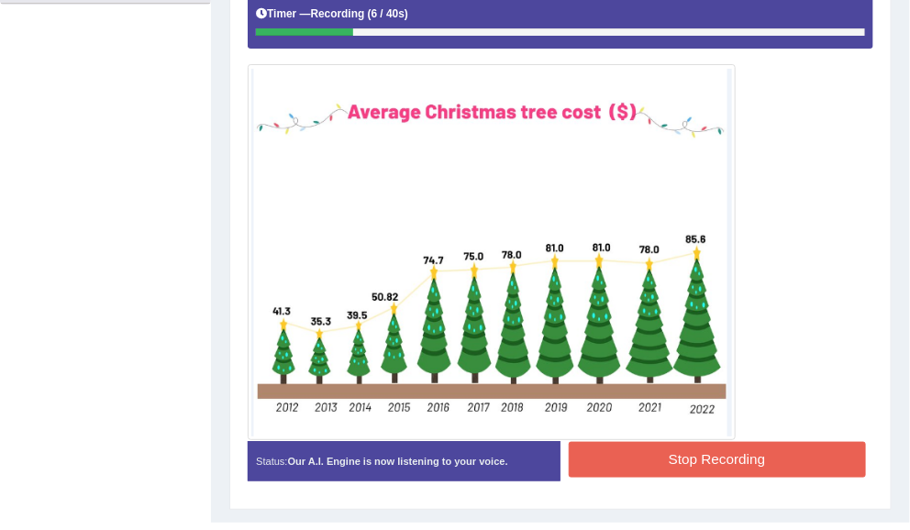
scroll to position [452, 0]
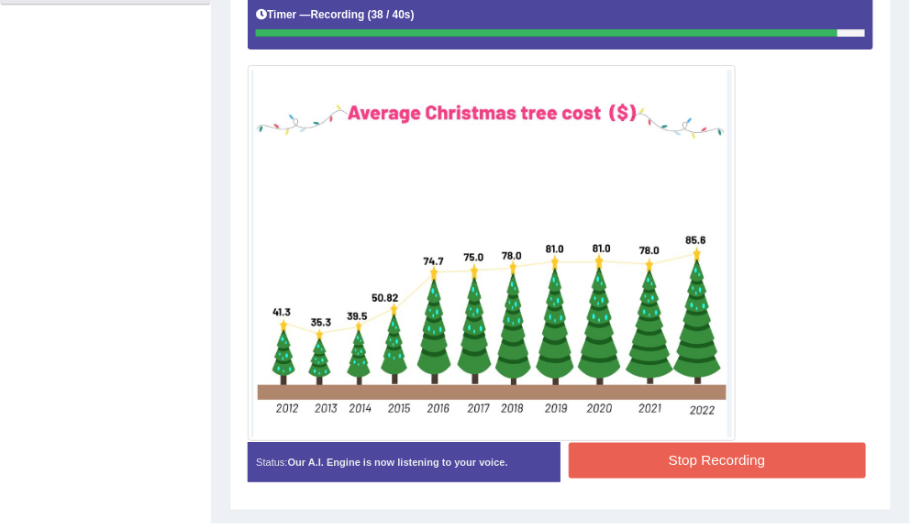
click at [793, 456] on button "Stop Recording" at bounding box center [717, 461] width 297 height 36
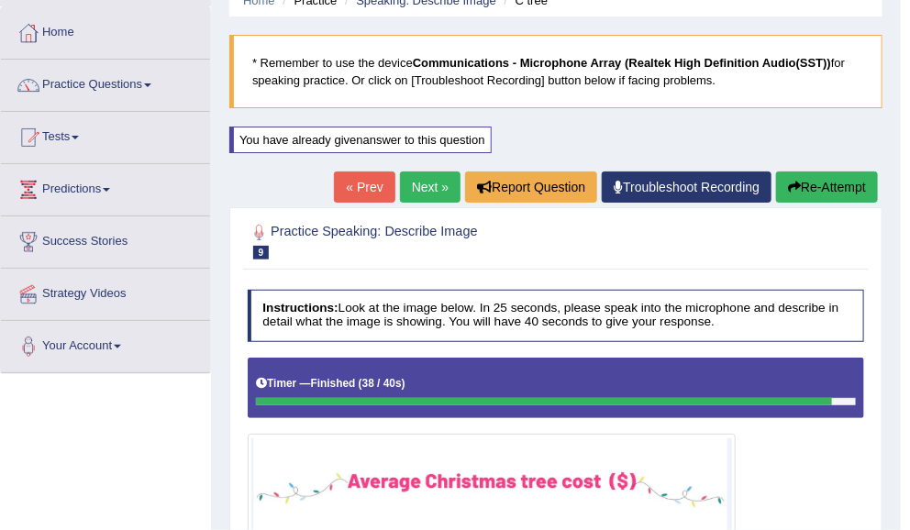
scroll to position [38, 0]
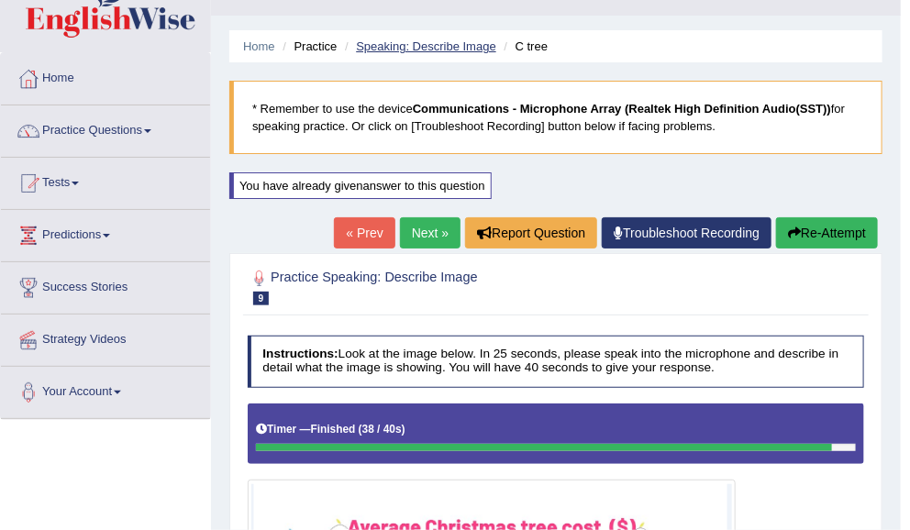
click at [466, 39] on link "Speaking: Describe Image" at bounding box center [425, 46] width 139 height 14
click at [459, 48] on link "Speaking: Describe Image" at bounding box center [425, 46] width 139 height 14
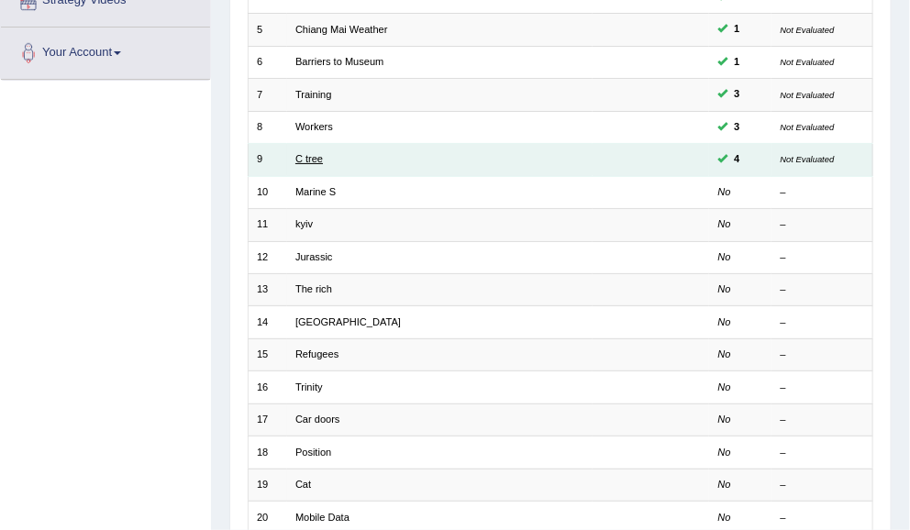
click at [308, 159] on link "C tree" at bounding box center [309, 158] width 28 height 11
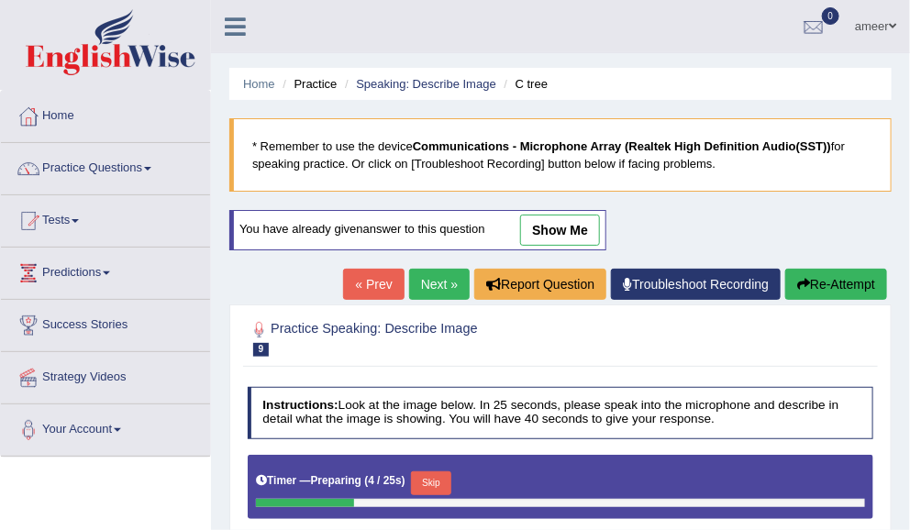
click at [562, 219] on link "show me" at bounding box center [560, 230] width 80 height 31
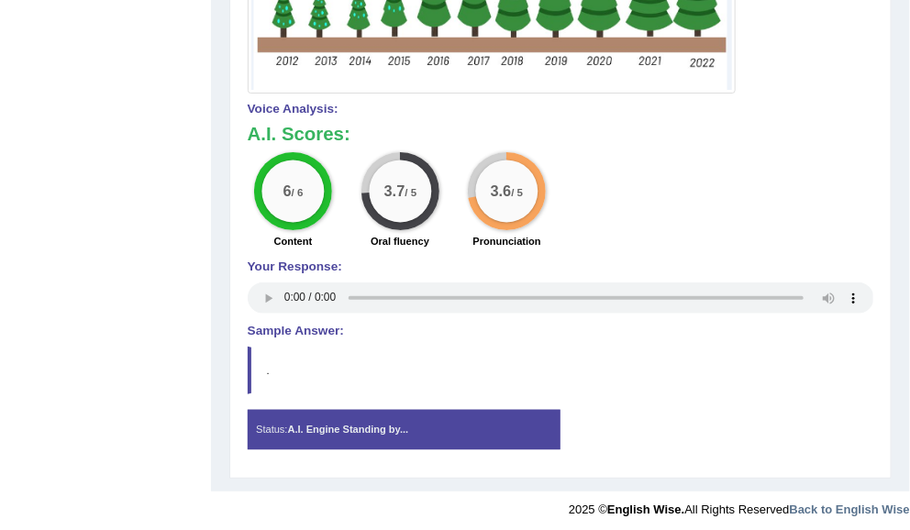
scroll to position [795, 0]
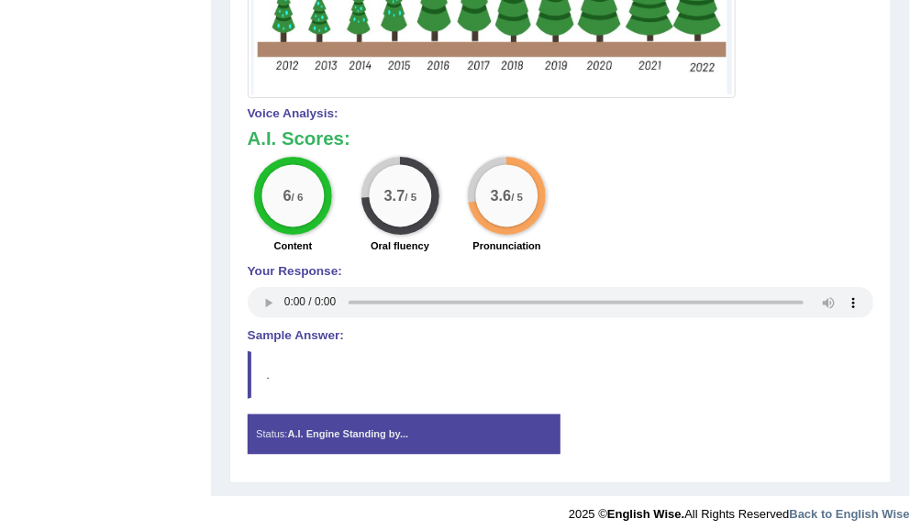
click at [522, 426] on div "Status: A.I. Engine Standing by..." at bounding box center [404, 435] width 313 height 40
click at [286, 334] on h4 "Sample Answer:" at bounding box center [561, 336] width 627 height 14
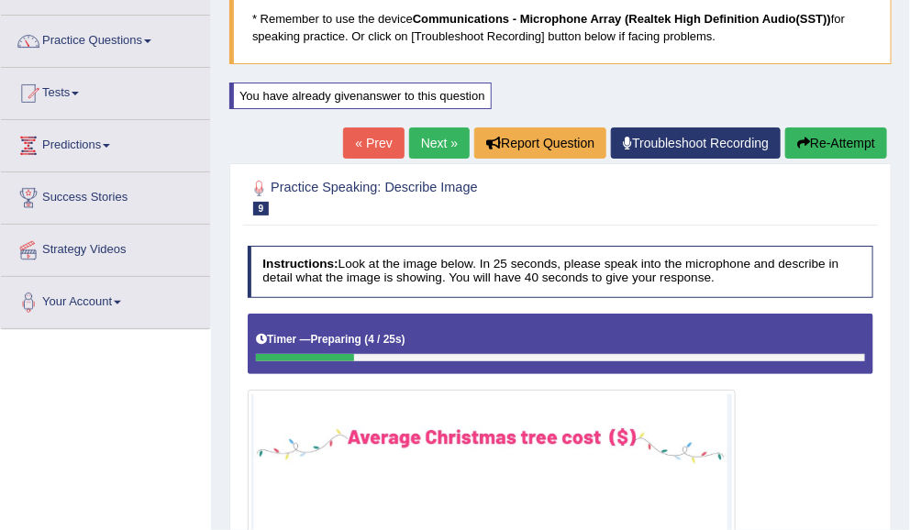
scroll to position [117, 0]
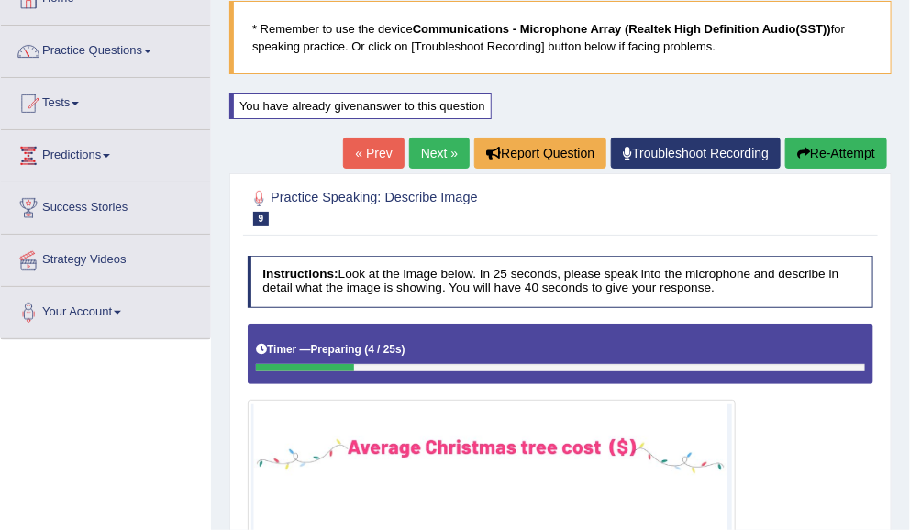
click at [853, 144] on button "Re-Attempt" at bounding box center [836, 153] width 102 height 31
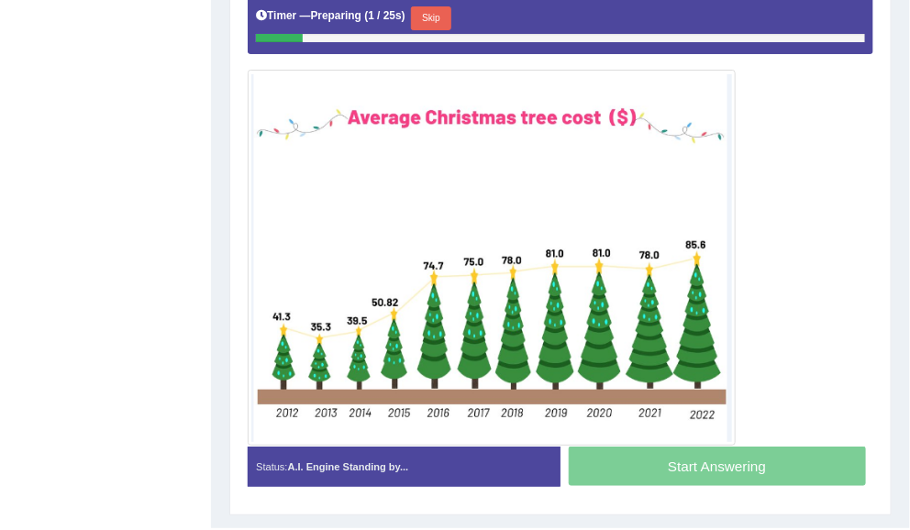
scroll to position [465, 0]
click at [437, 16] on button "Skip" at bounding box center [430, 18] width 39 height 24
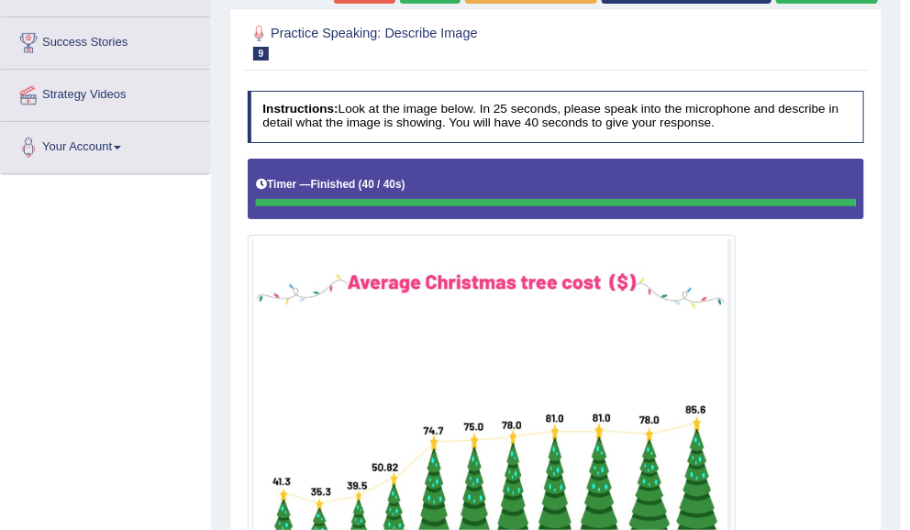
scroll to position [0, 0]
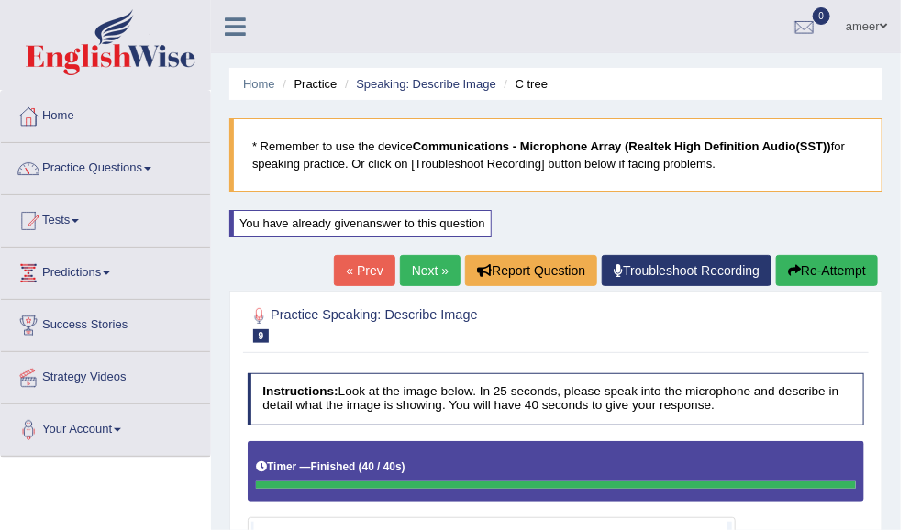
click at [444, 274] on link "Next »" at bounding box center [430, 270] width 61 height 31
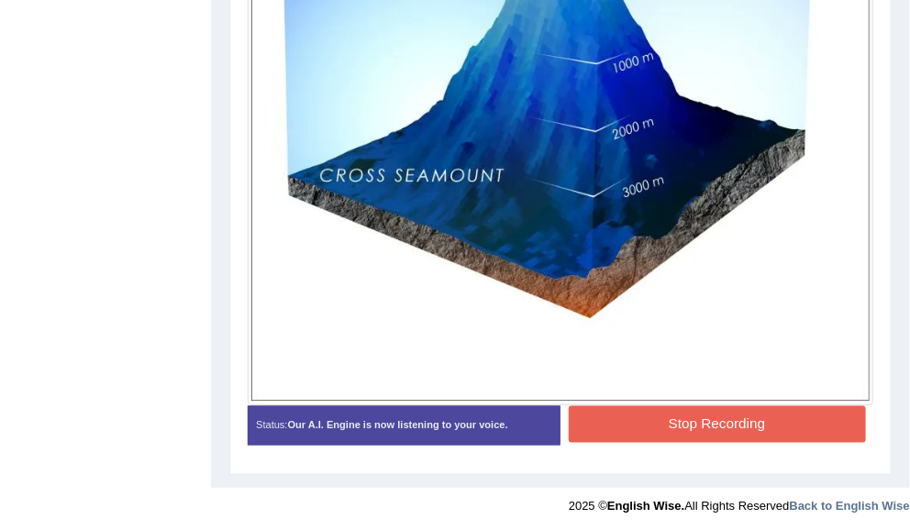
scroll to position [690, 0]
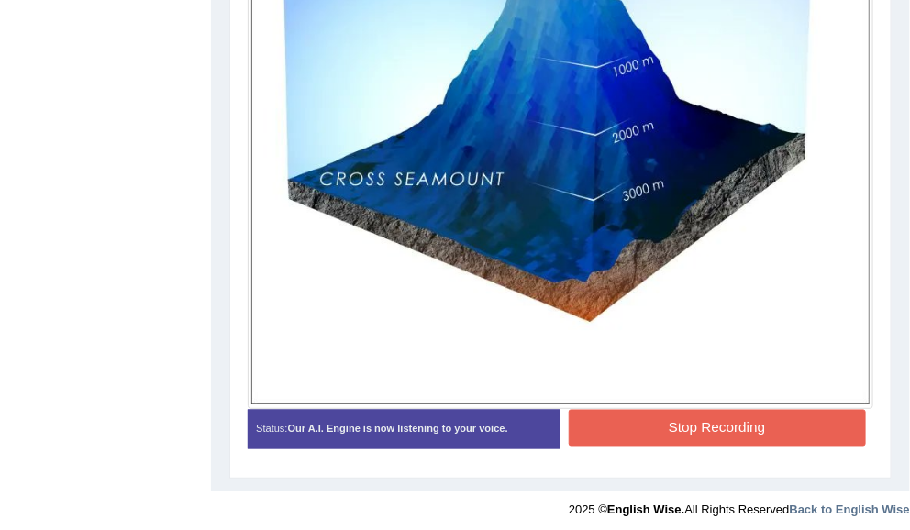
click at [775, 428] on button "Stop Recording" at bounding box center [717, 428] width 297 height 36
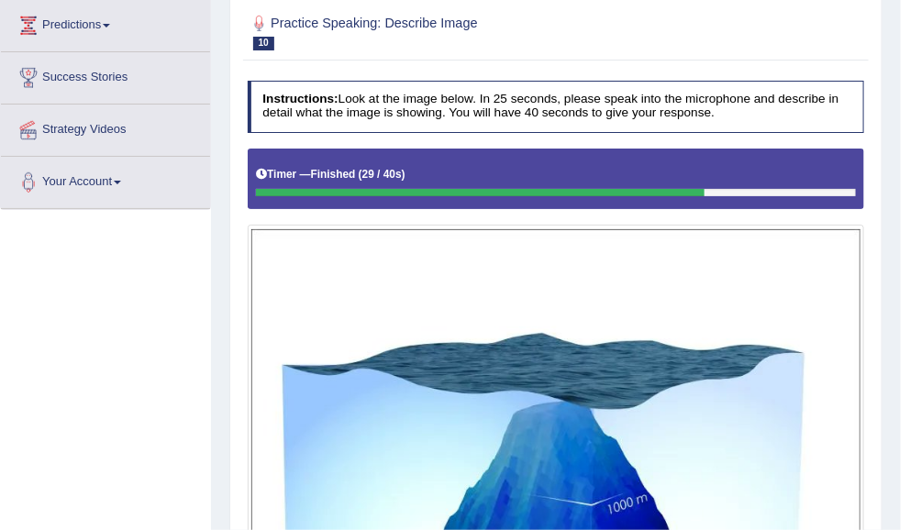
scroll to position [0, 0]
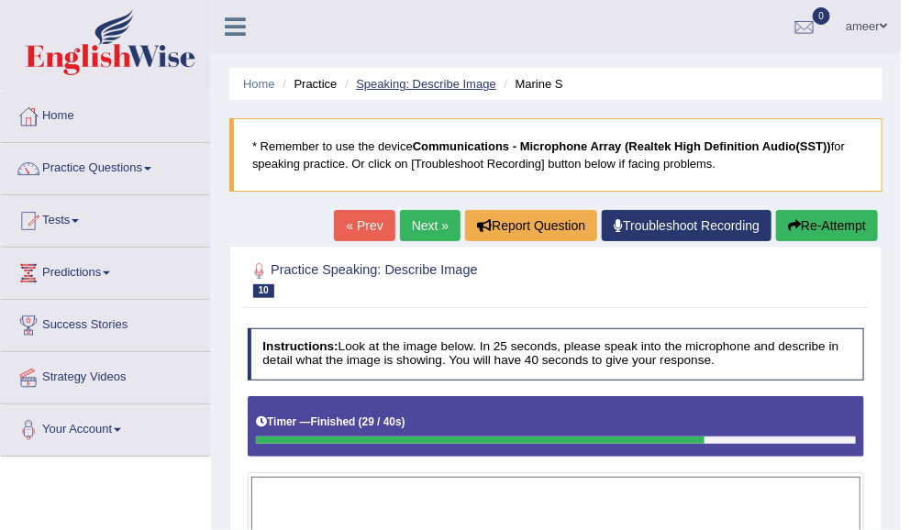
click at [406, 86] on link "Speaking: Describe Image" at bounding box center [425, 84] width 139 height 14
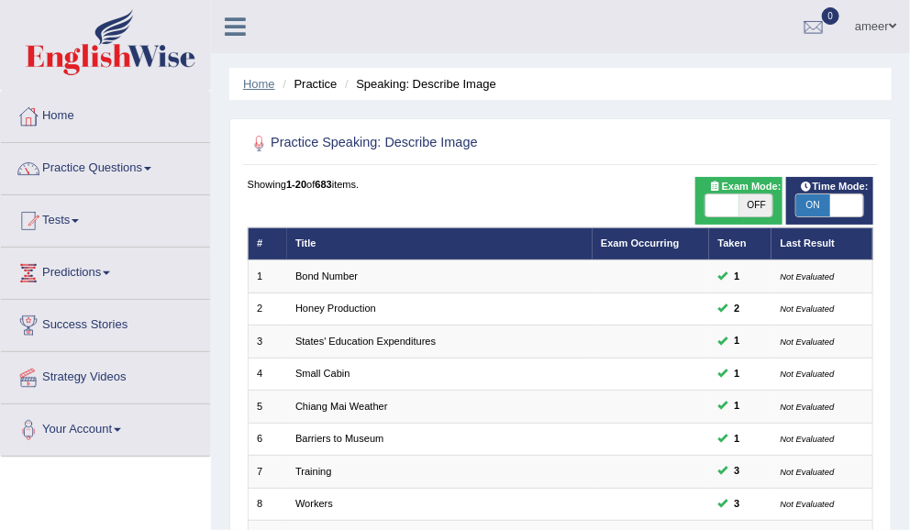
click at [264, 84] on link "Home" at bounding box center [259, 84] width 32 height 14
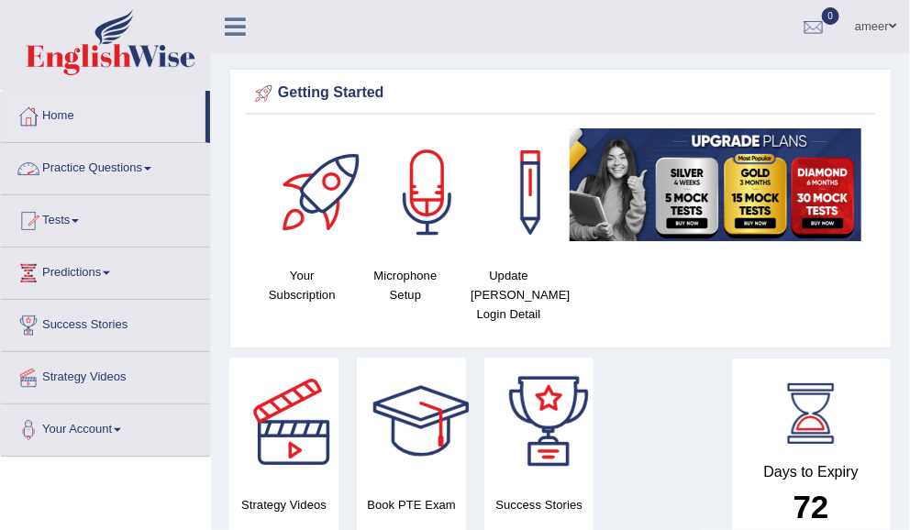
click at [112, 175] on link "Practice Questions" at bounding box center [105, 166] width 209 height 46
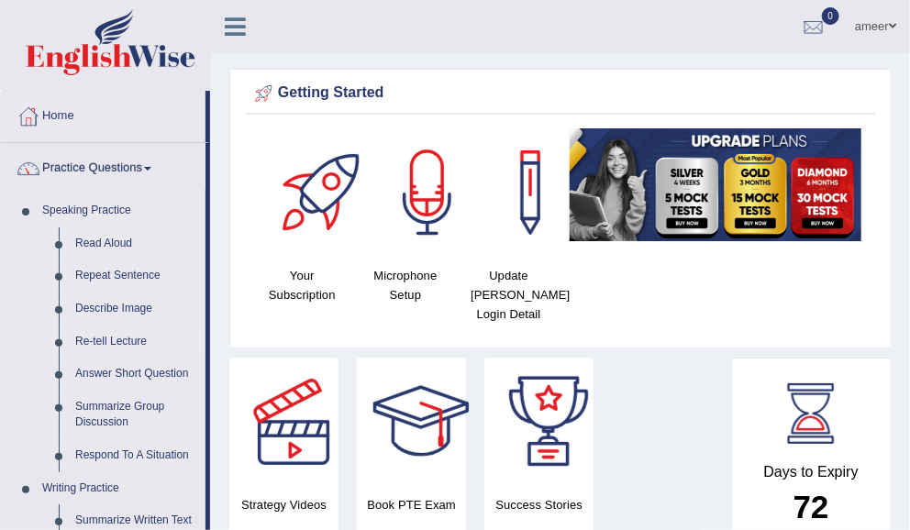
click at [102, 335] on link "Re-tell Lecture" at bounding box center [136, 342] width 139 height 33
